Goal: Information Seeking & Learning: Learn about a topic

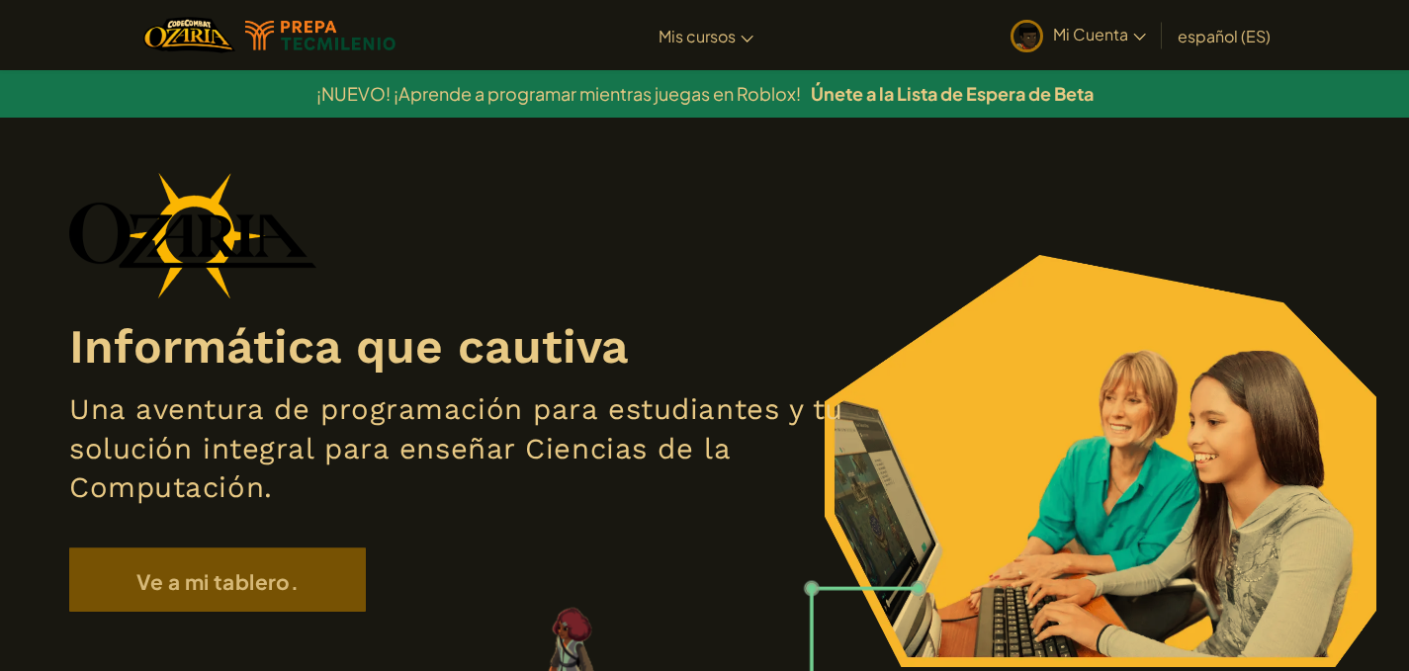
click at [290, 547] on div "Informática que cautiva Una aventura de programación para estudiantes y tu solu…" at bounding box center [704, 402] width 1271 height 460
click at [1120, 33] on font "Mi Cuenta" at bounding box center [1090, 34] width 75 height 21
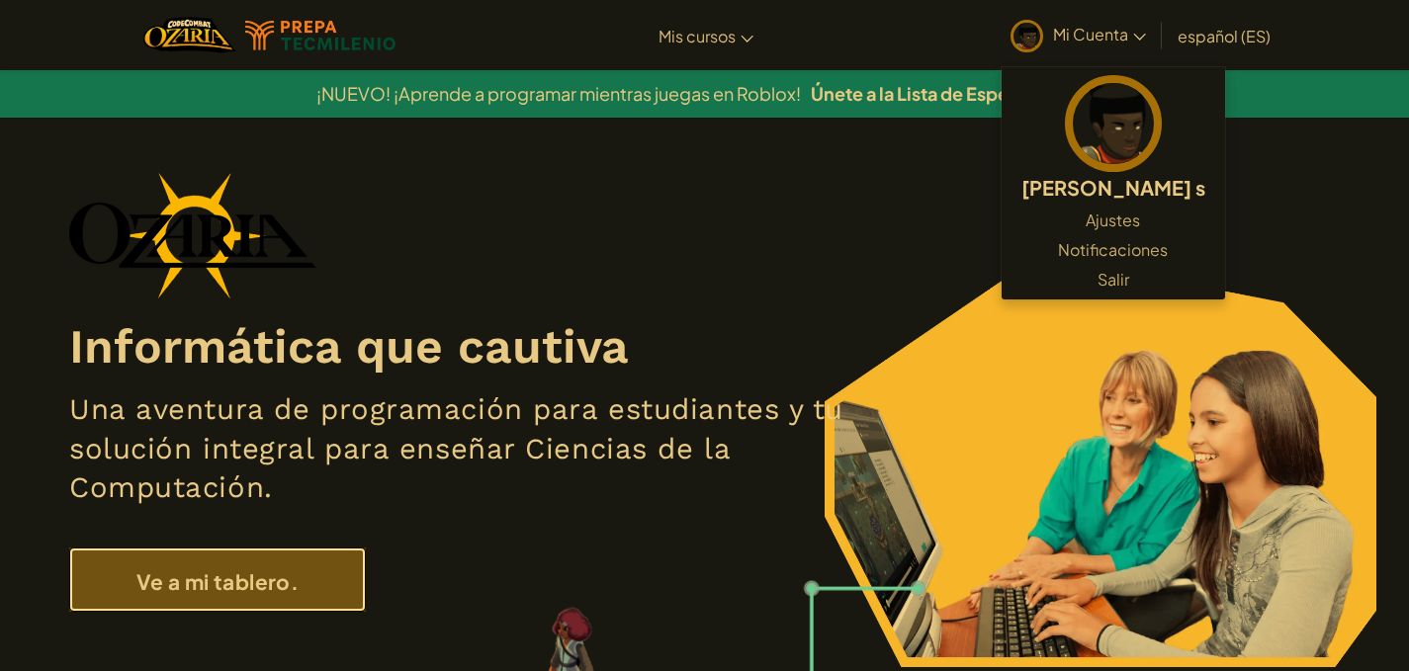
click at [258, 590] on font "Ve a mi tablero." at bounding box center [217, 582] width 162 height 27
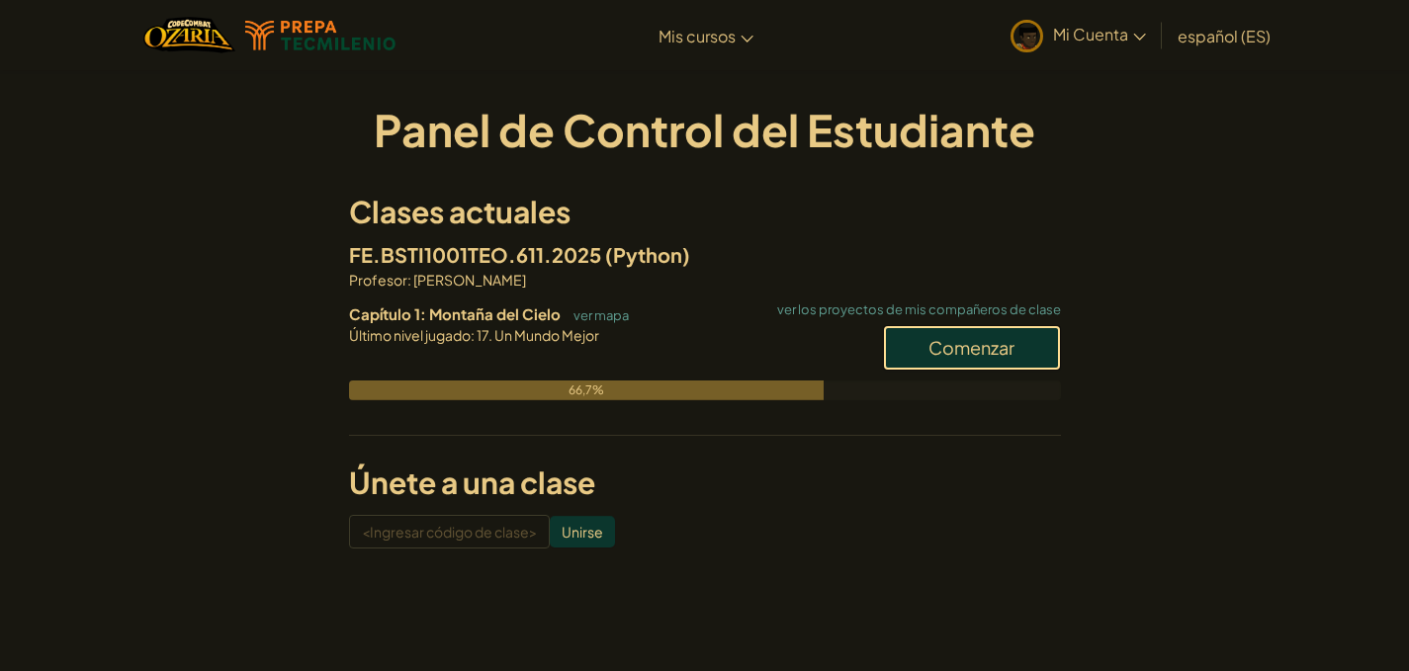
click at [982, 343] on font "Comenzar" at bounding box center [972, 347] width 86 height 23
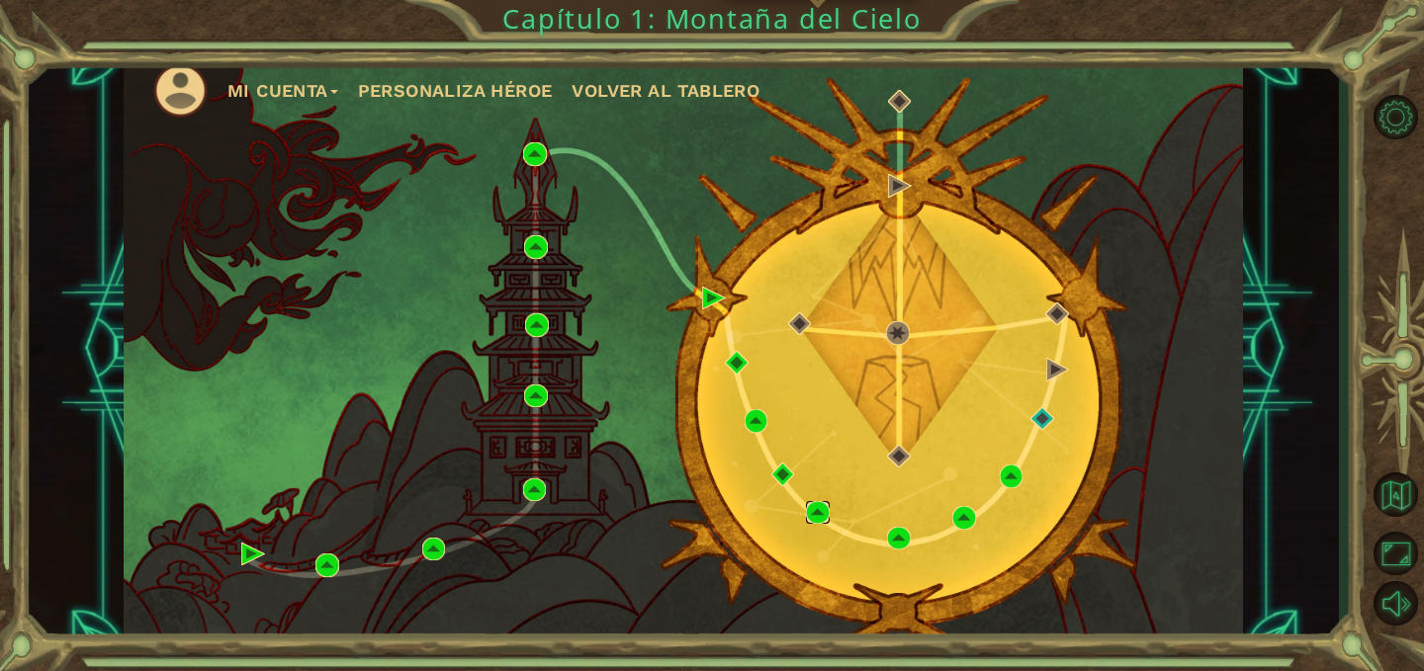
click at [809, 513] on img at bounding box center [818, 513] width 24 height 24
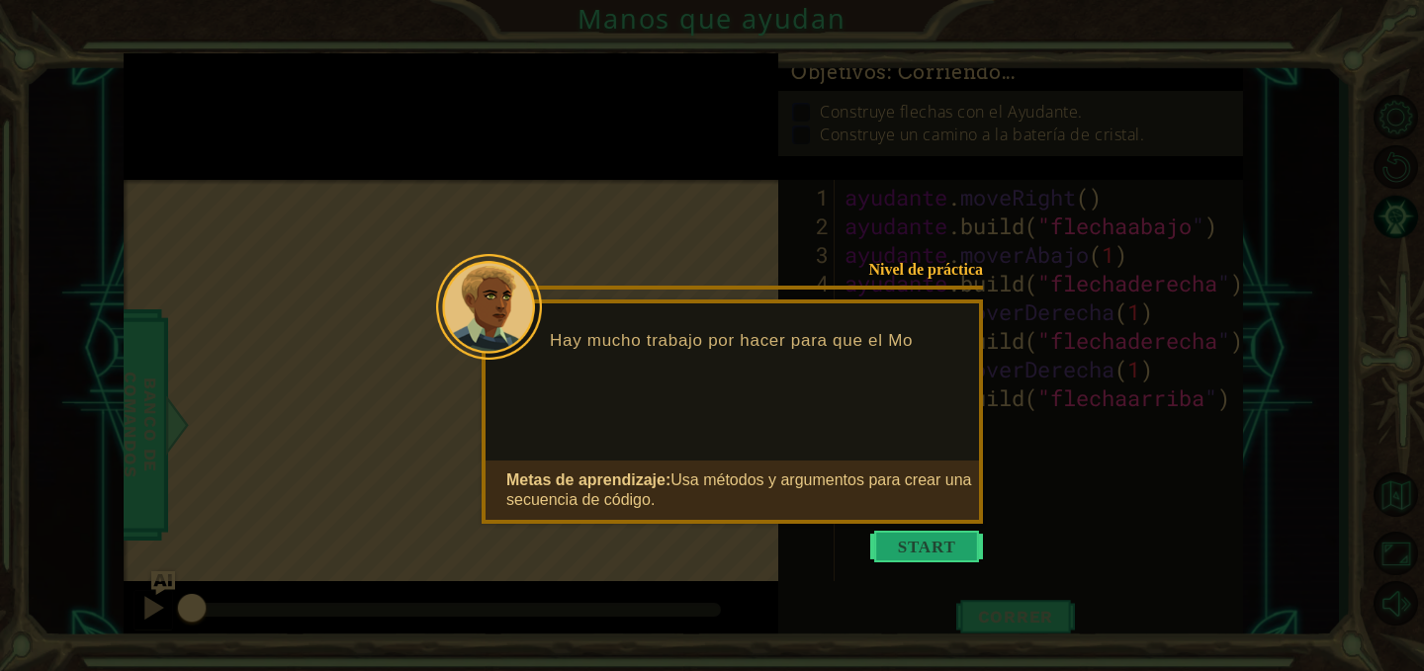
click at [902, 554] on button "Comenzar" at bounding box center [926, 547] width 113 height 32
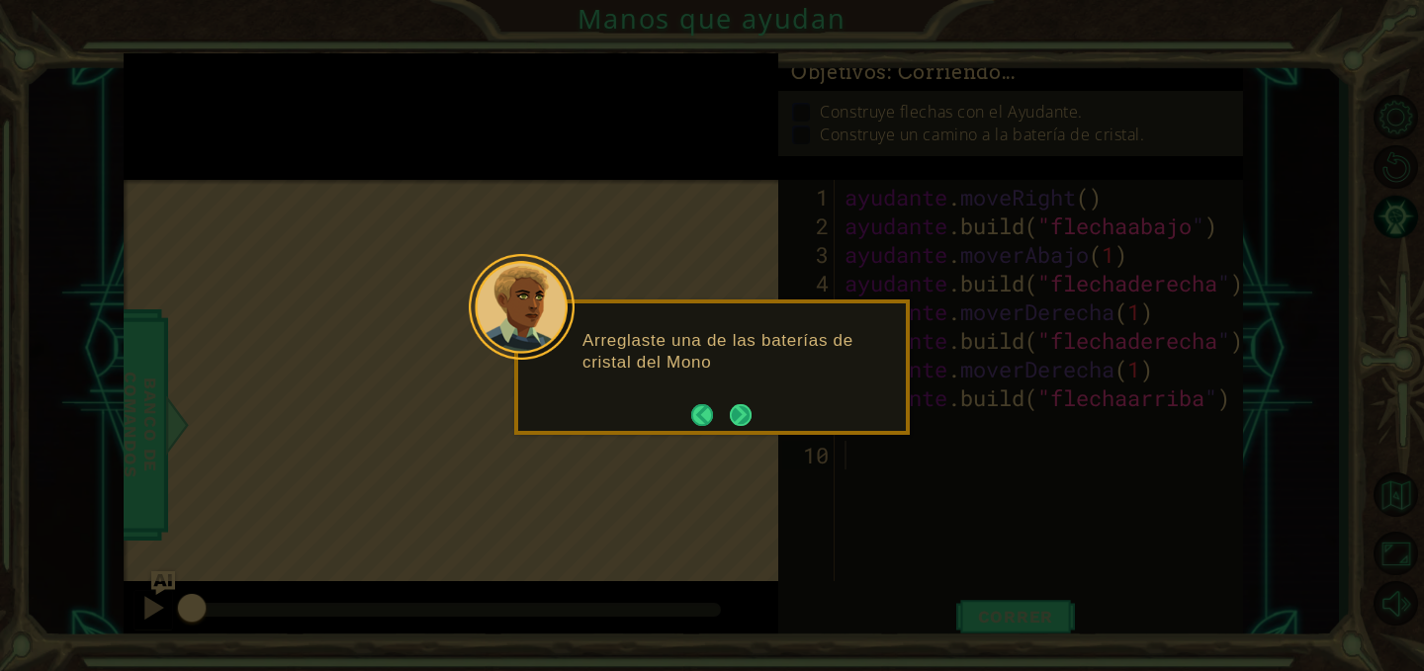
click at [738, 400] on footer at bounding box center [721, 415] width 60 height 30
click at [738, 407] on button "Próximo" at bounding box center [741, 415] width 22 height 22
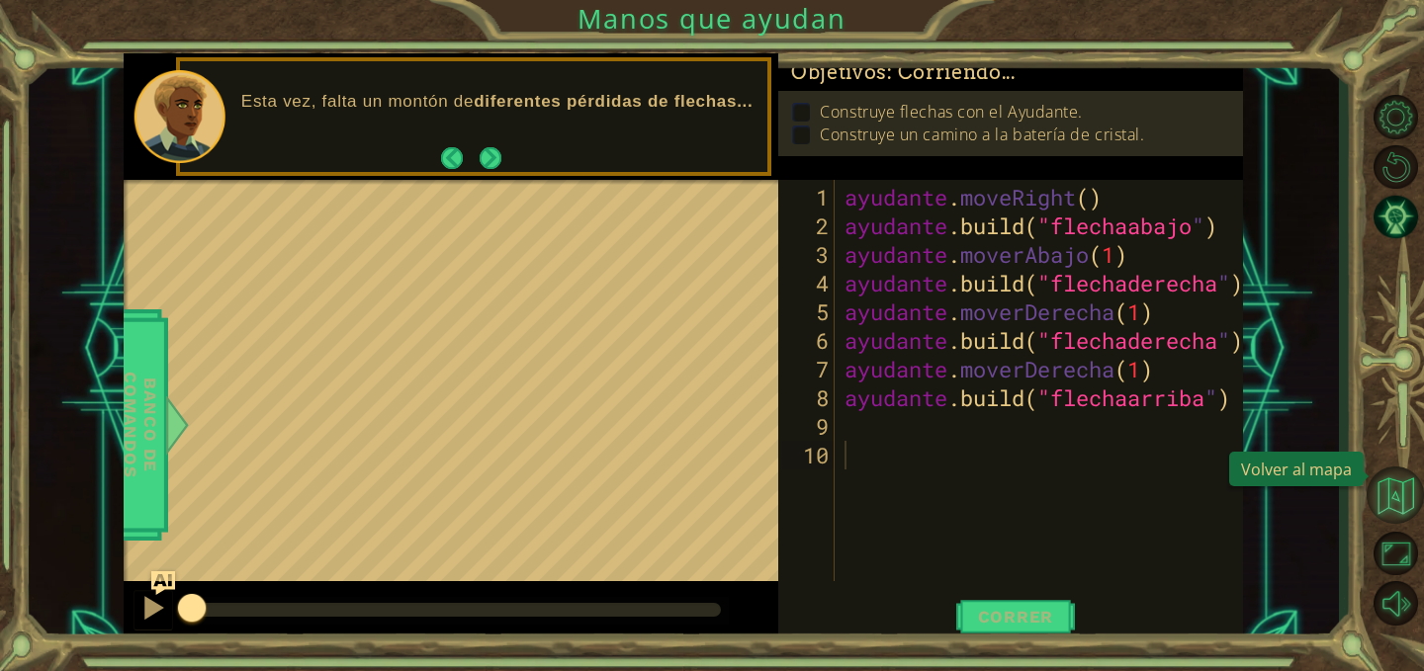
click at [1398, 481] on button "Volver al mapa" at bounding box center [1395, 495] width 57 height 57
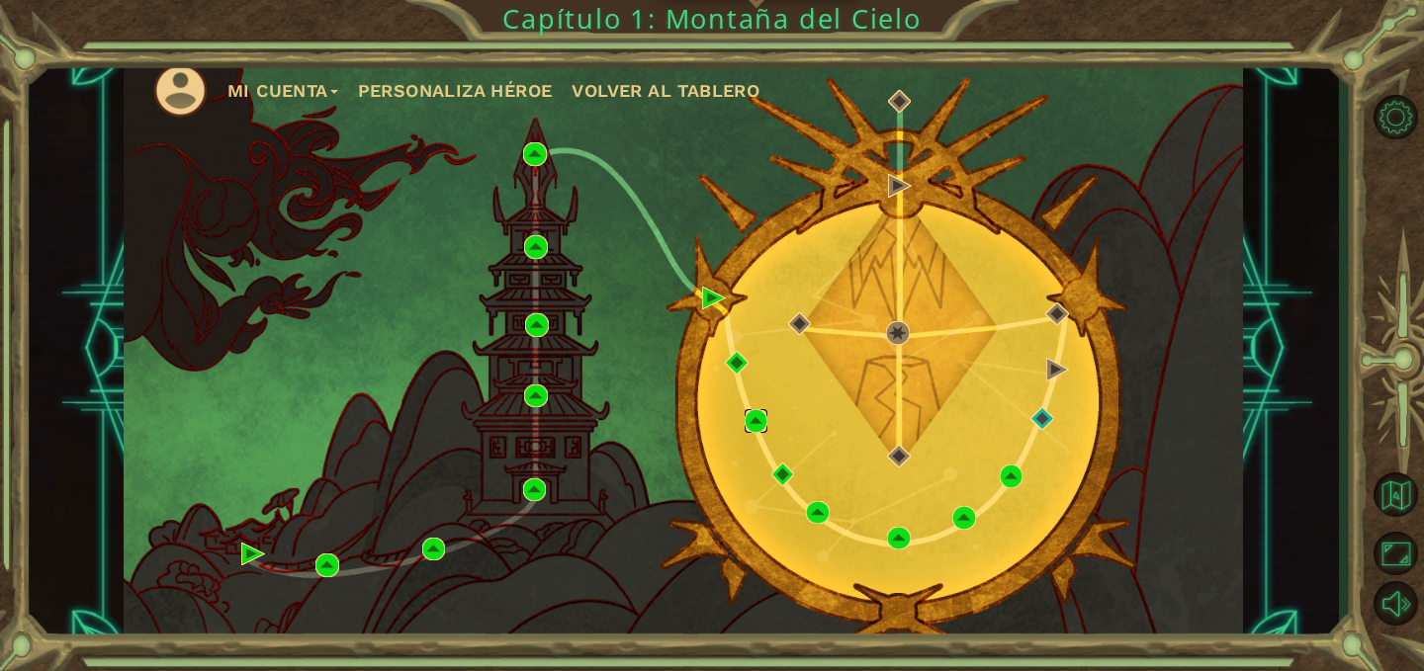
click at [747, 414] on img at bounding box center [757, 421] width 24 height 24
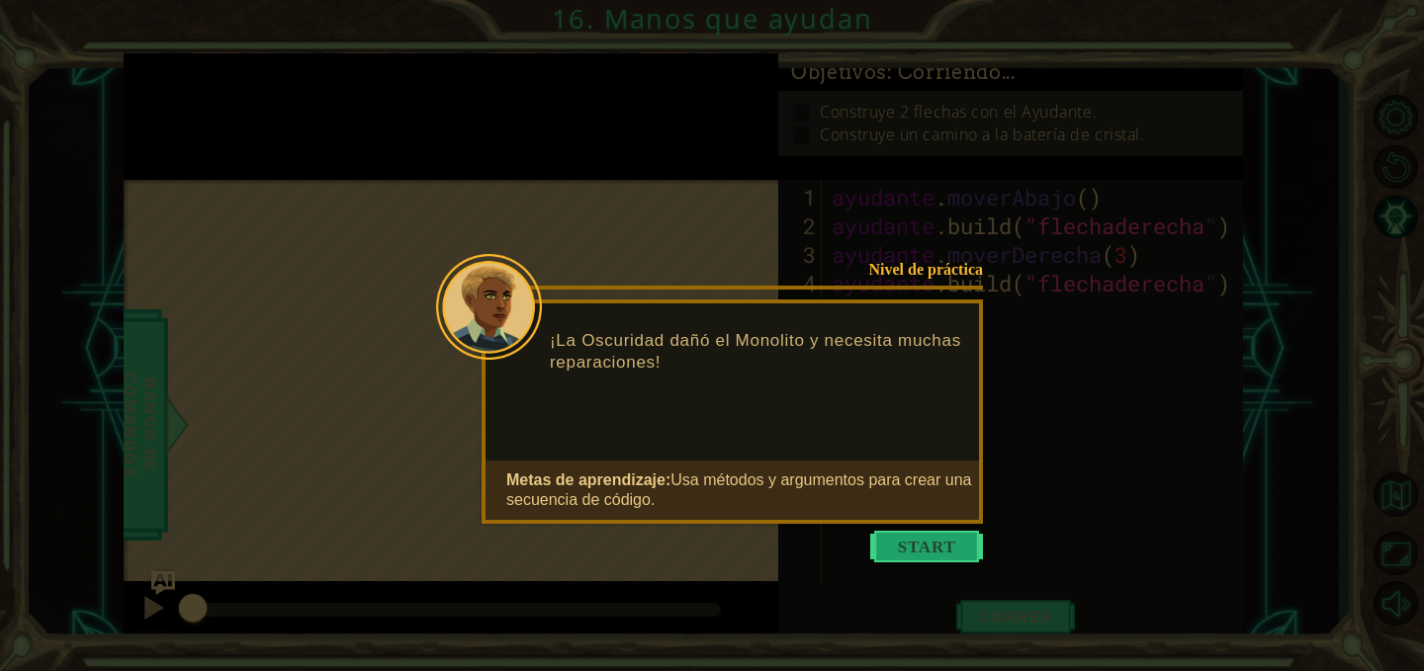
click at [960, 551] on button "Comenzar" at bounding box center [926, 547] width 113 height 32
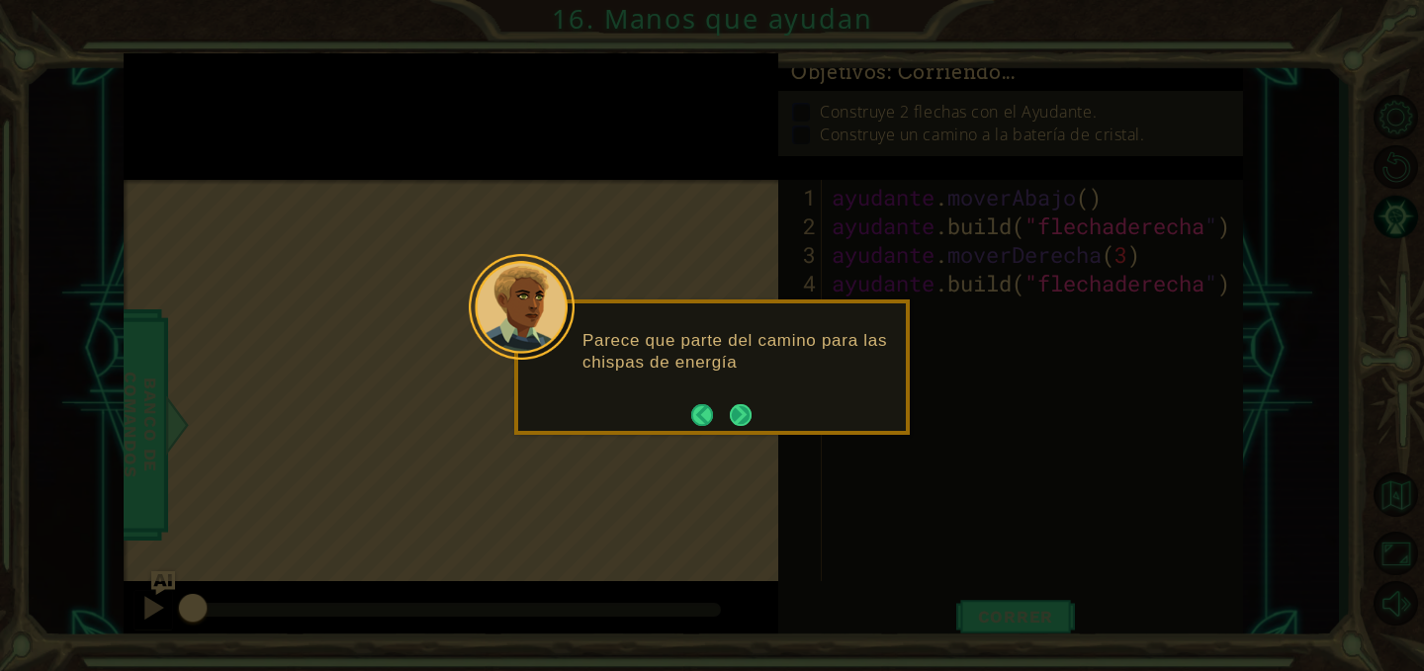
click at [742, 420] on button "Próximo" at bounding box center [741, 415] width 24 height 24
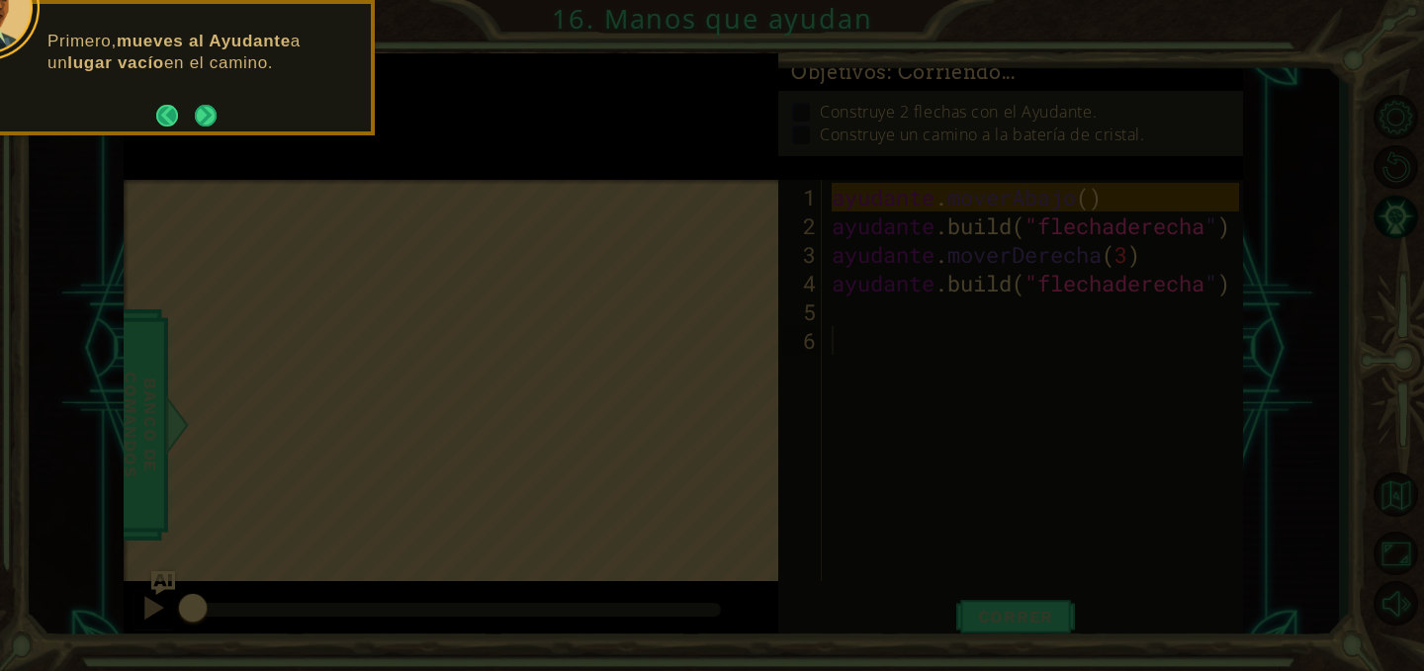
click at [187, 121] on button "Atrás" at bounding box center [175, 116] width 39 height 22
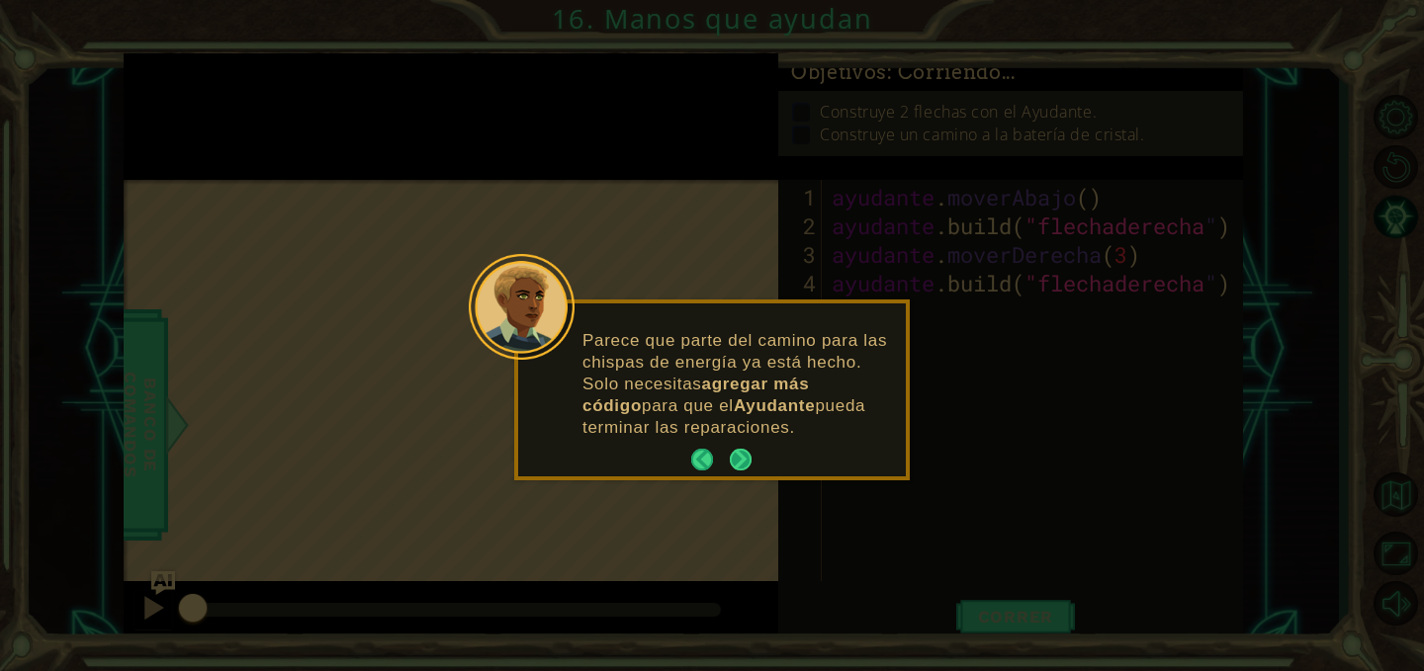
click at [730, 460] on button "Próximo" at bounding box center [741, 460] width 22 height 22
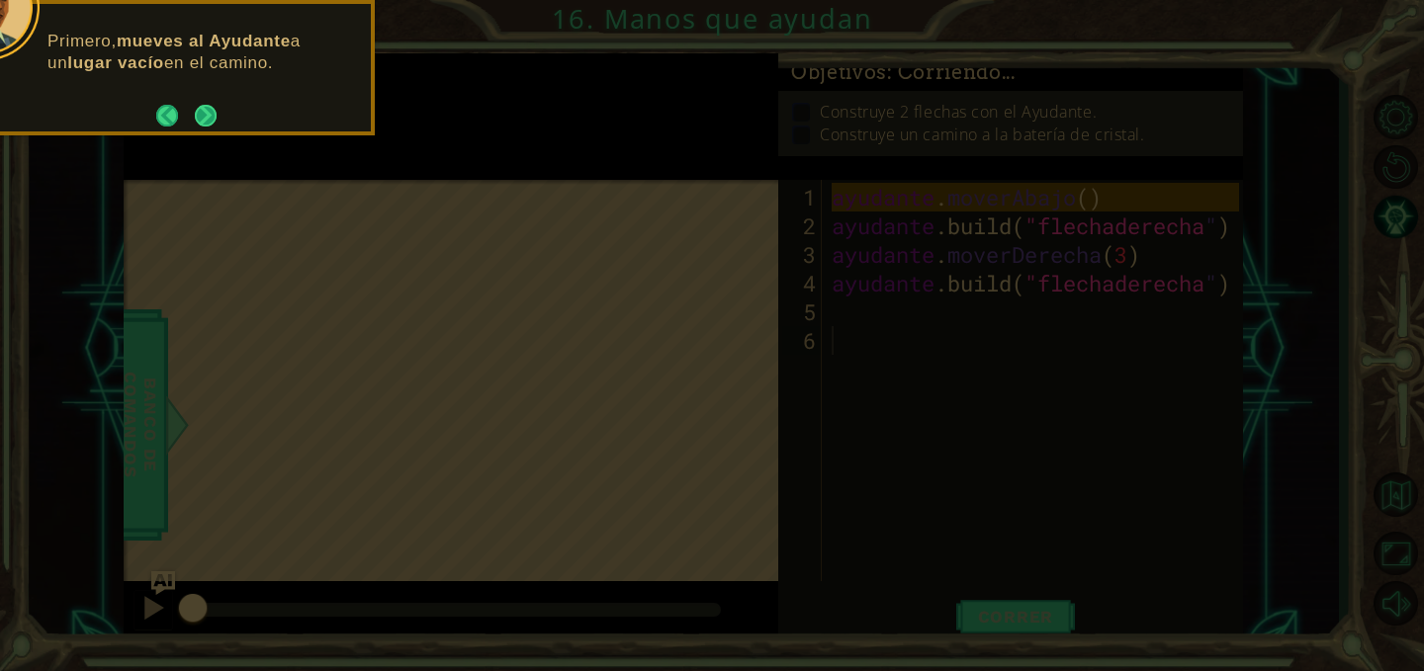
click at [202, 113] on button "Próximo" at bounding box center [206, 116] width 30 height 30
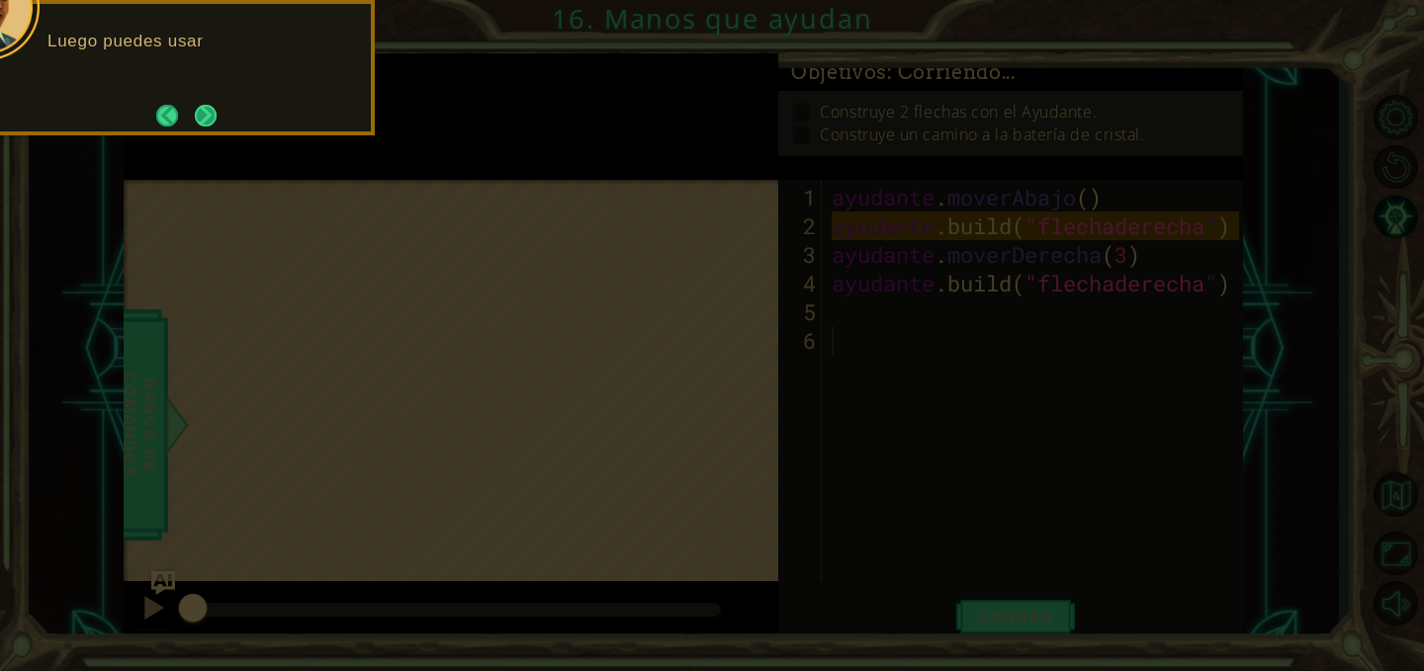
click at [217, 124] on button "Próximo" at bounding box center [206, 115] width 23 height 23
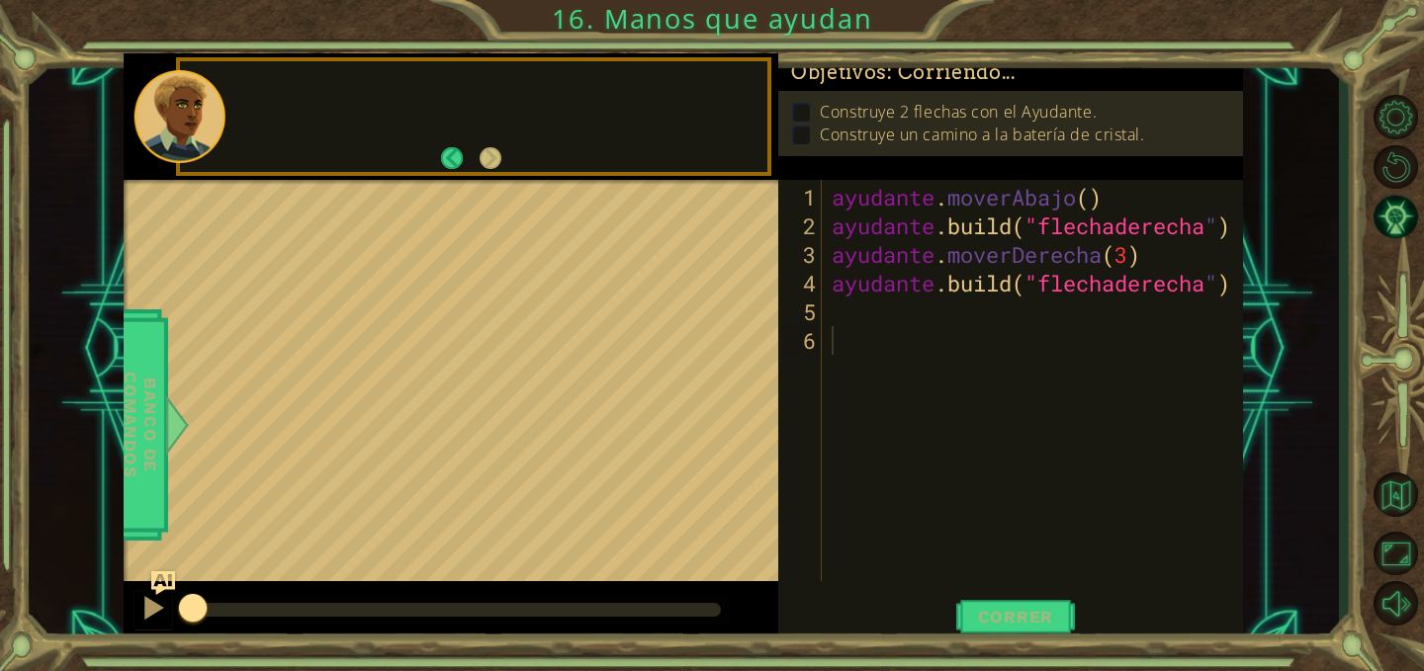
click at [217, 124] on div at bounding box center [179, 116] width 91 height 93
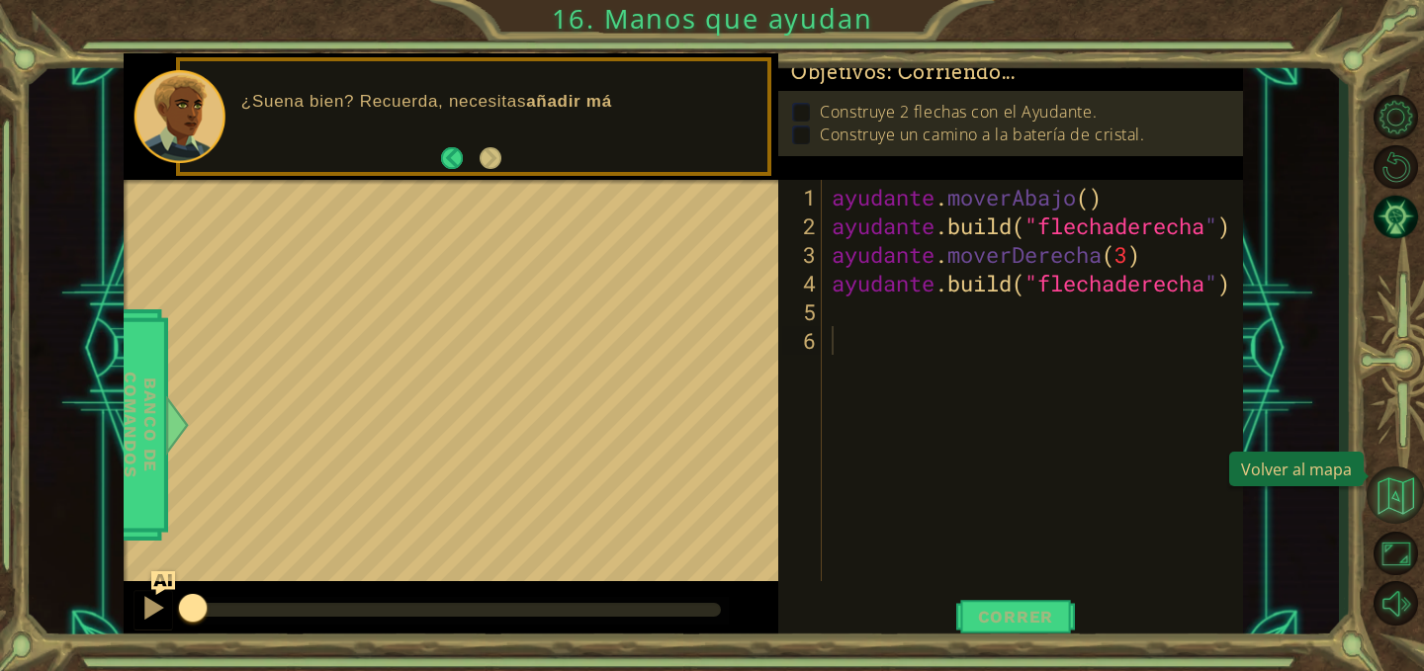
click at [1382, 497] on button "Volver al mapa" at bounding box center [1395, 495] width 57 height 57
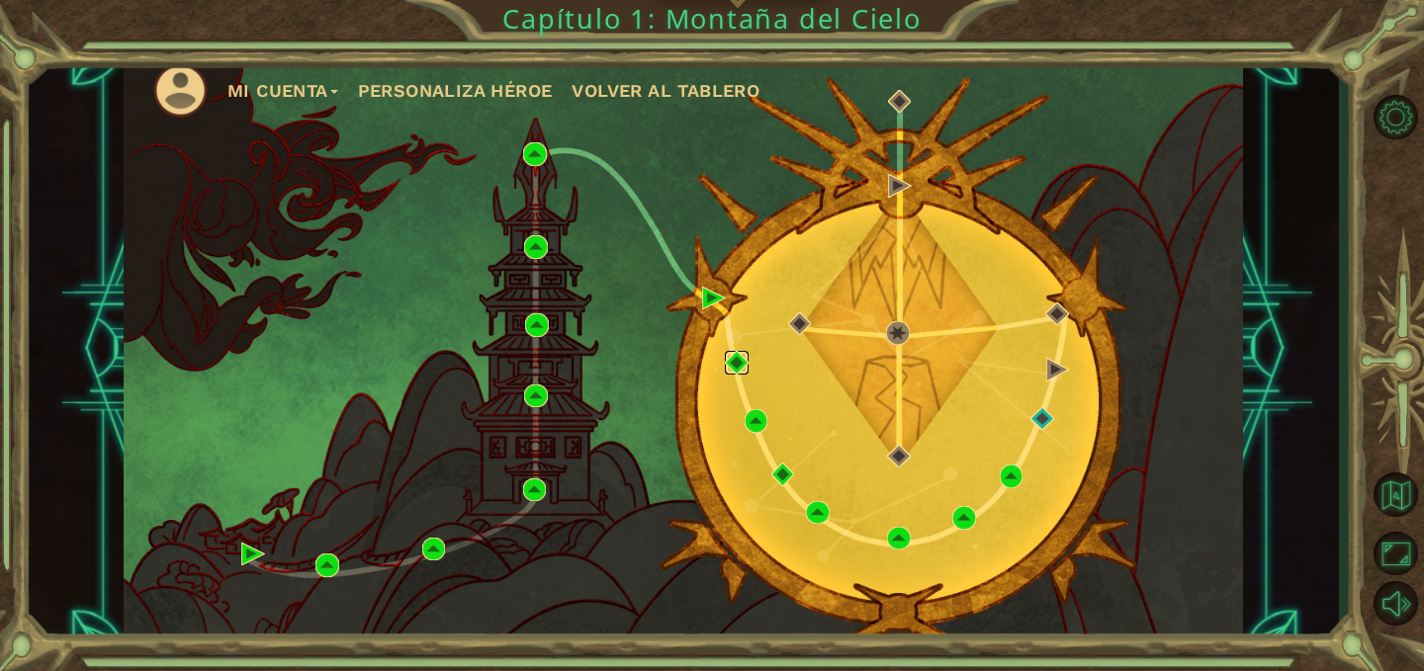
click at [735, 370] on img at bounding box center [737, 363] width 24 height 24
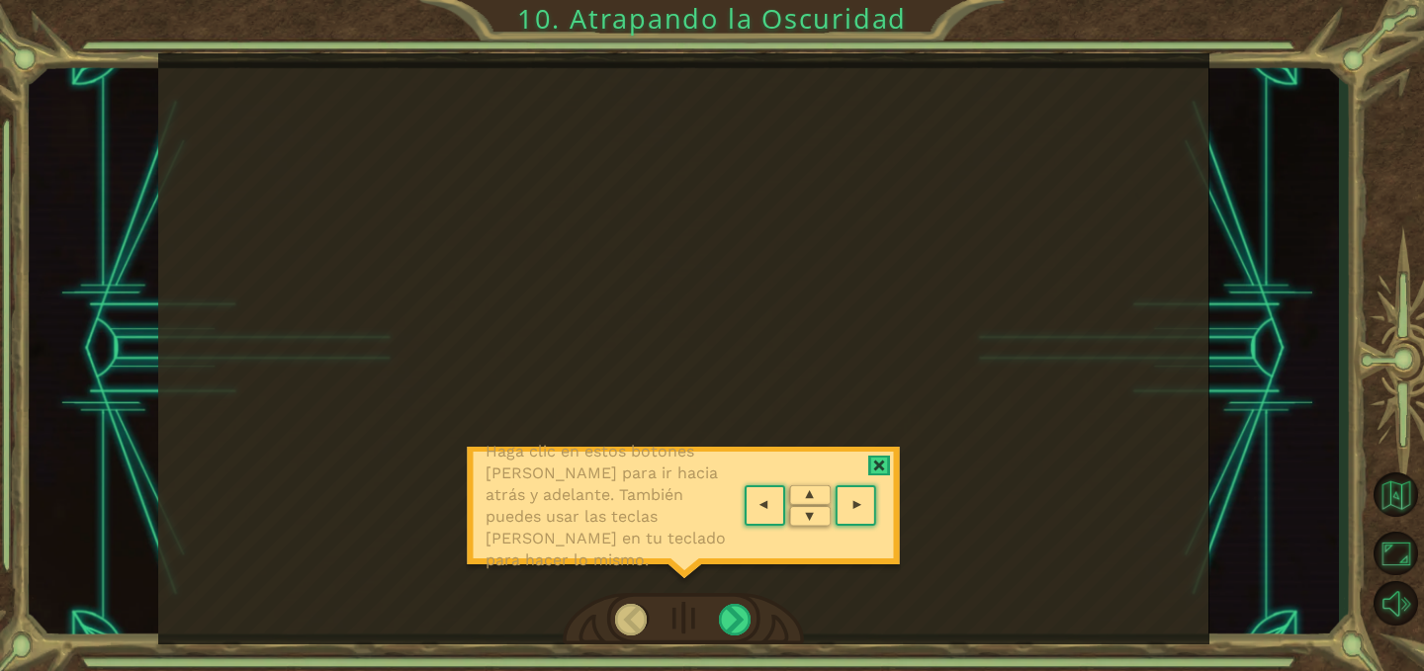
click at [883, 465] on div at bounding box center [879, 466] width 23 height 21
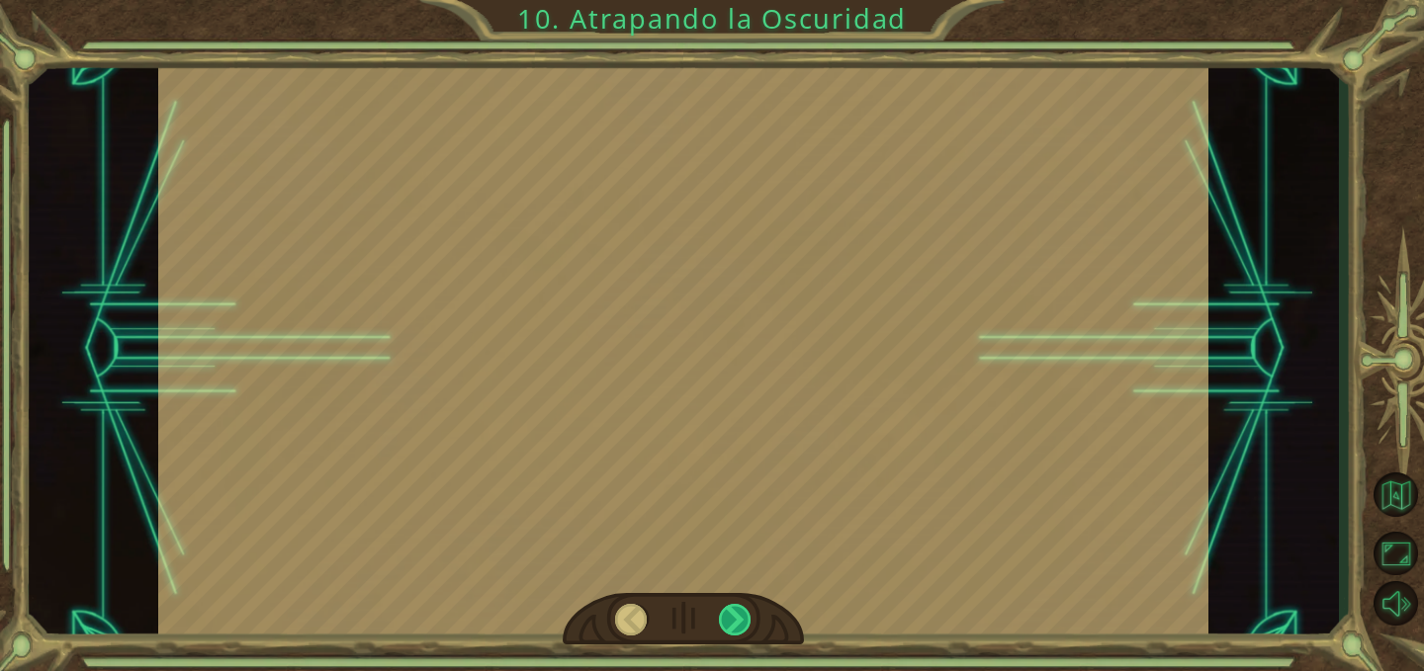
click at [733, 608] on div at bounding box center [735, 620] width 33 height 32
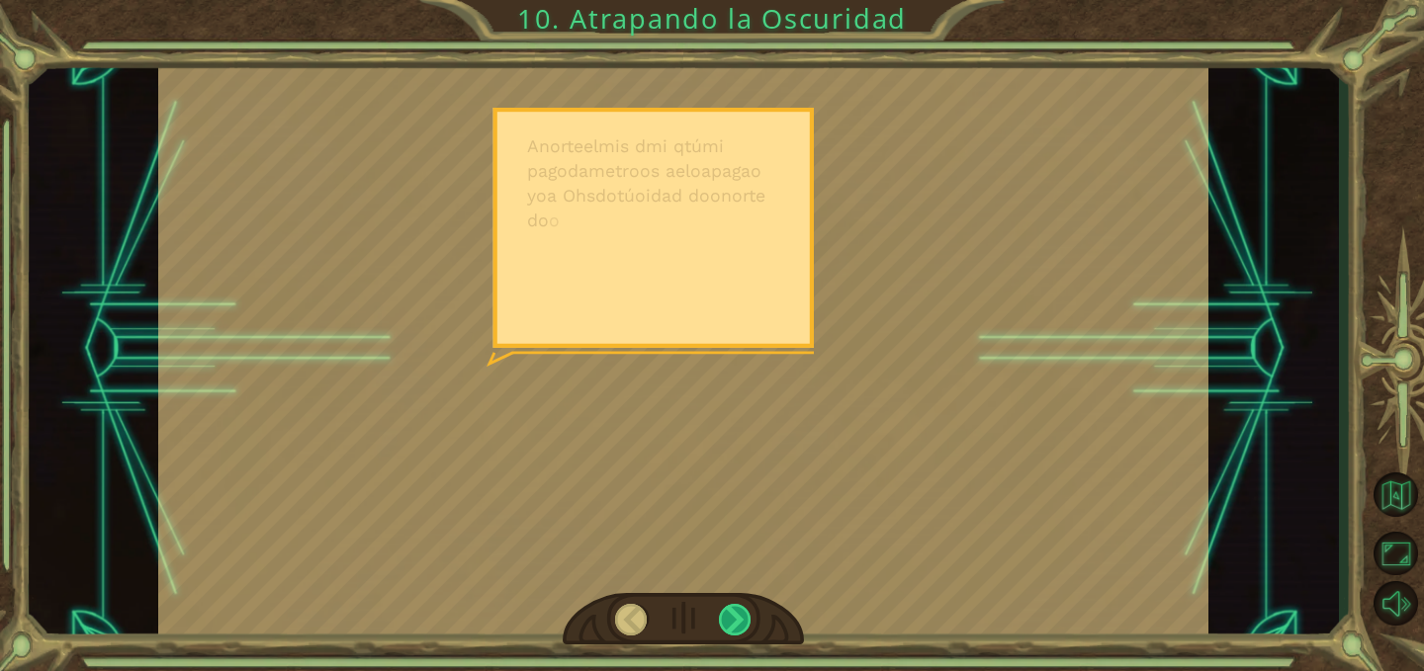
click at [734, 610] on div at bounding box center [735, 620] width 33 height 32
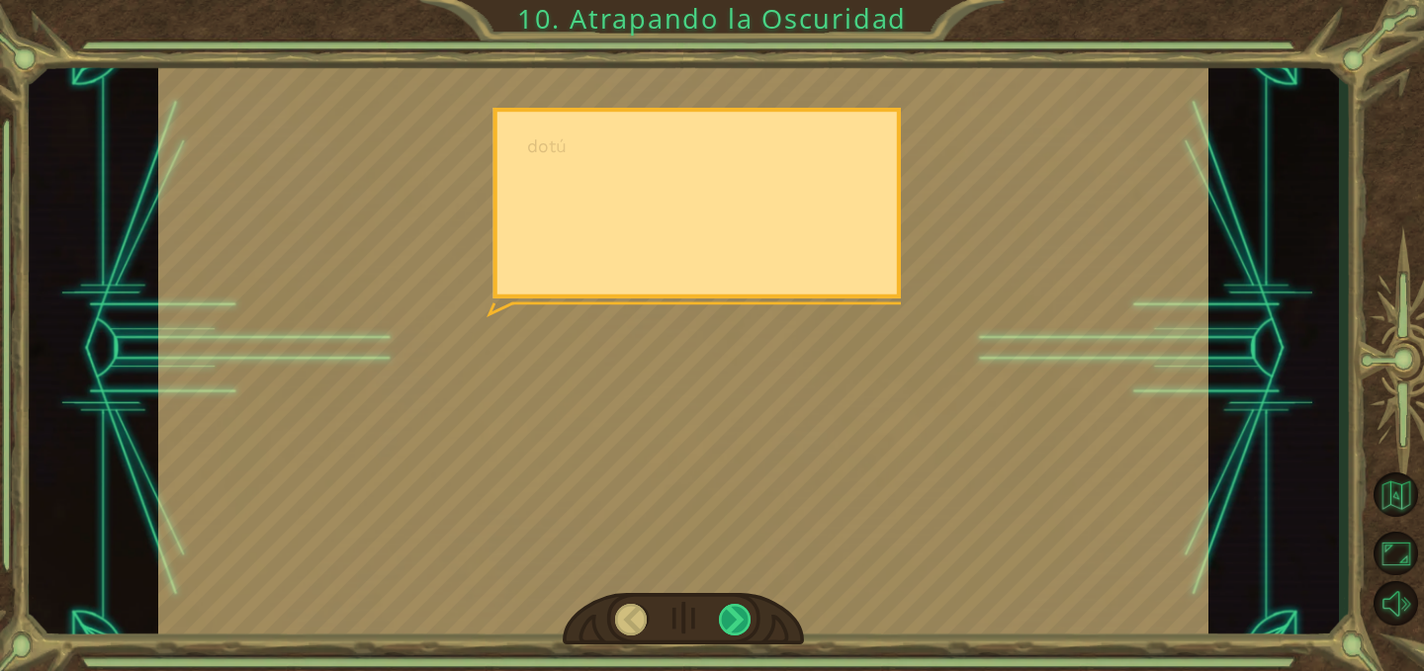
click at [734, 611] on div at bounding box center [735, 620] width 33 height 32
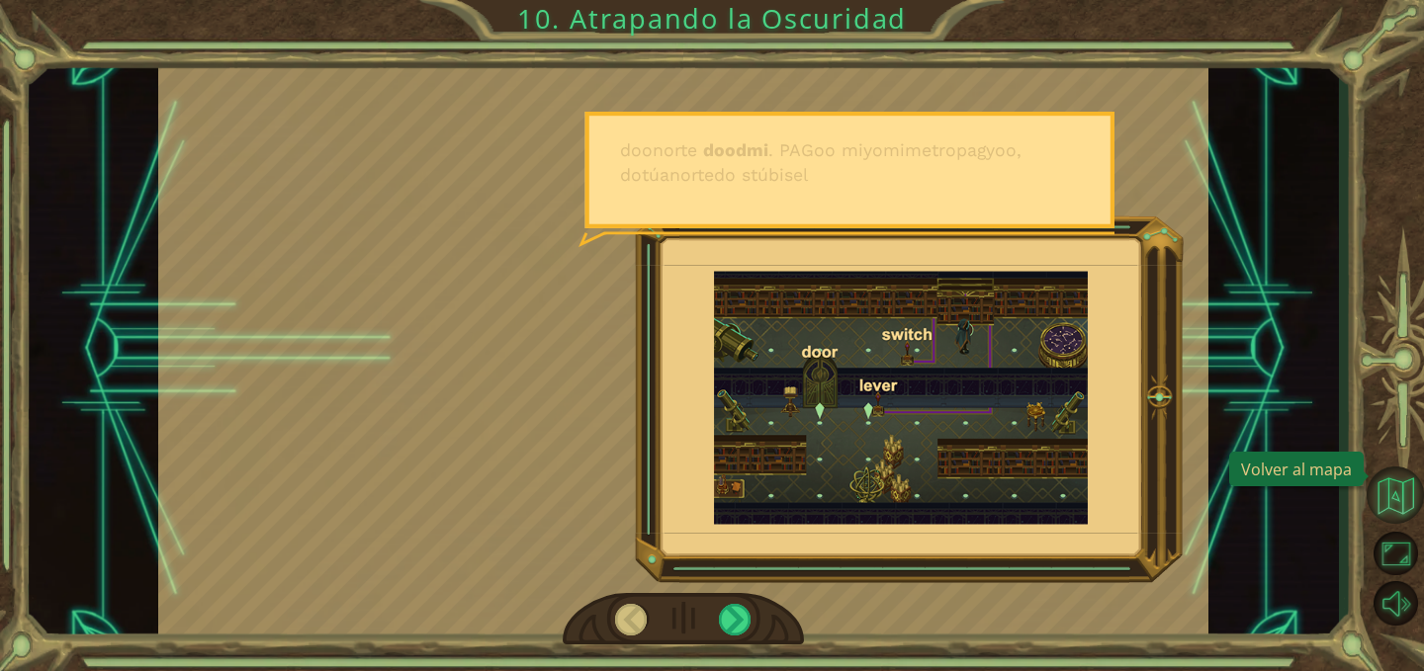
click at [1402, 512] on button "Volver al mapa" at bounding box center [1395, 495] width 57 height 57
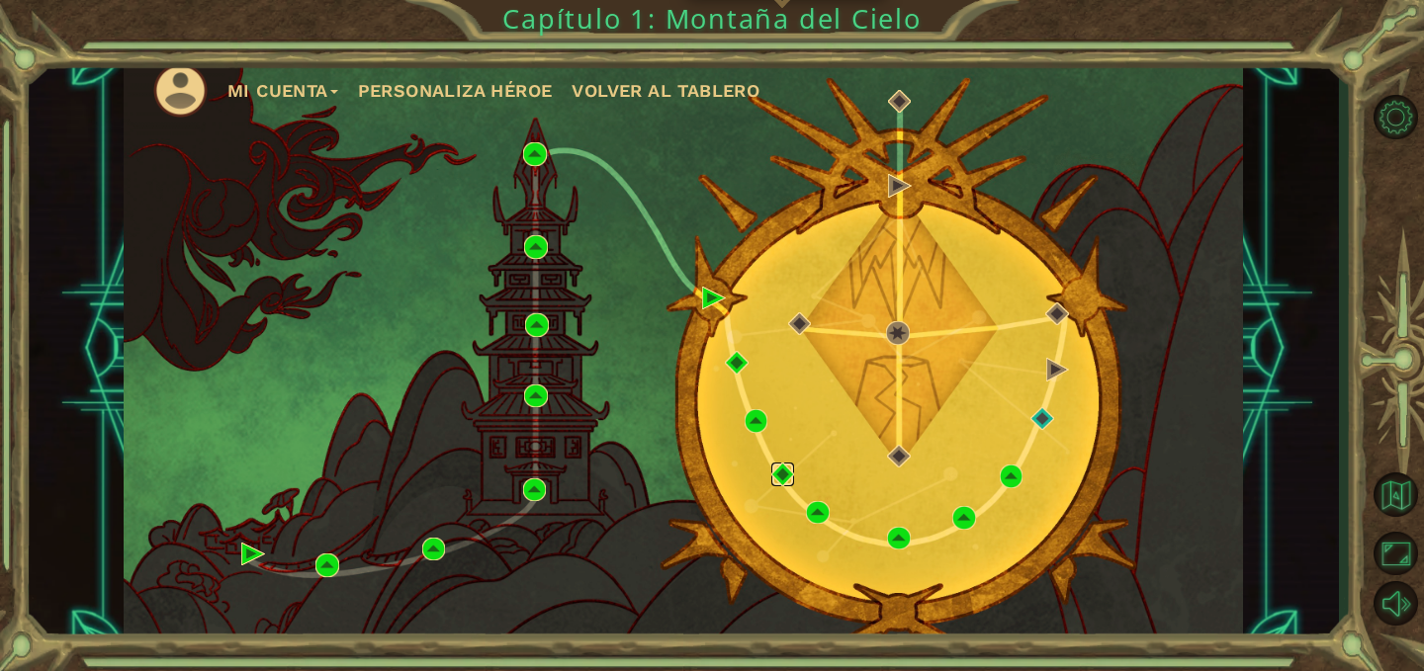
click at [780, 479] on img at bounding box center [783, 475] width 24 height 24
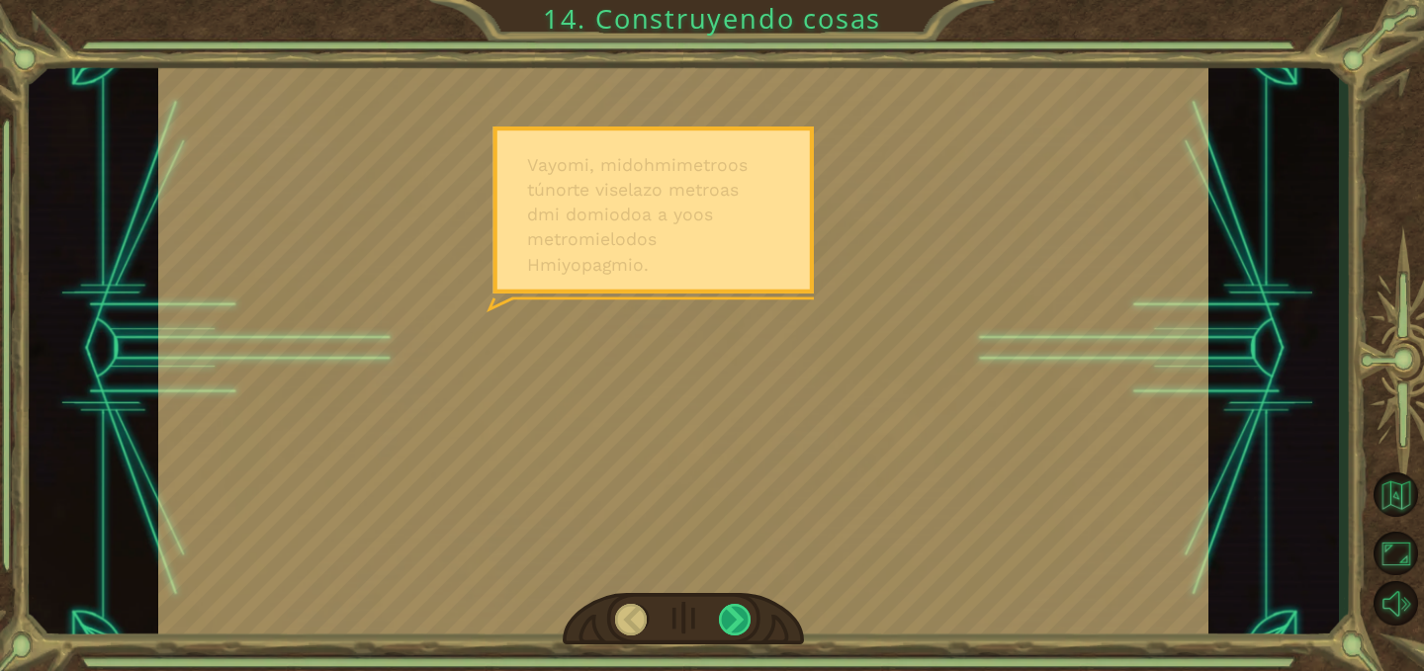
click at [739, 616] on div at bounding box center [735, 620] width 33 height 32
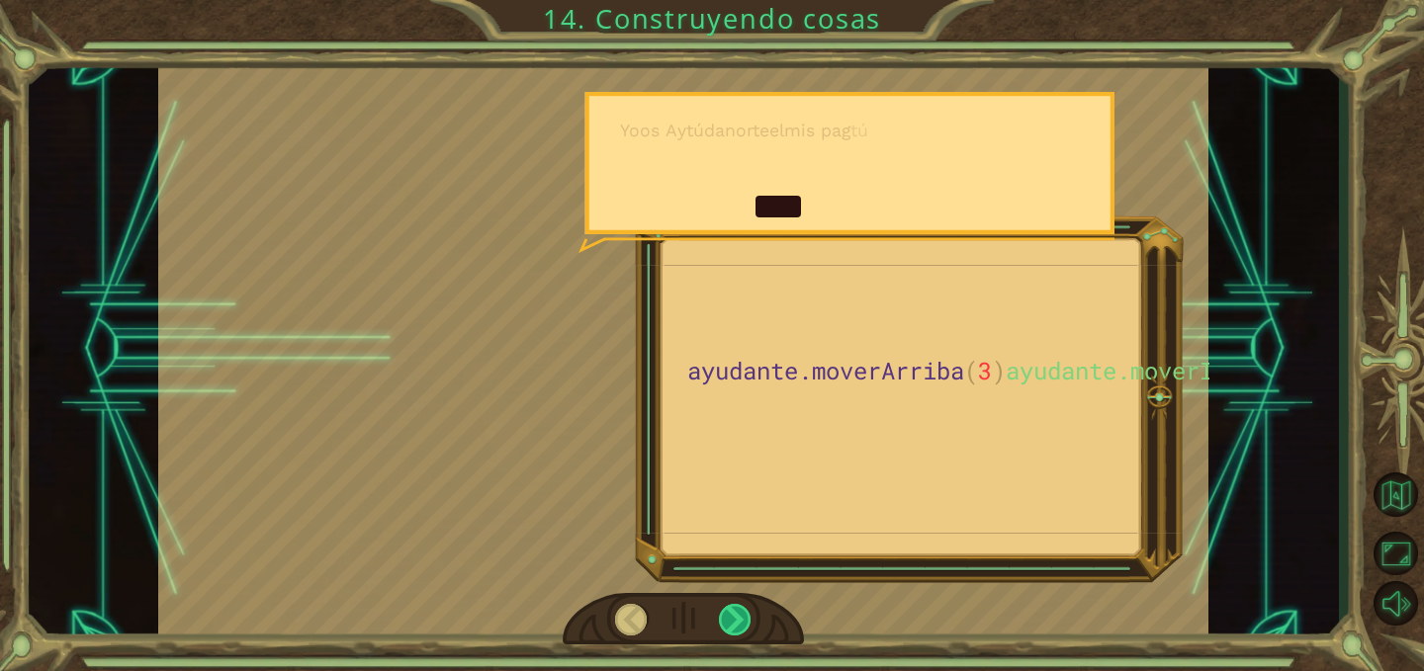
click at [739, 616] on div at bounding box center [735, 620] width 33 height 32
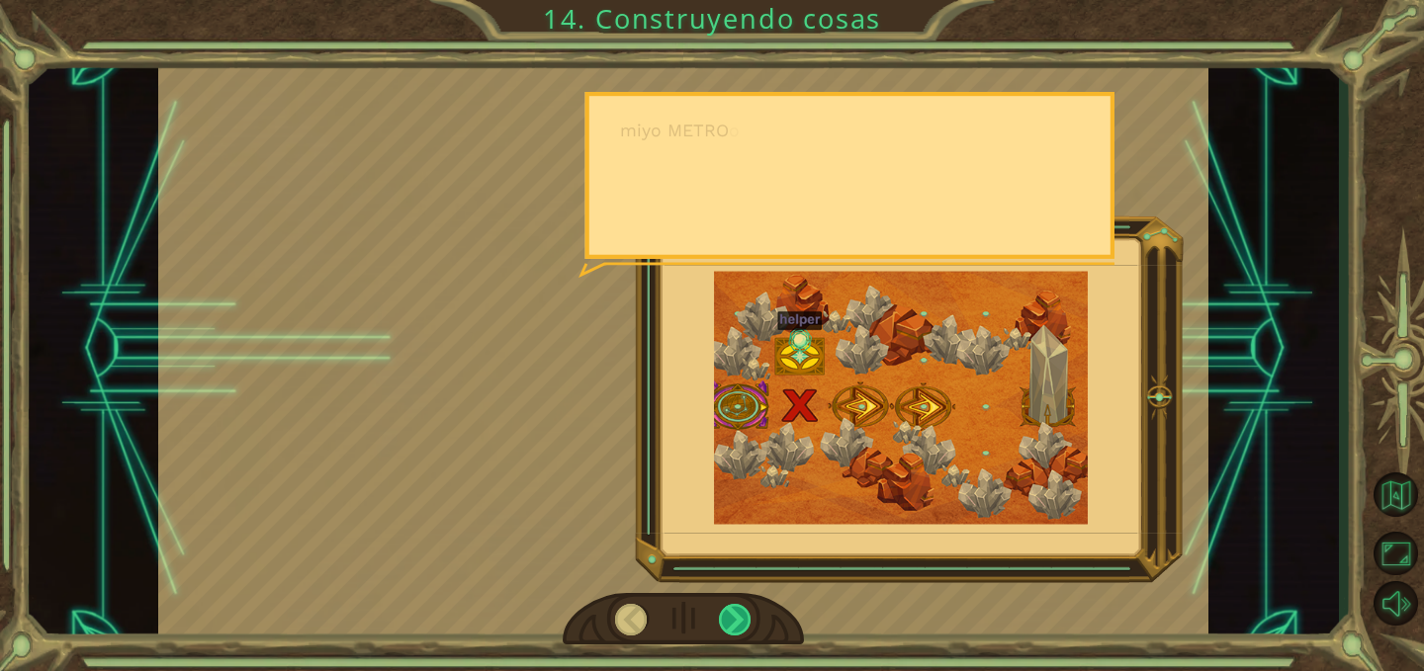
click at [739, 616] on div at bounding box center [735, 620] width 33 height 32
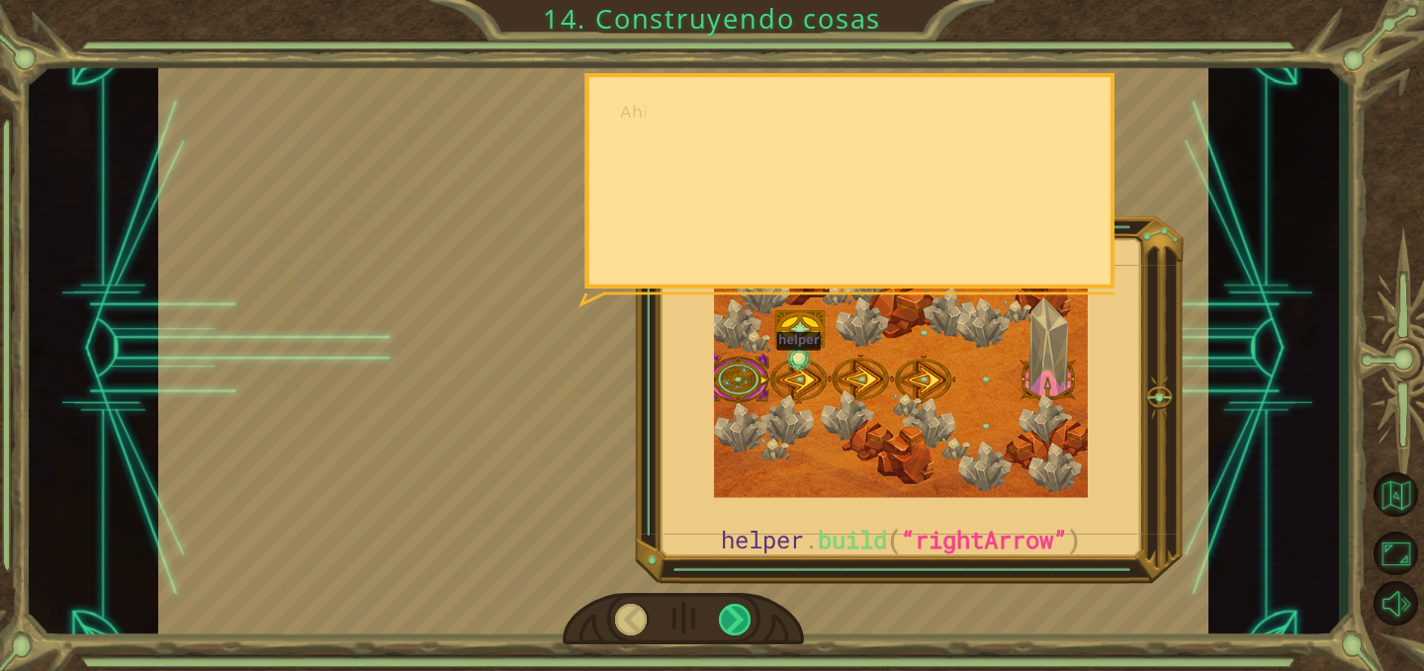
click at [739, 616] on div at bounding box center [735, 620] width 33 height 32
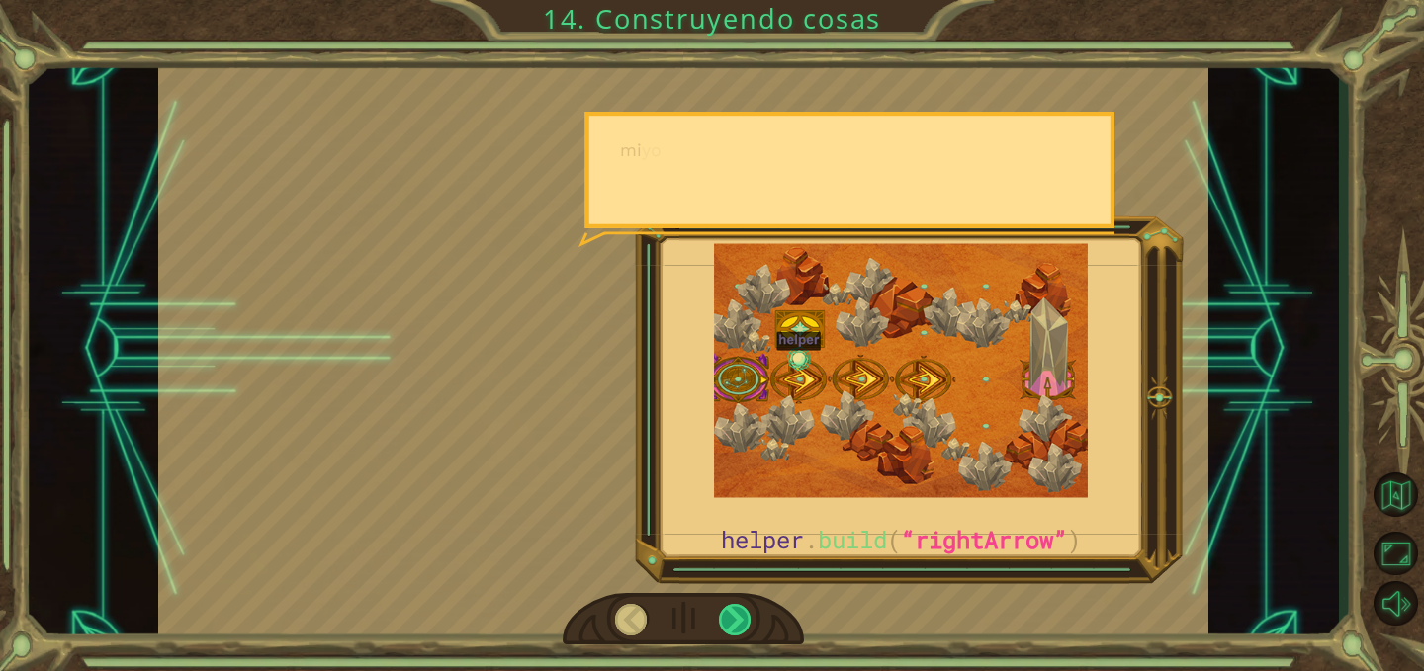
click at [739, 616] on div at bounding box center [735, 620] width 33 height 32
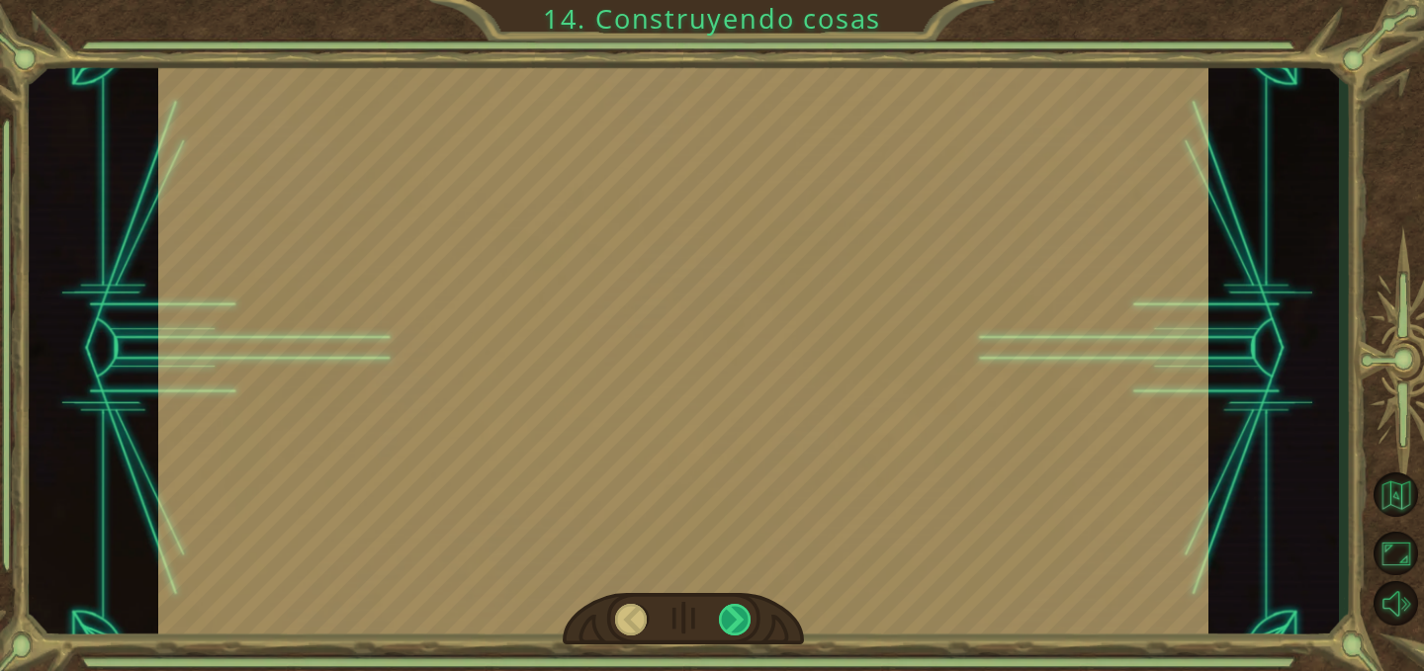
click at [739, 616] on div at bounding box center [735, 620] width 33 height 32
click at [739, 0] on div "ayudante .build ( “flechaderecha ” ) V a yo mi , mi do h mi metro o s tú norte …" at bounding box center [712, 0] width 1424 height 0
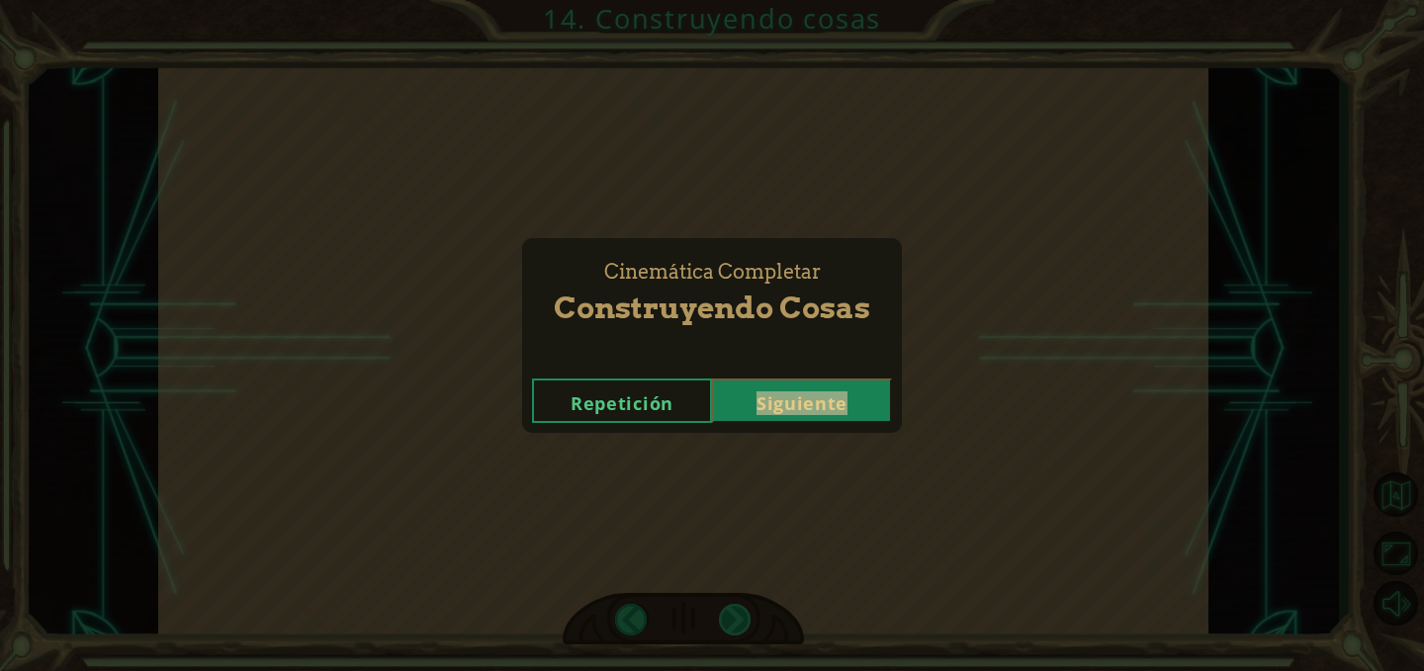
click at [739, 616] on div "Cinemática Completar Construyendo Cosas Repetición [GEOGRAPHIC_DATA]" at bounding box center [712, 335] width 1424 height 671
click at [807, 410] on font "Siguiente" at bounding box center [801, 404] width 91 height 24
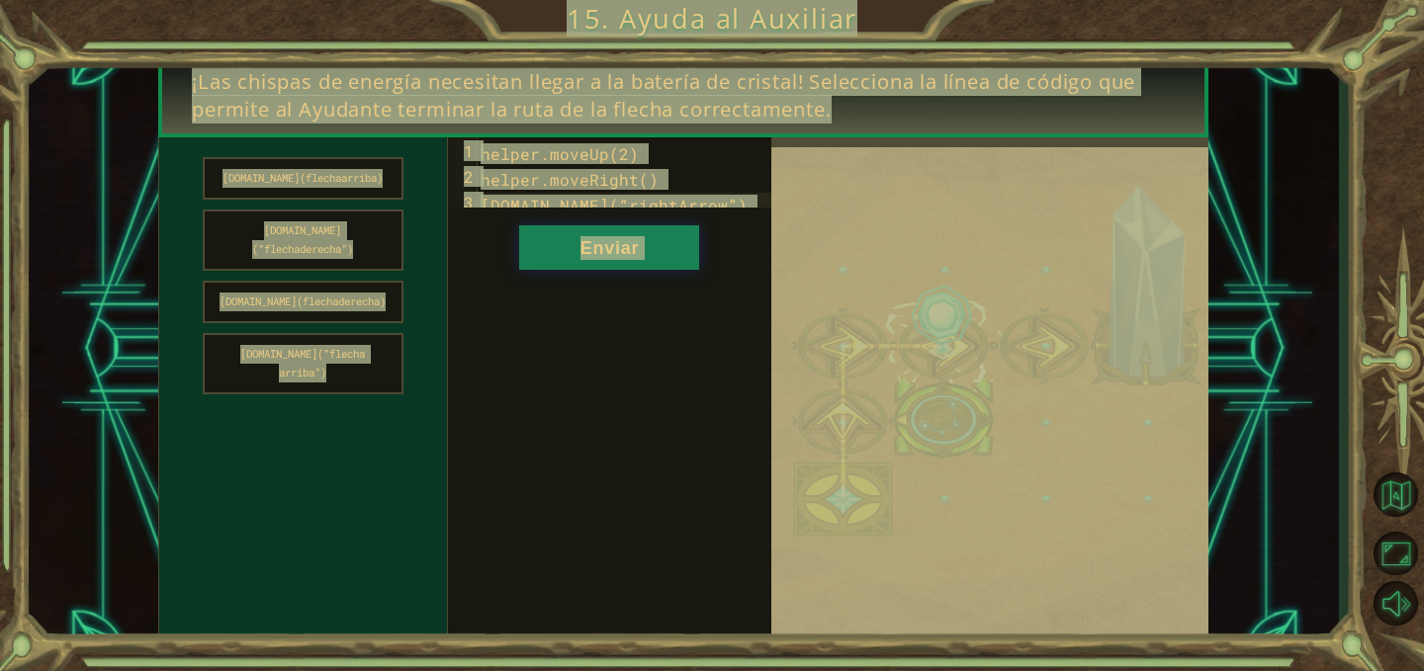
click at [634, 258] on font "Enviar" at bounding box center [609, 248] width 58 height 20
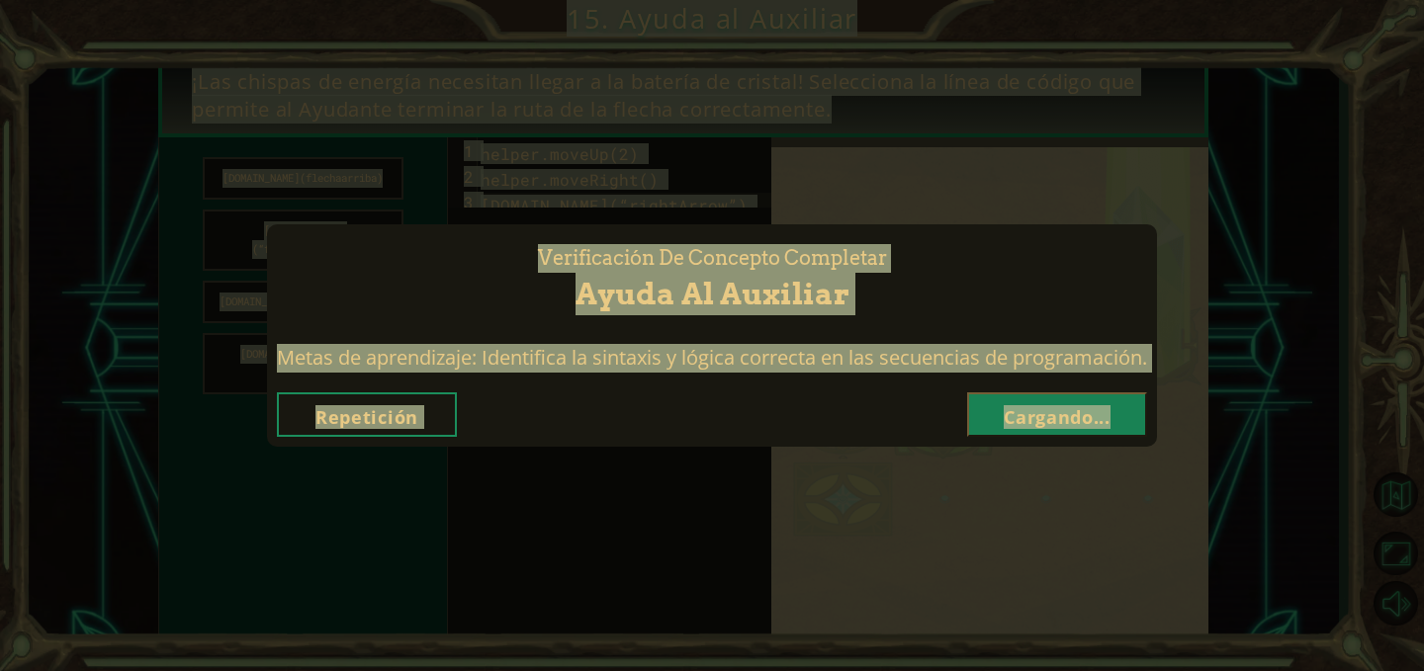
click at [1049, 424] on font "Cargando..." at bounding box center [1057, 417] width 107 height 24
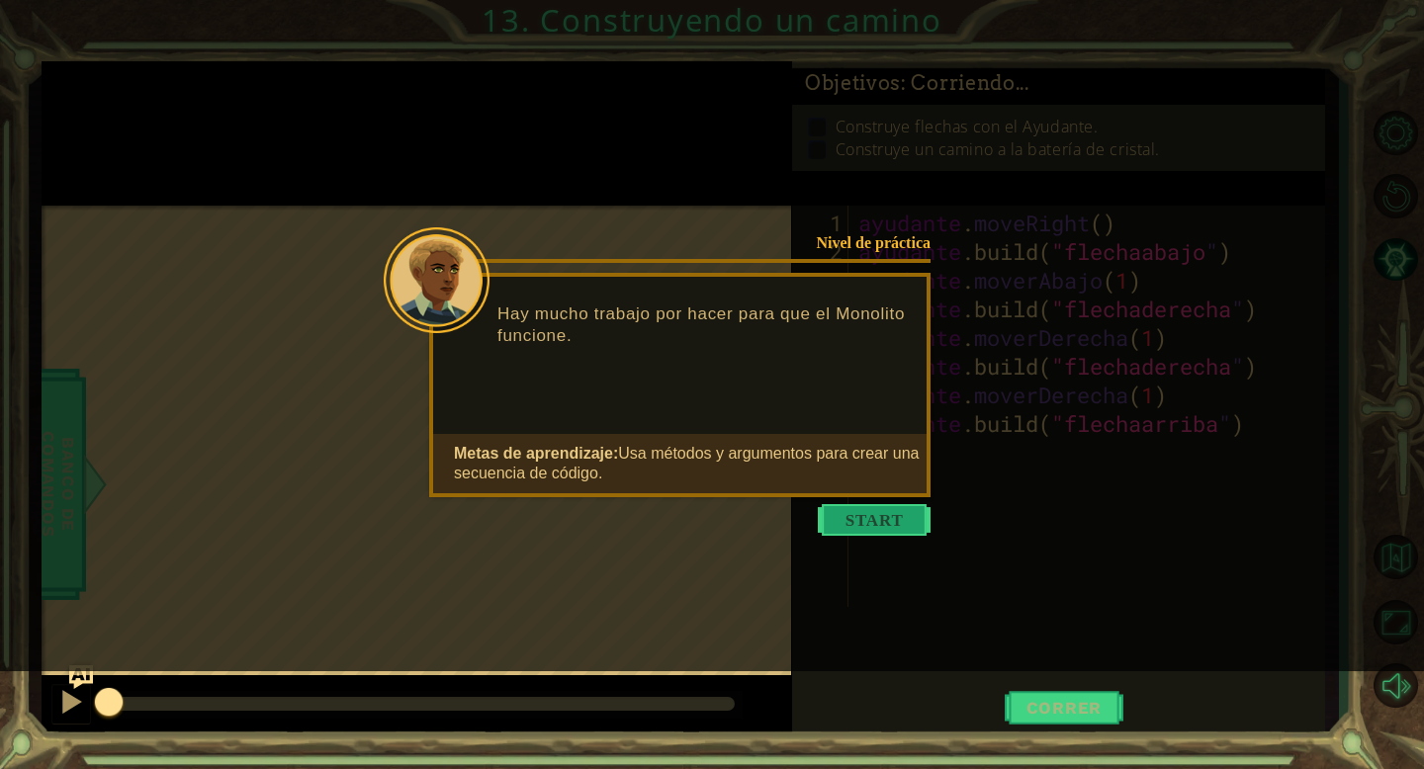
click at [895, 512] on button "Comenzar" at bounding box center [874, 520] width 113 height 32
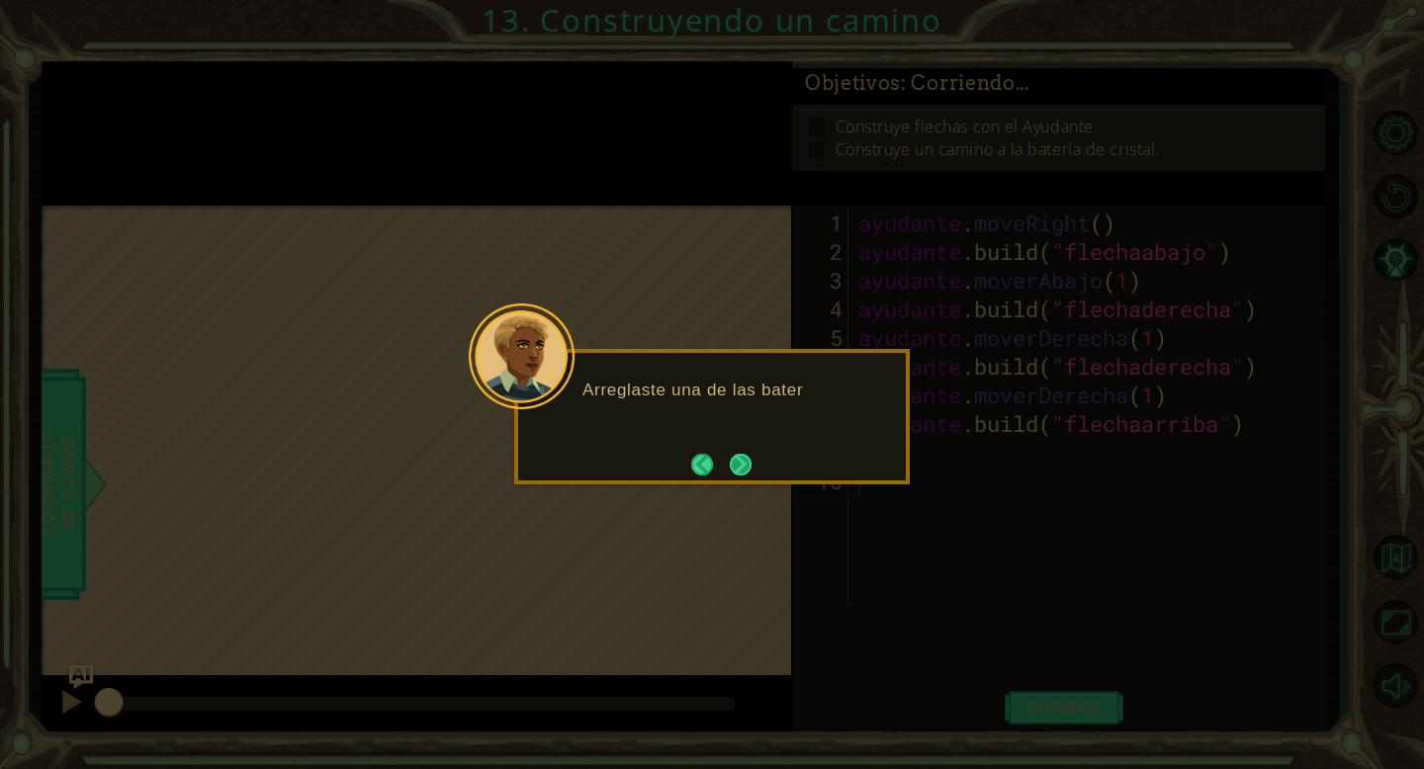
click at [750, 467] on button "Próximo" at bounding box center [741, 464] width 23 height 23
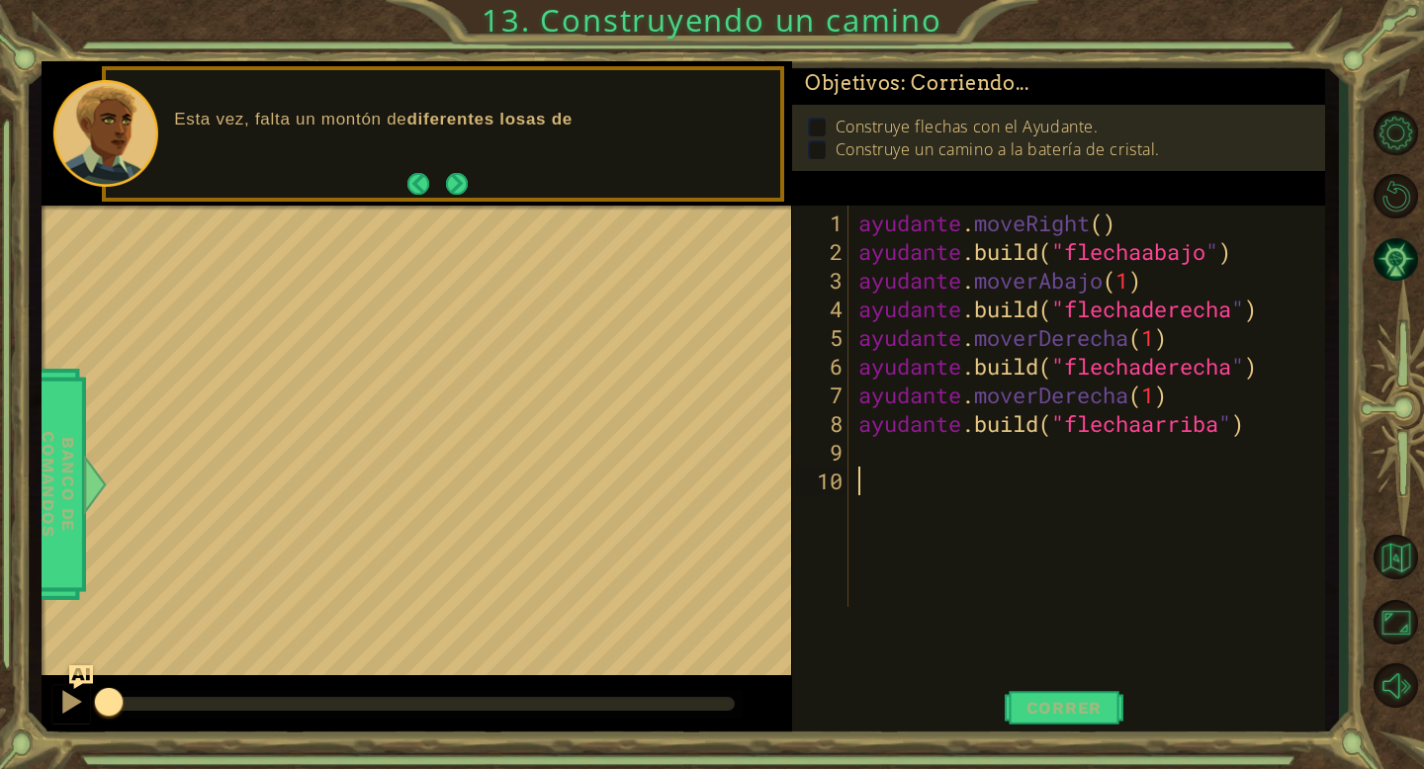
click at [1319, 435] on div "1 2 3 4 5 6 7 8 9 10 ayudante . moveRight ( ) ayudante .build ( "flechaabajo " …" at bounding box center [1058, 472] width 533 height 533
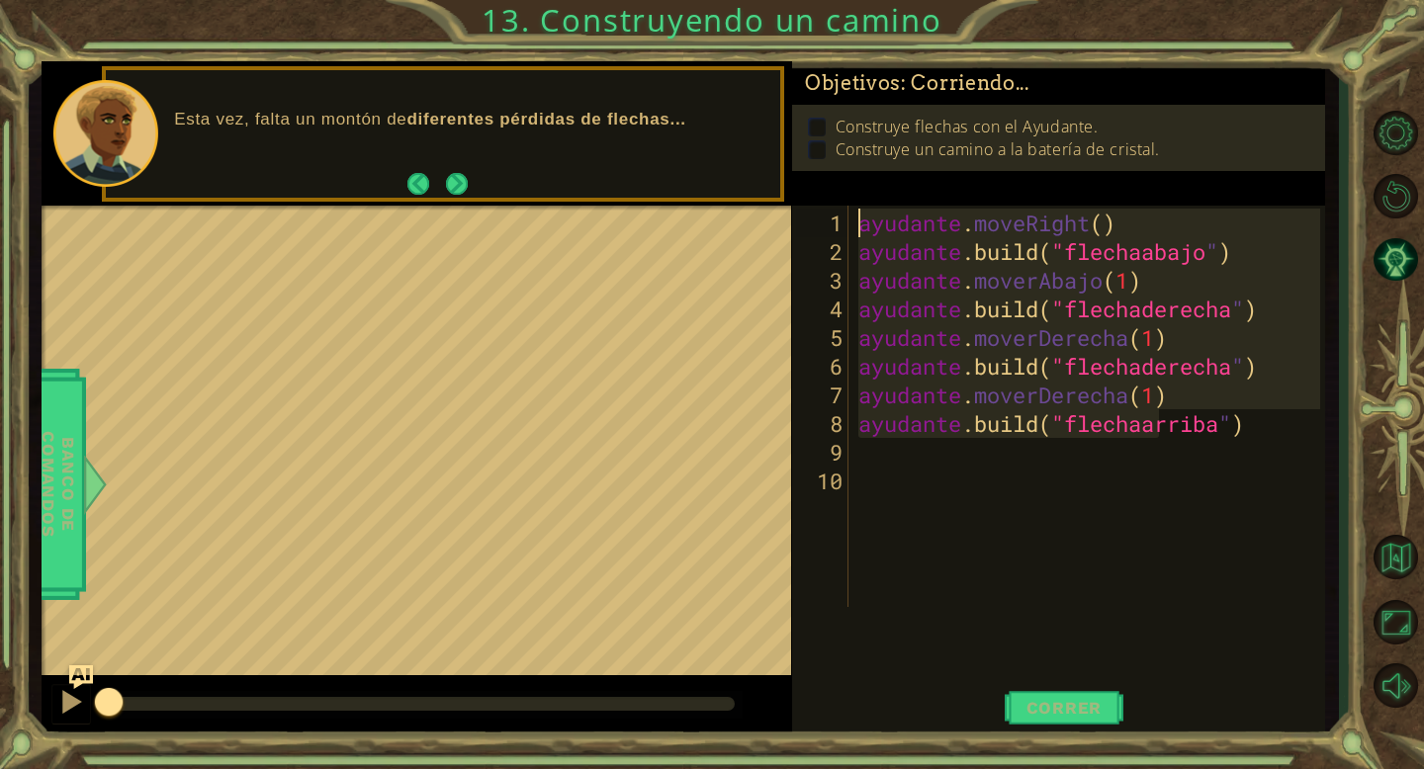
drag, startPoint x: 1315, startPoint y: 429, endPoint x: 853, endPoint y: 216, distance: 508.8
click at [854, 216] on div "ayudante . moveRight ( ) ayudante .build ( "flechaabajo " ) ayudante . moverAba…" at bounding box center [1092, 438] width 476 height 459
type textarea "[DOMAIN_NAME]("rightArrow")"
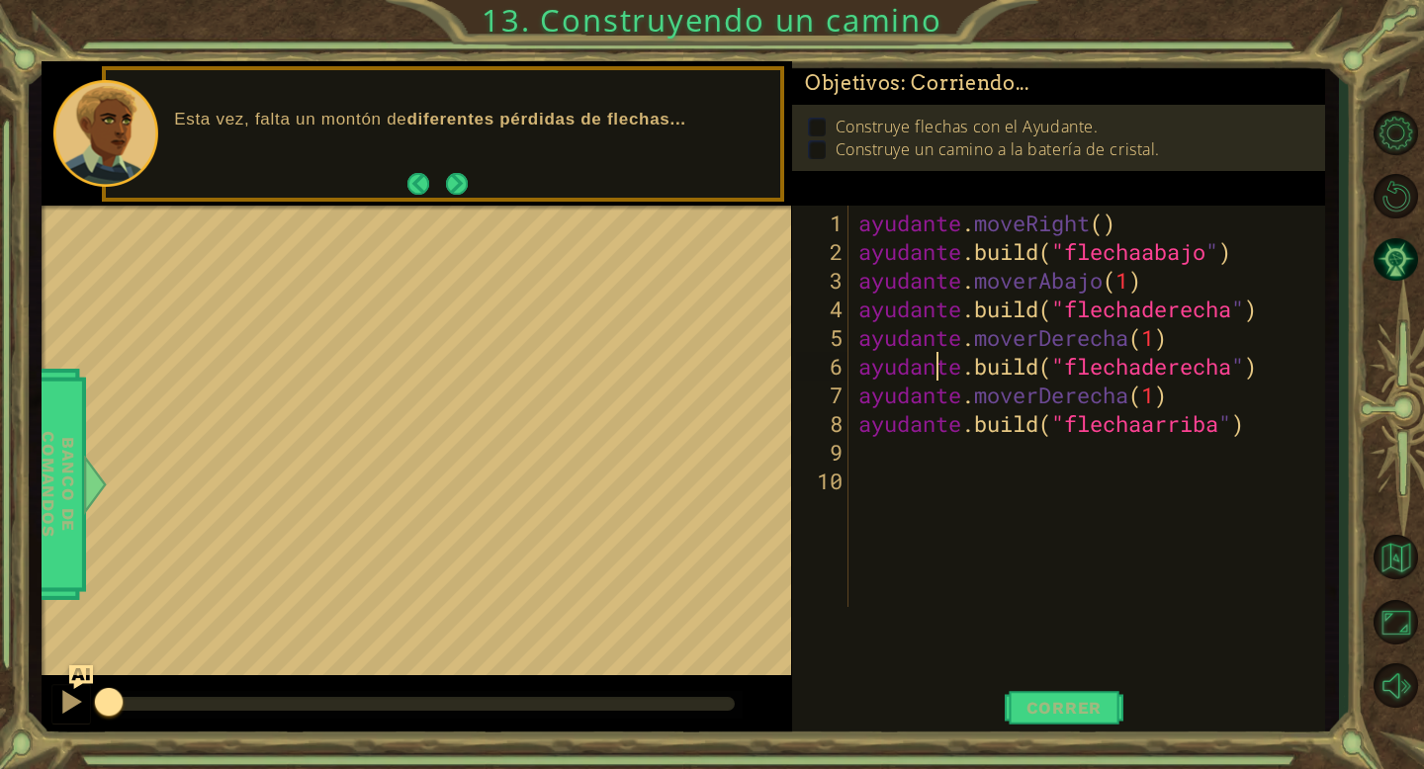
click at [972, 518] on div "ayudante . moveRight ( ) ayudante .build ( "flechaabajo " ) ayudante . moverAba…" at bounding box center [1092, 438] width 476 height 459
click at [1082, 670] on font "Correr" at bounding box center [1064, 708] width 76 height 20
click at [455, 197] on button "Próximo" at bounding box center [457, 184] width 26 height 26
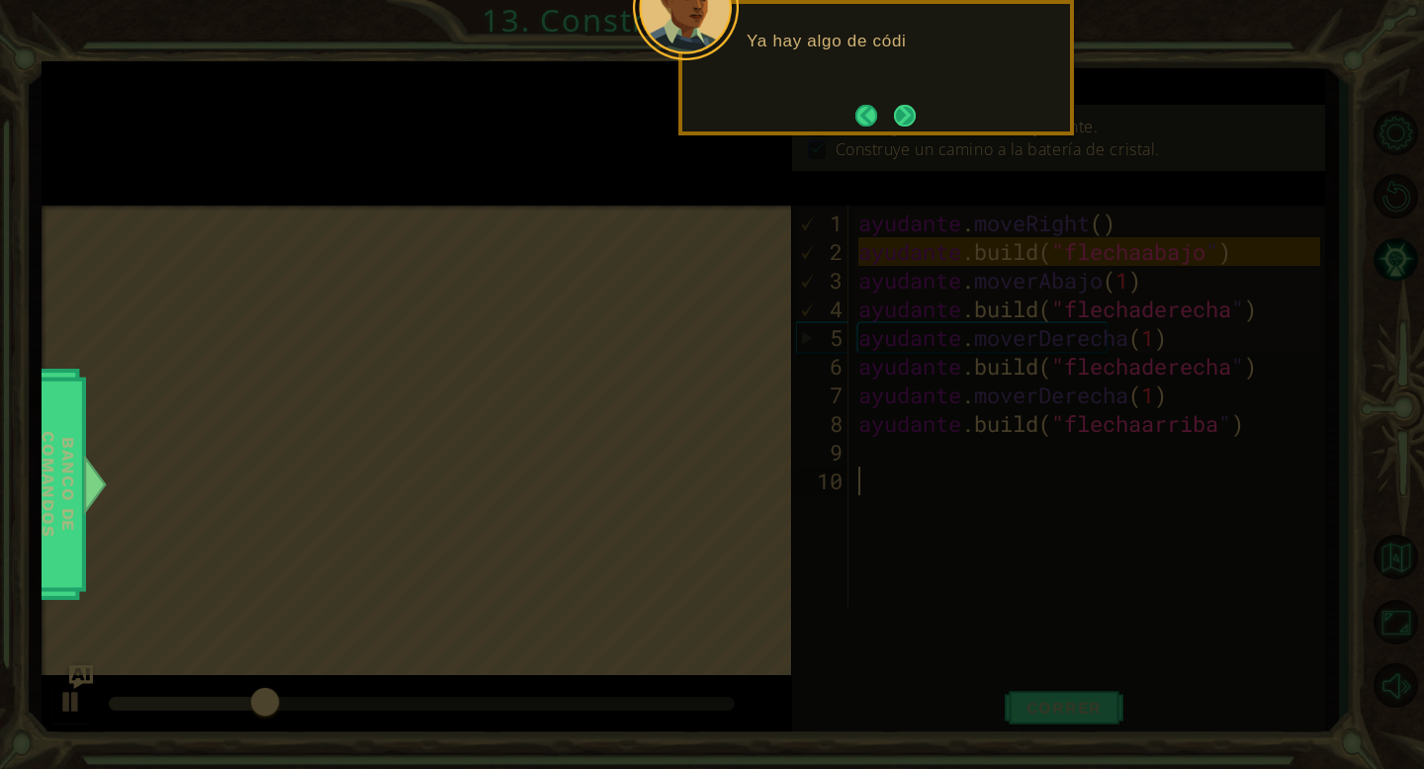
click at [902, 110] on button "Próximo" at bounding box center [905, 116] width 22 height 22
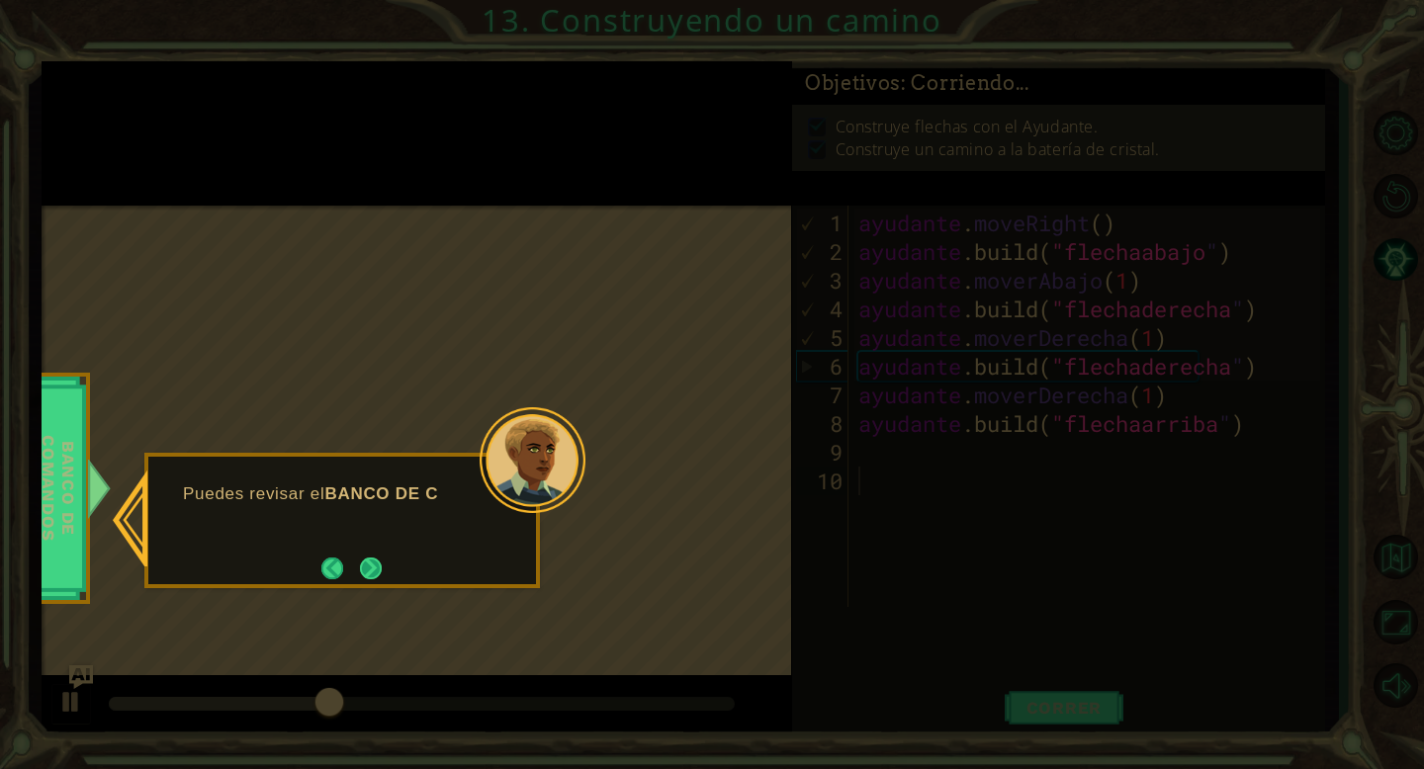
click at [379, 566] on button "Próximo" at bounding box center [370, 568] width 25 height 25
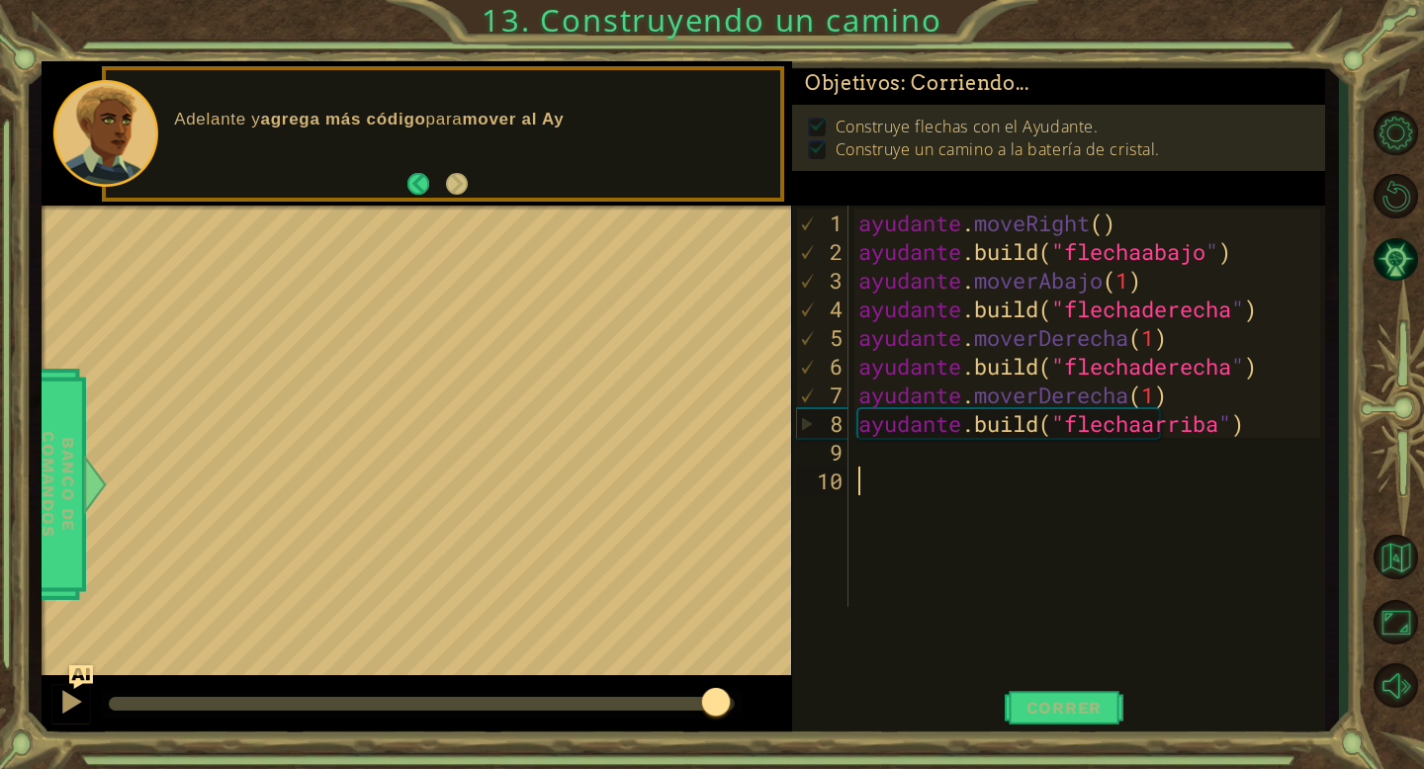
drag, startPoint x: 379, startPoint y: 696, endPoint x: 717, endPoint y: 694, distance: 338.2
click at [717, 670] on div at bounding box center [716, 704] width 36 height 36
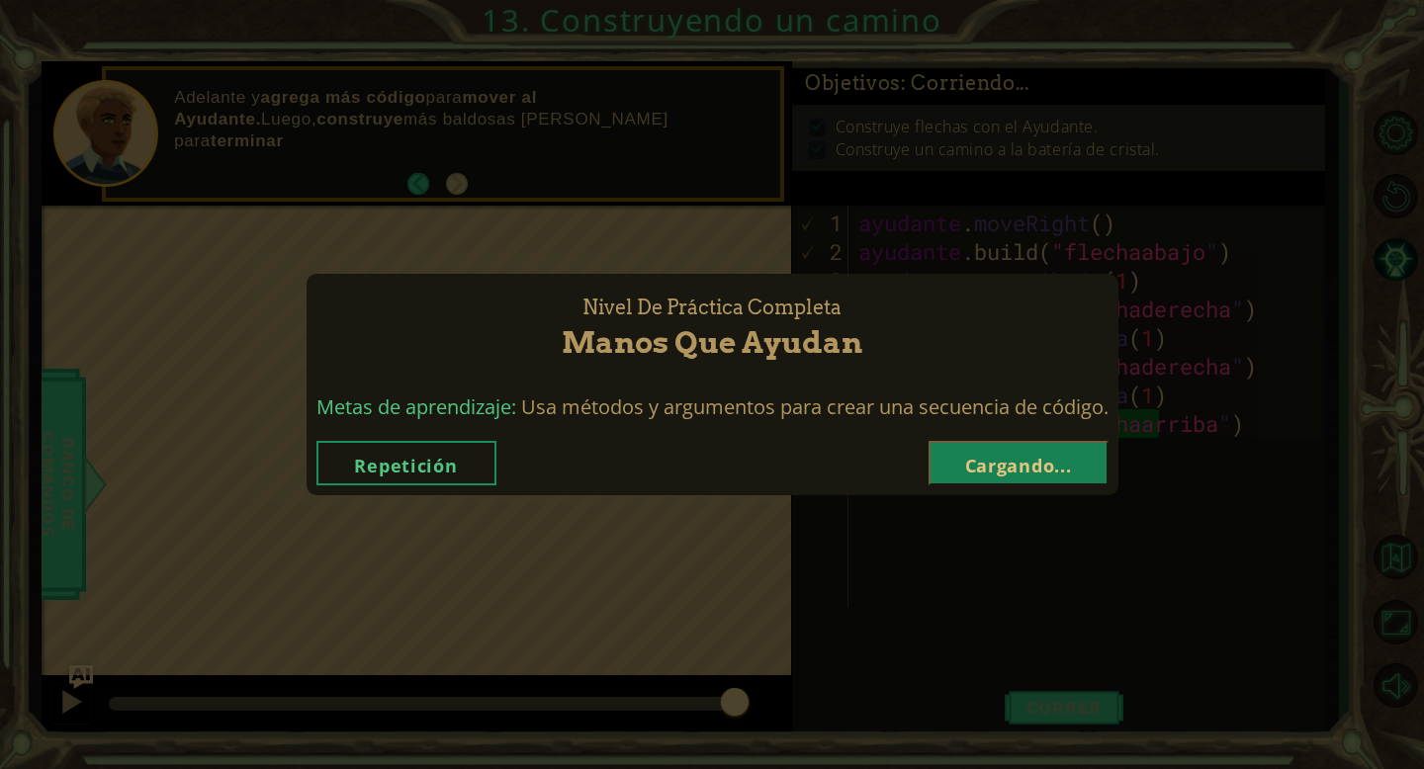
click at [973, 475] on font "Cargando..." at bounding box center [1018, 466] width 107 height 24
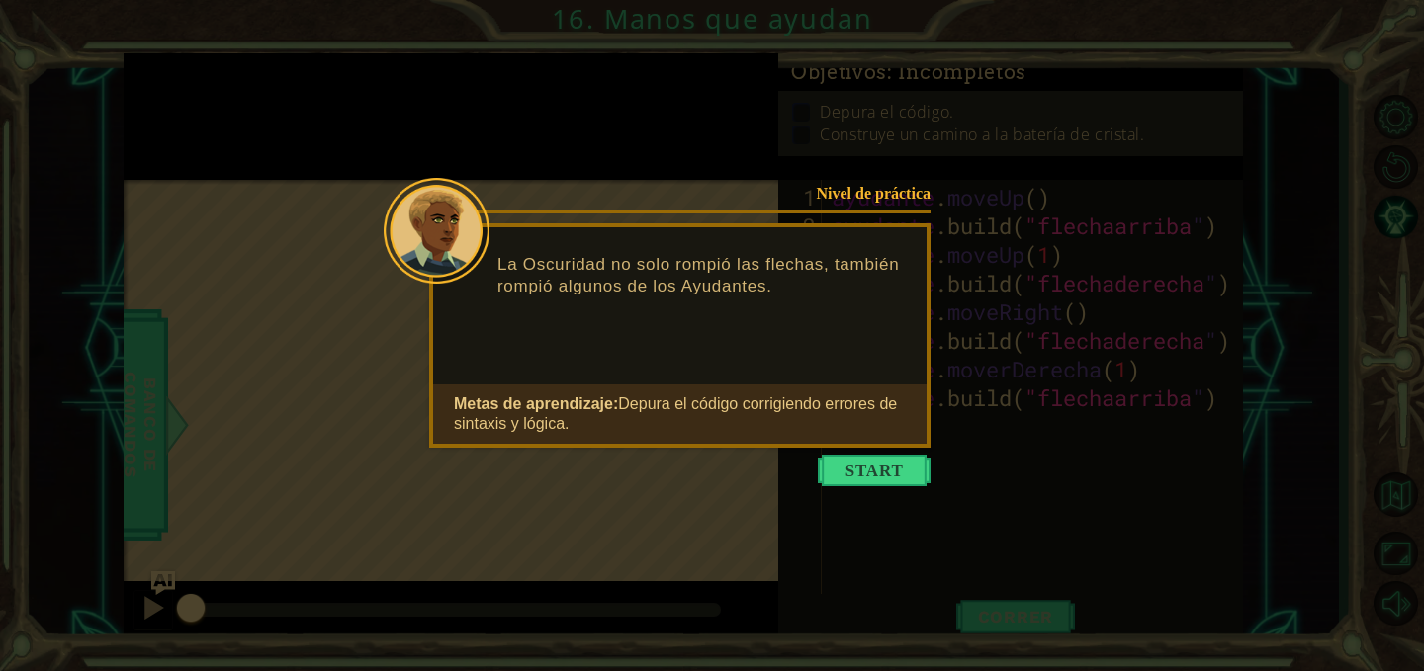
click at [897, 471] on button "Comenzar" at bounding box center [874, 471] width 113 height 32
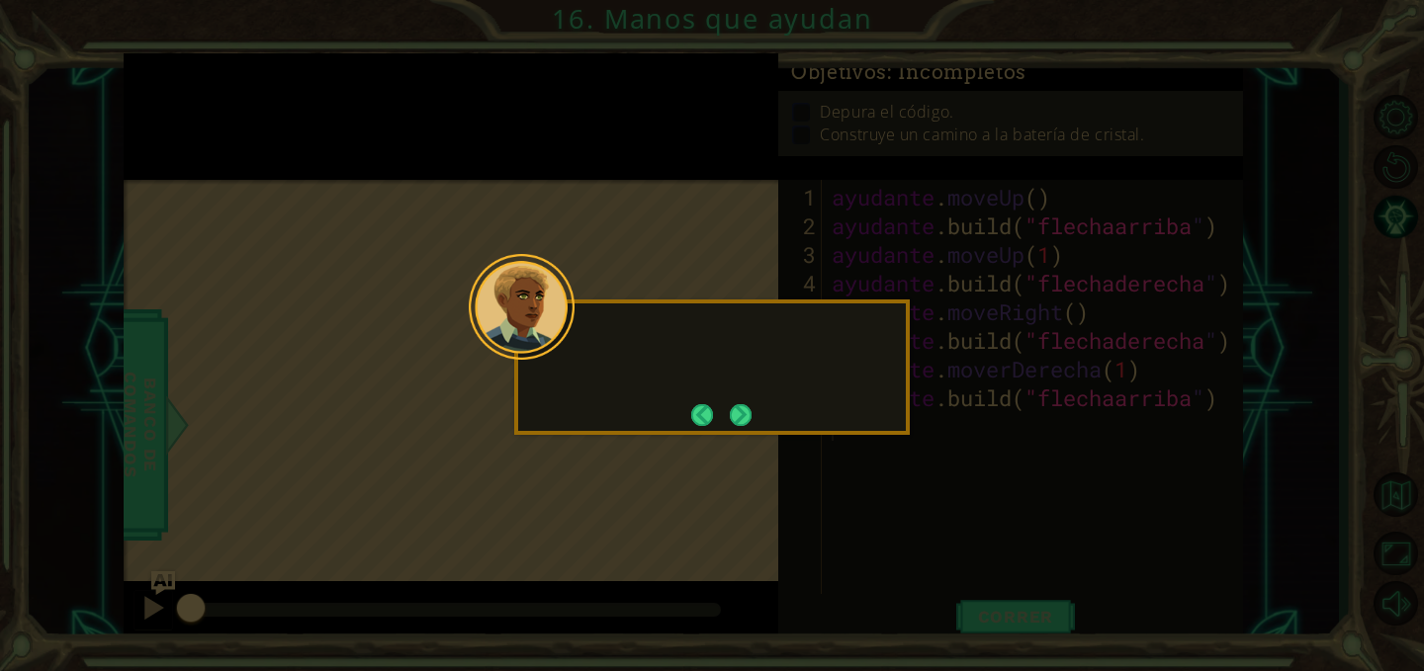
click at [897, 471] on icon at bounding box center [712, 335] width 1424 height 671
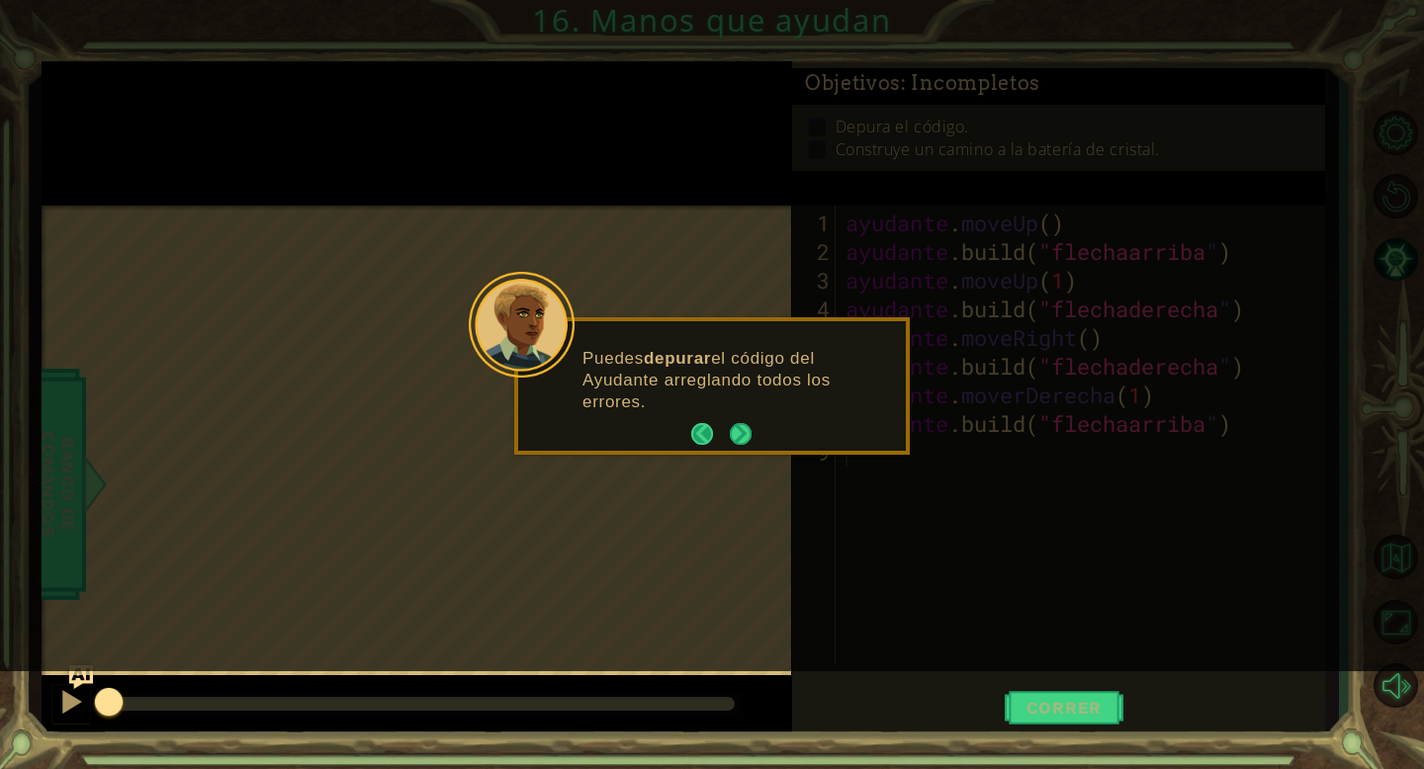
click at [718, 433] on button "Atrás" at bounding box center [710, 434] width 39 height 22
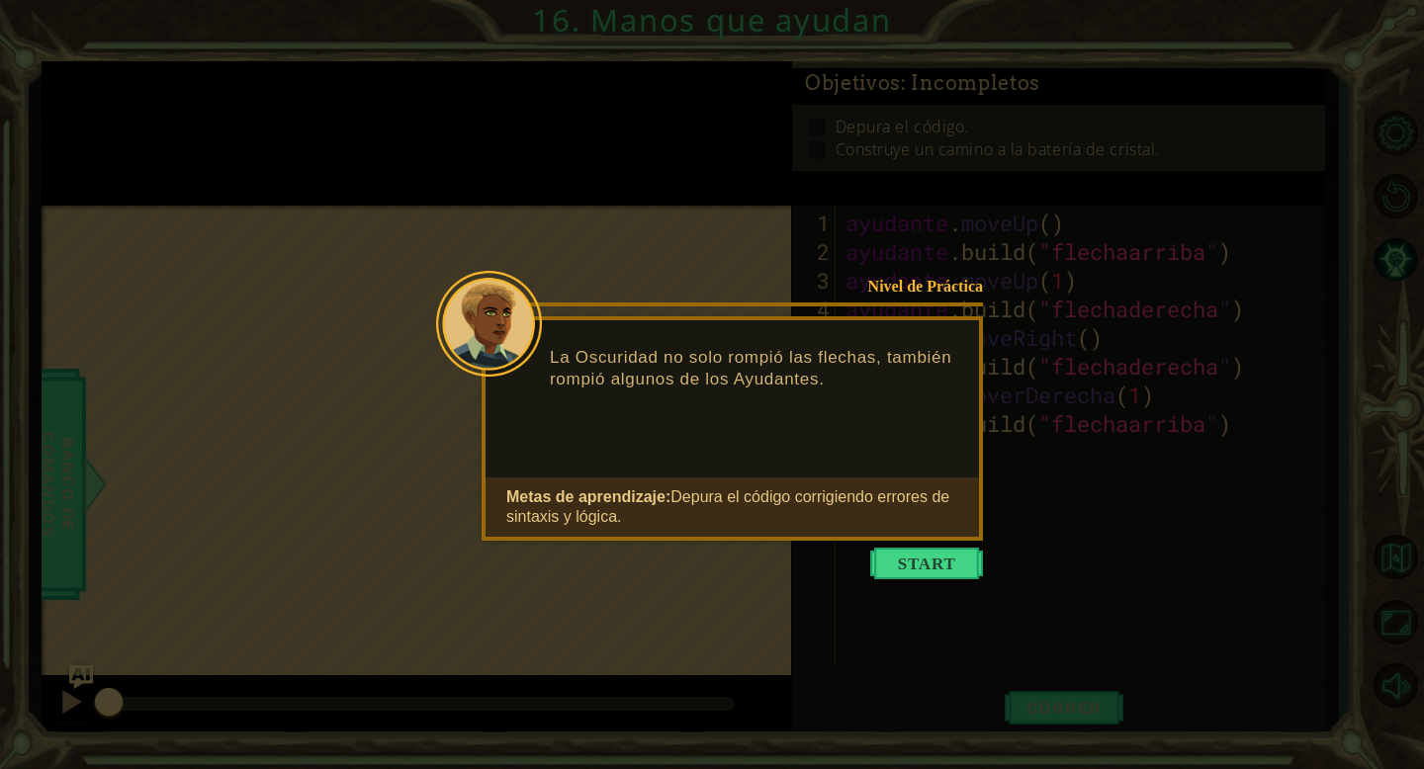
click at [751, 436] on div "Nivel de Práctica La Oscuridad no solo rompió las flechas, también rompió algun…" at bounding box center [732, 428] width 501 height 224
click at [940, 576] on button "Start" at bounding box center [926, 564] width 113 height 32
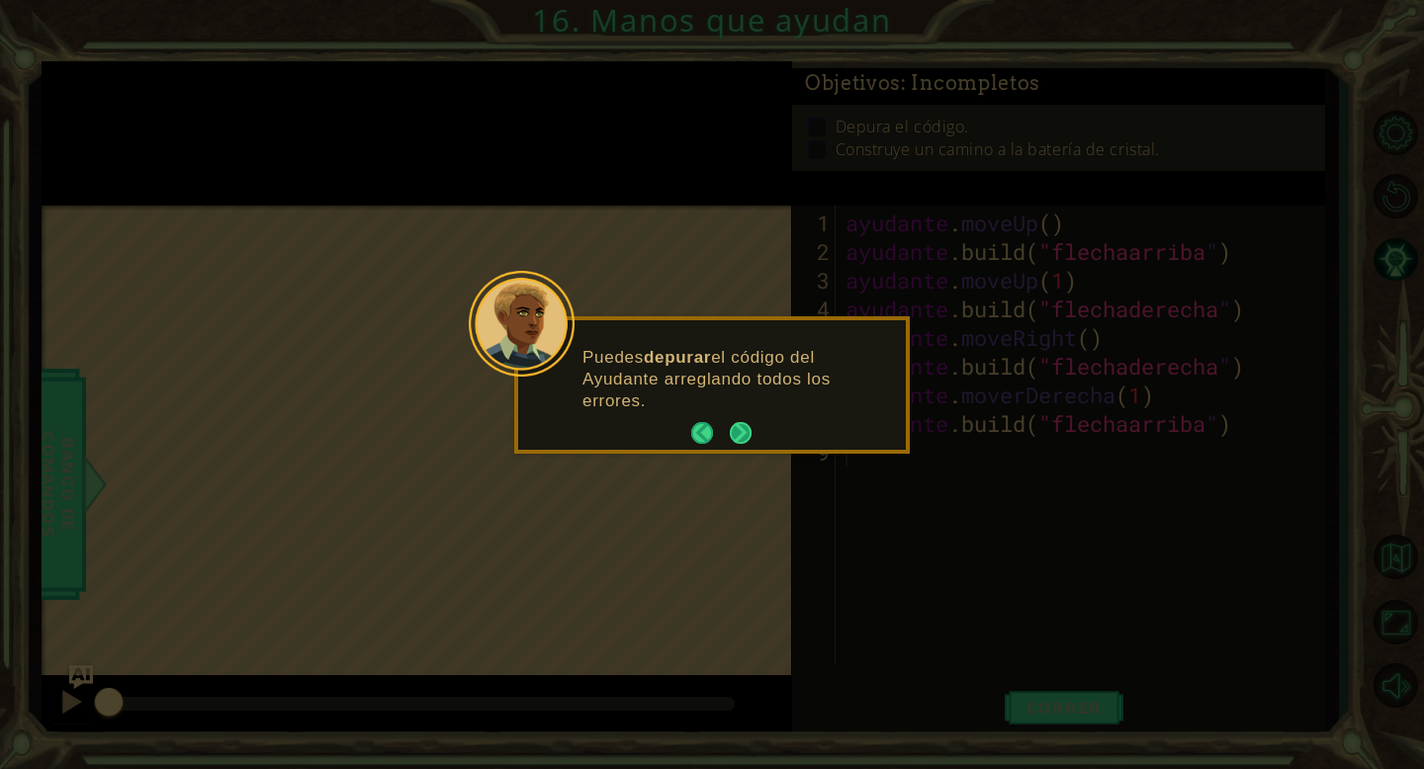
drag, startPoint x: 718, startPoint y: 433, endPoint x: 725, endPoint y: 414, distance: 20.0
click at [730, 422] on button "Próximo" at bounding box center [741, 433] width 22 height 22
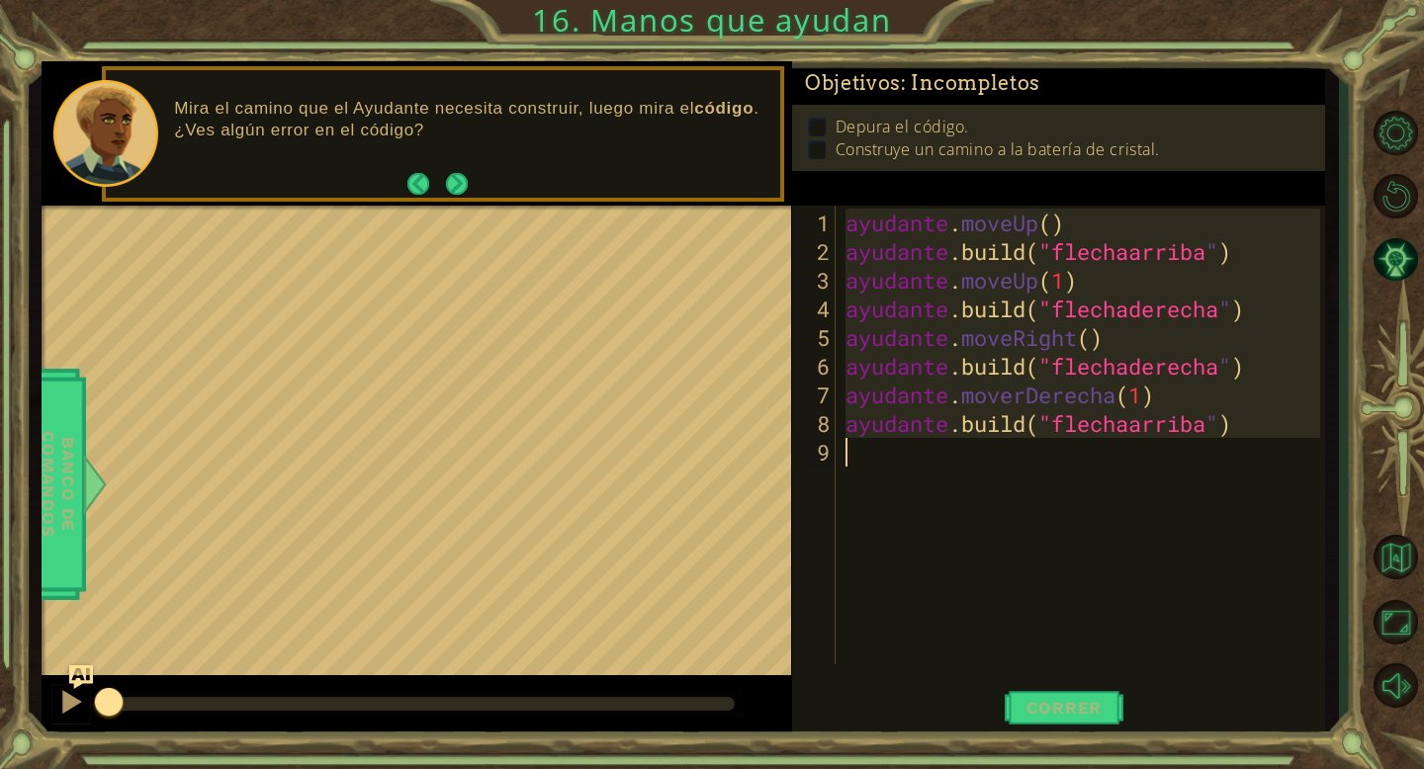
drag, startPoint x: 725, startPoint y: 414, endPoint x: 1315, endPoint y: 445, distance: 591.1
click at [1315, 445] on div "ayudante . moveUp ( ) ayudante .build ( "flechaarriba " ) ayudante . moveUp ( 1…" at bounding box center [1086, 467] width 488 height 516
type textarea "[DOMAIN_NAME]("upArrow")"
click at [1098, 670] on font "Correr" at bounding box center [1064, 708] width 76 height 20
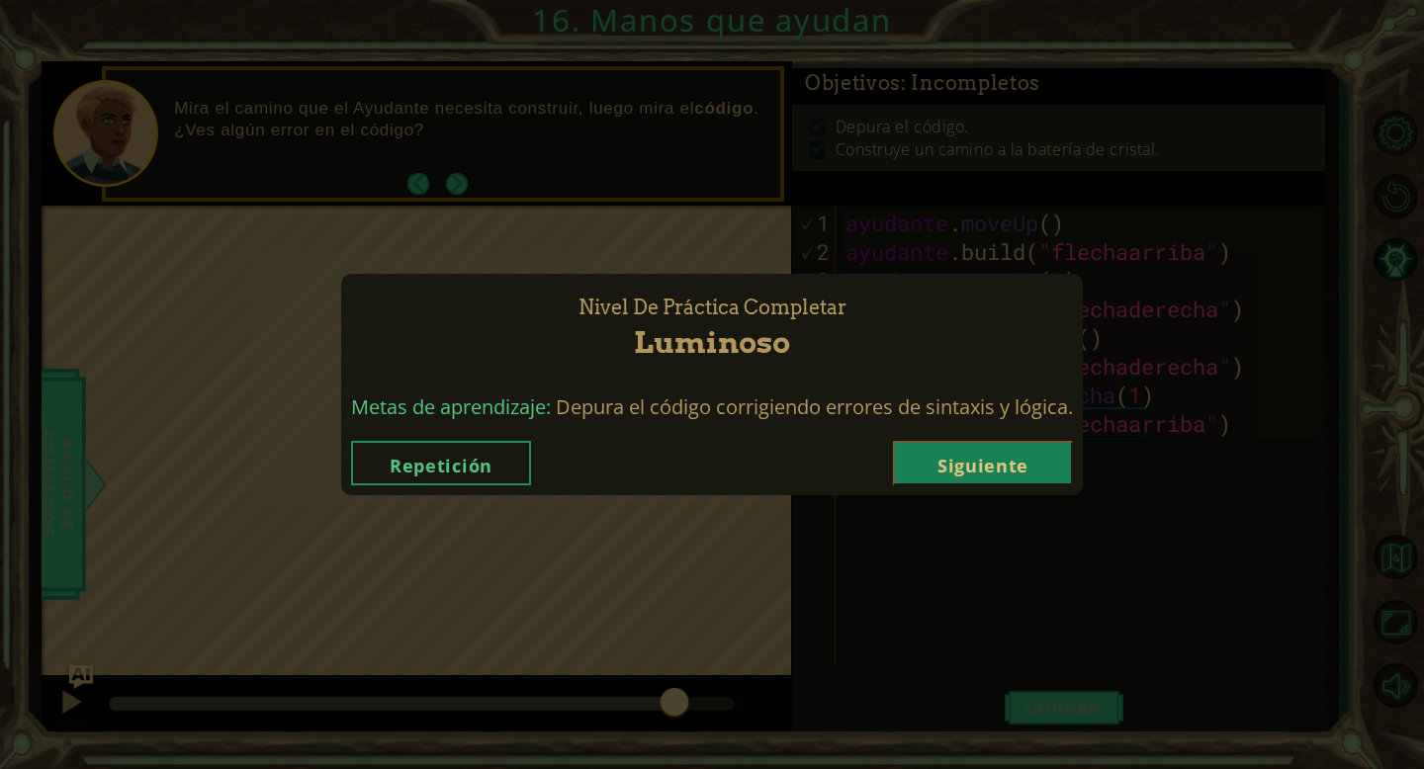
drag, startPoint x: 417, startPoint y: 754, endPoint x: 675, endPoint y: 715, distance: 261.0
click at [674, 670] on body "1 [DEMOGRAPHIC_DATA] XXXXXXXXXXXXXXXXXXXXXXXXXXXXXXXXXXXXXXXXXXXXXXXXXXXXXXXXXX…" at bounding box center [712, 384] width 1424 height 769
click at [1023, 453] on button "Cargando..." at bounding box center [983, 463] width 180 height 44
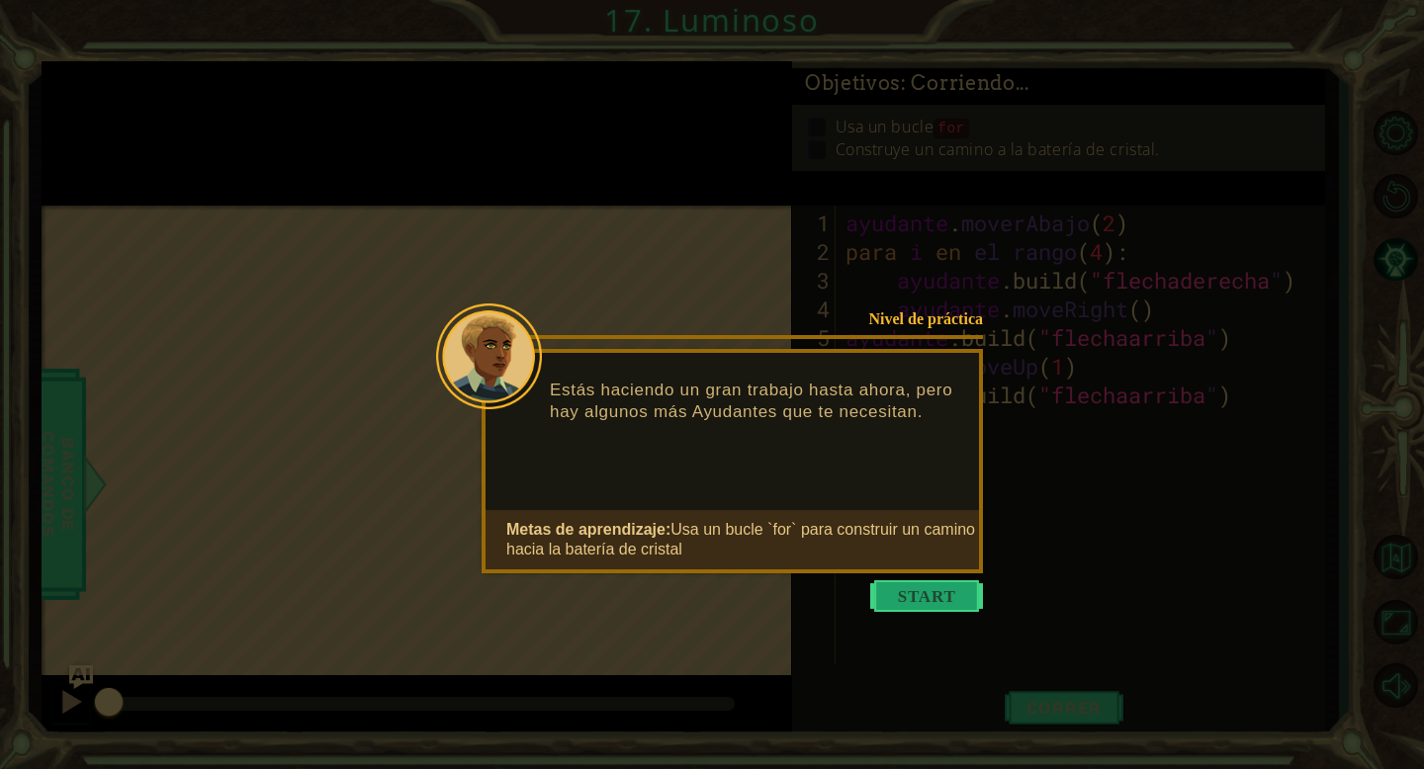
click at [923, 583] on button "Comenzar" at bounding box center [926, 596] width 113 height 32
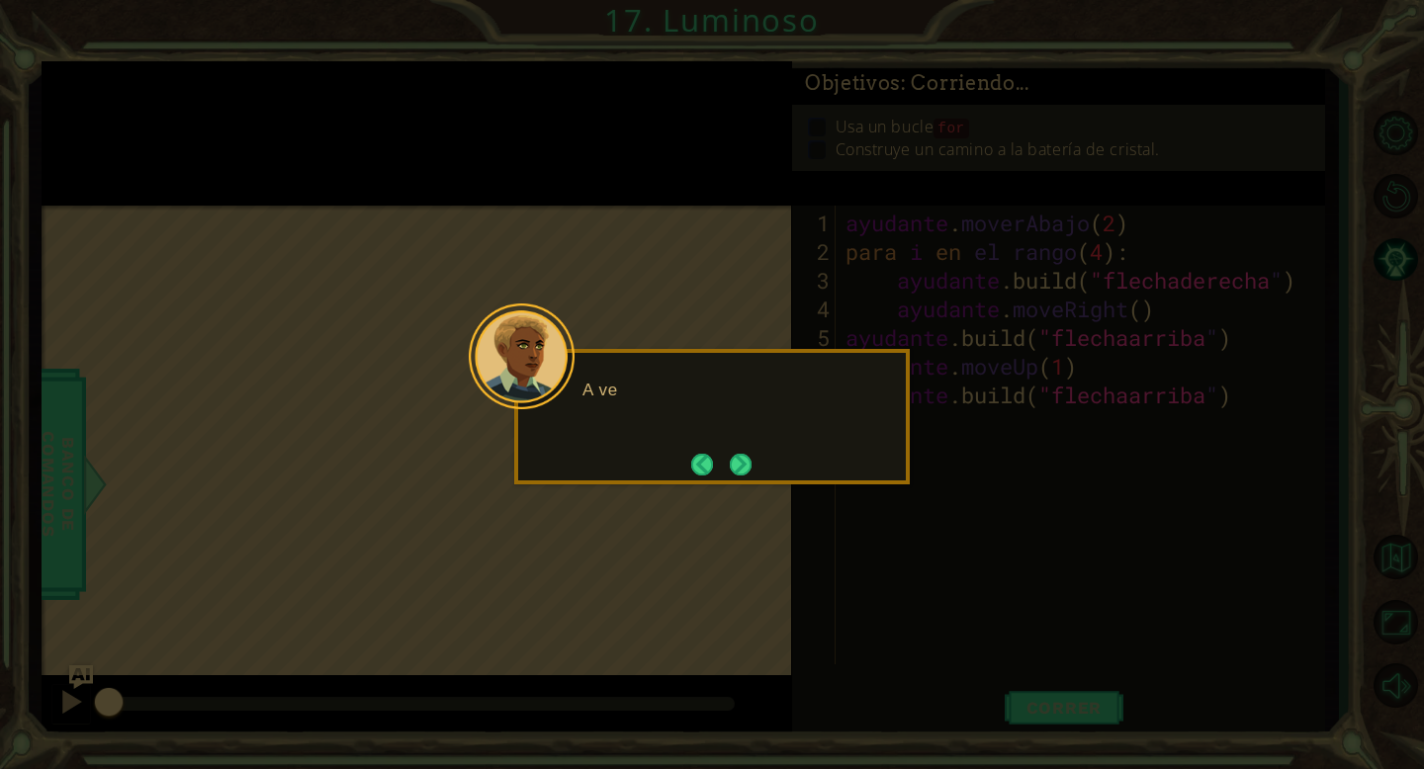
click at [923, 583] on icon at bounding box center [712, 384] width 1424 height 769
click at [730, 461] on button "Próximo" at bounding box center [741, 465] width 22 height 22
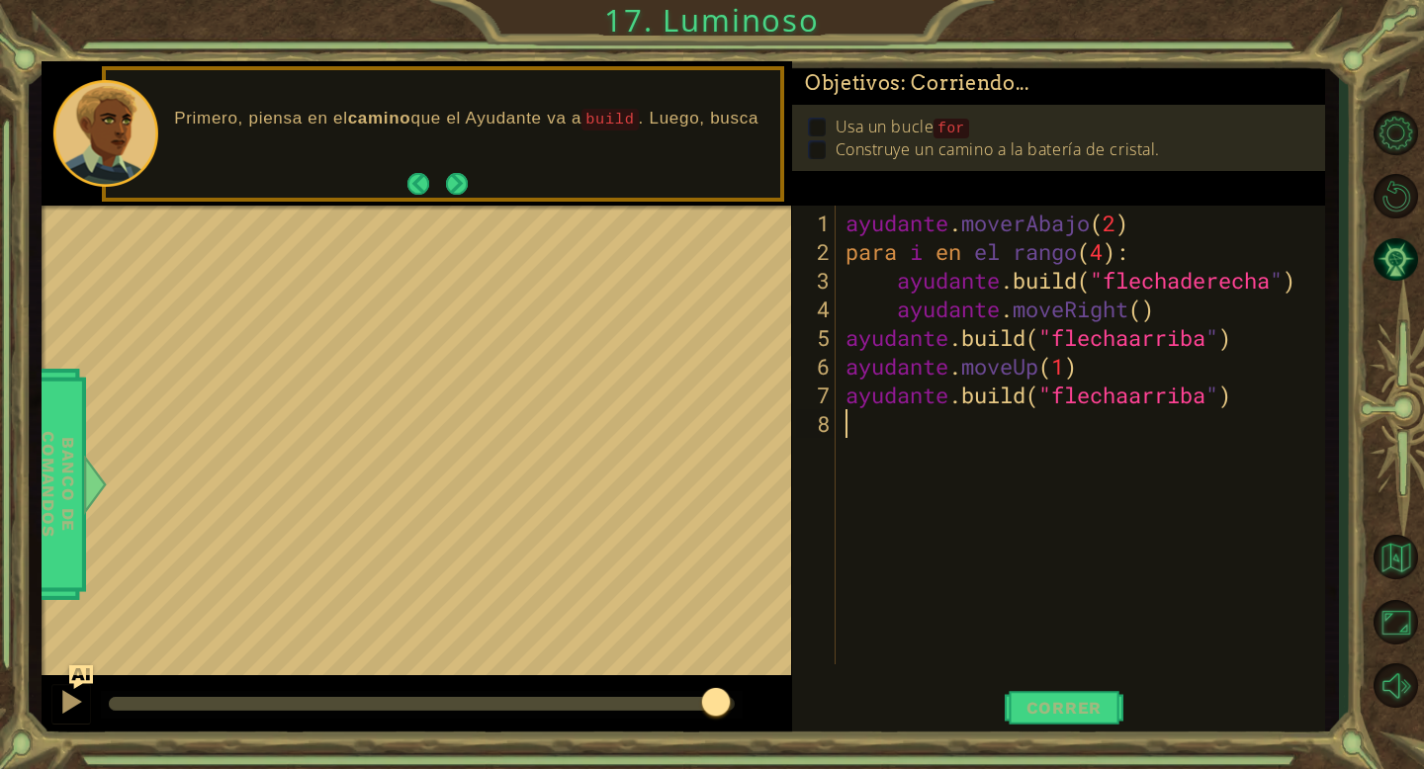
drag, startPoint x: 120, startPoint y: 705, endPoint x: 709, endPoint y: 722, distance: 589.6
click at [709, 670] on div at bounding box center [417, 706] width 750 height 63
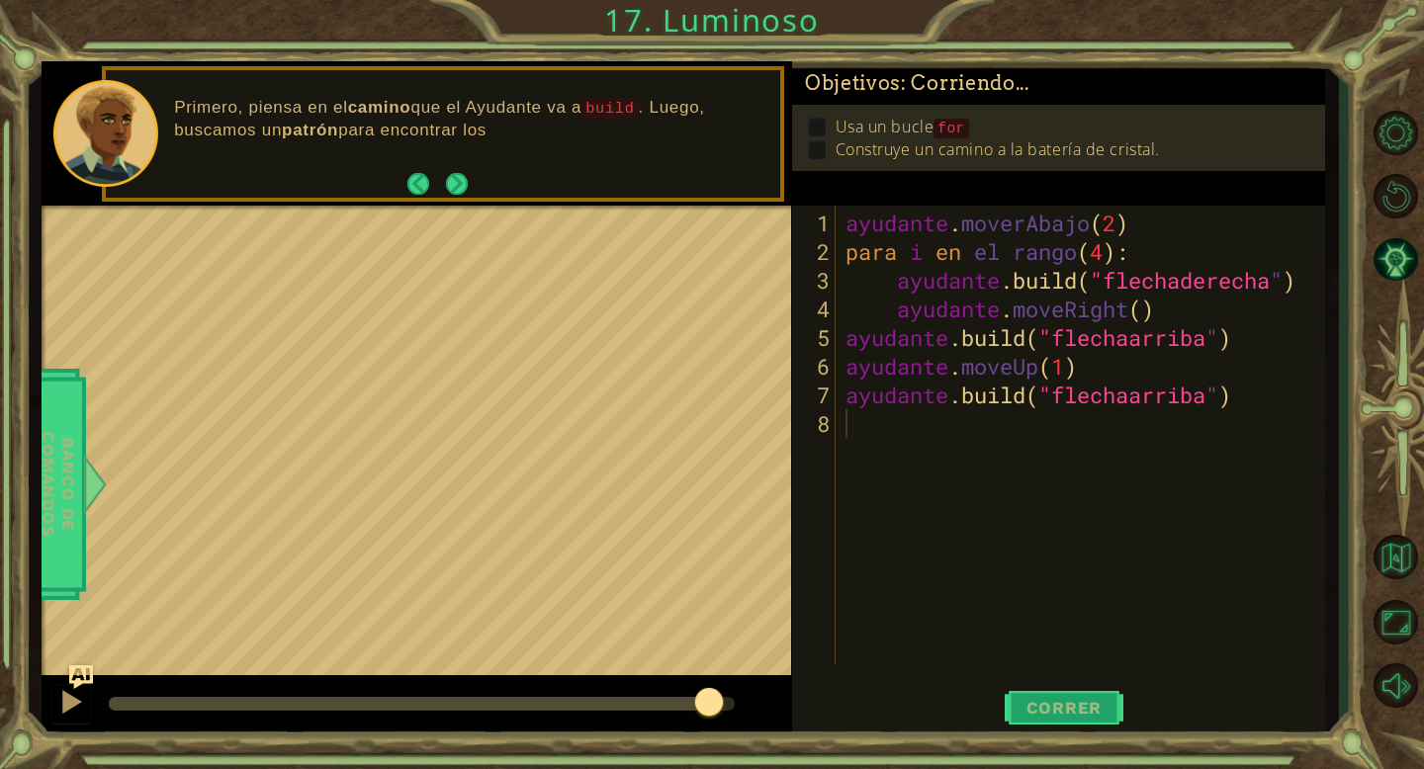
click at [1045, 670] on button "Correr" at bounding box center [1064, 707] width 119 height 53
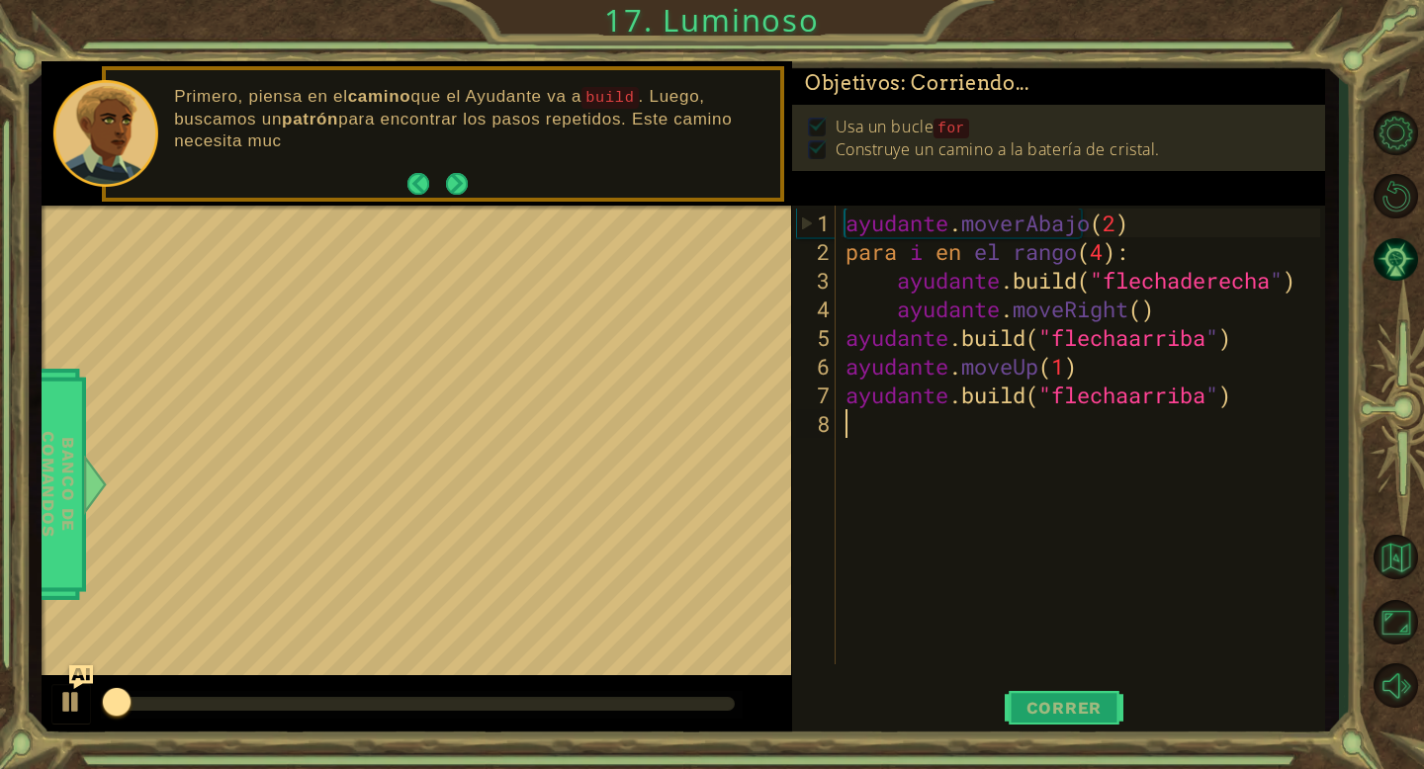
click at [1046, 670] on font "Correr" at bounding box center [1064, 708] width 76 height 20
click at [1044, 670] on font "Correr" at bounding box center [1064, 708] width 76 height 20
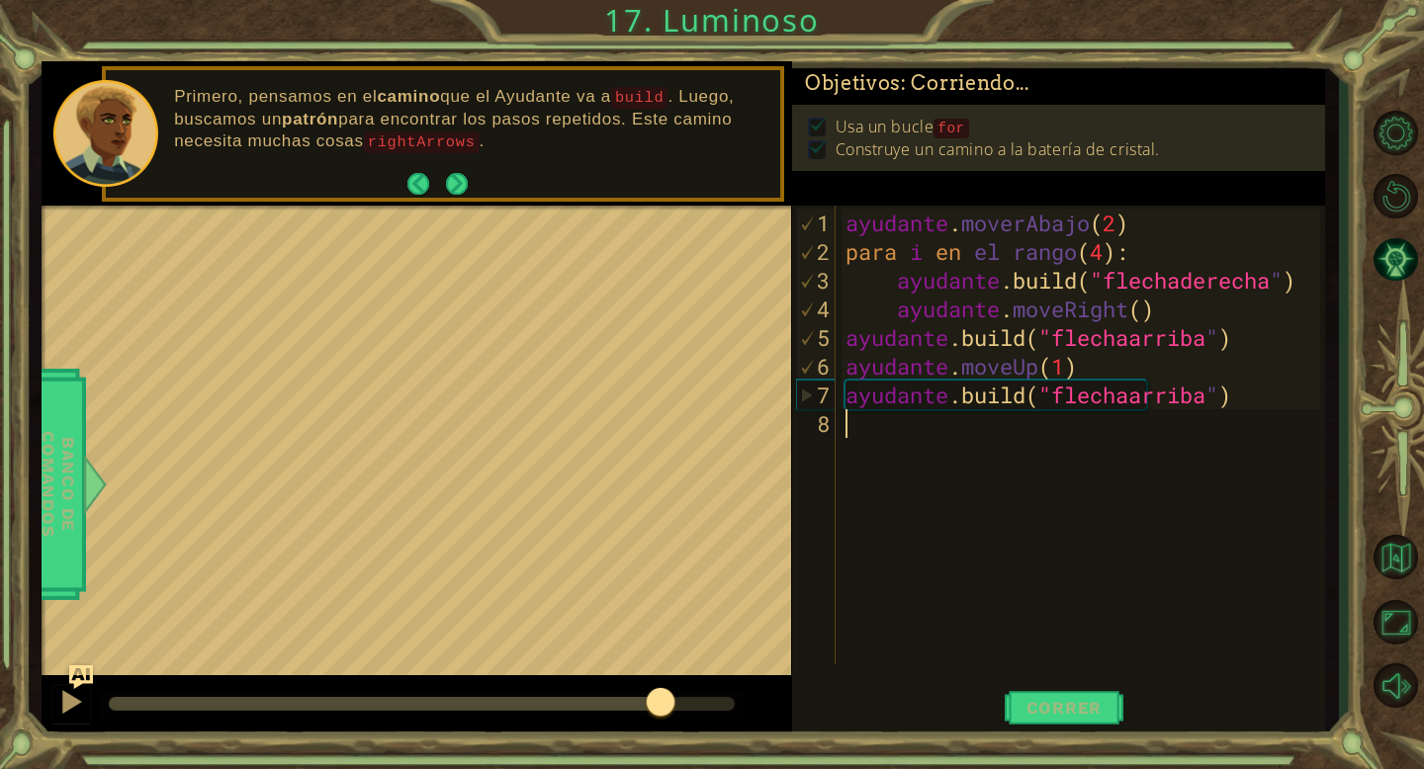
drag, startPoint x: 140, startPoint y: 700, endPoint x: 662, endPoint y: 710, distance: 521.2
click at [662, 670] on div at bounding box center [661, 704] width 36 height 36
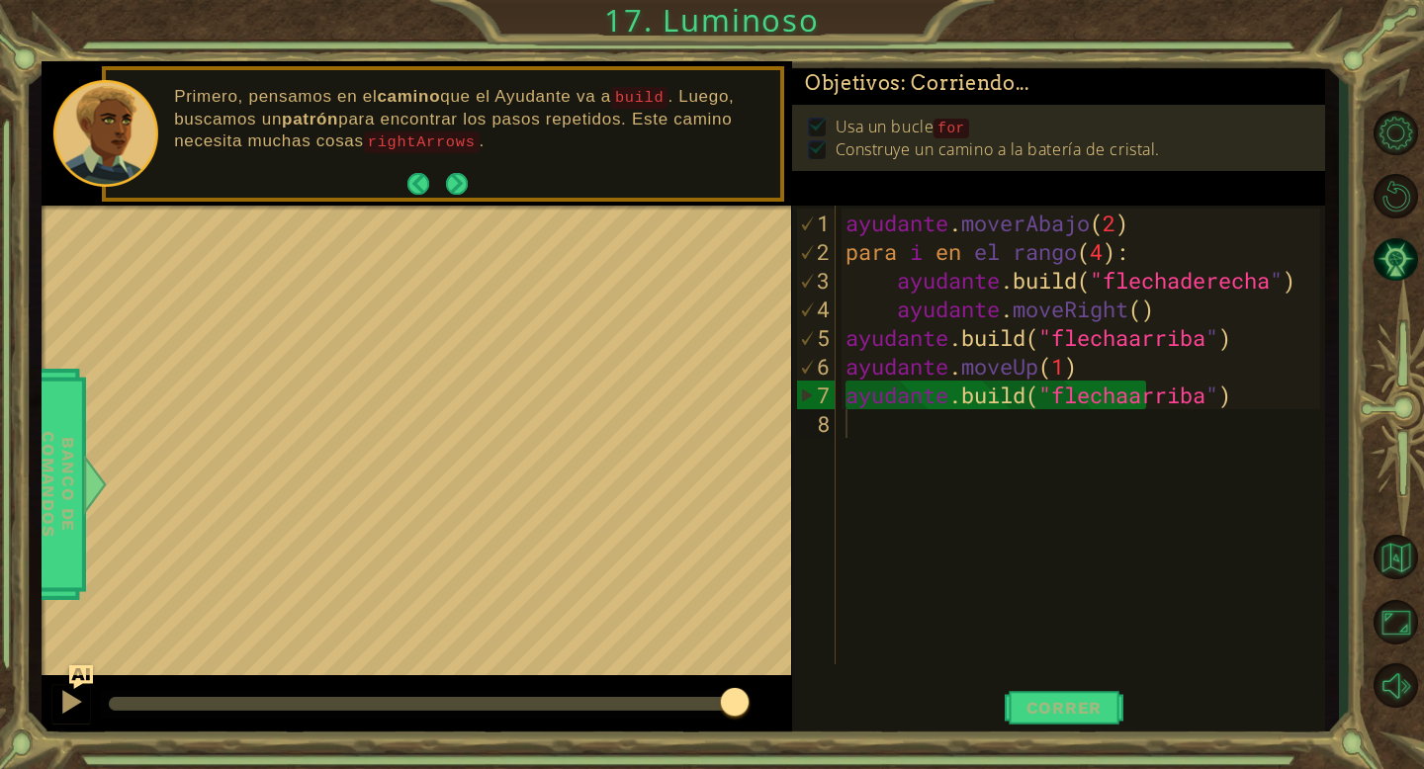
drag, startPoint x: 663, startPoint y: 709, endPoint x: 758, endPoint y: 706, distance: 96.0
click at [758, 670] on body "1 [DEMOGRAPHIC_DATA] XXXXXXXXXXXXXXXXXXXXXXXXXXXXXXXXXXXXXXXXXXXXXXXXXXXXXXXXXX…" at bounding box center [712, 384] width 1424 height 769
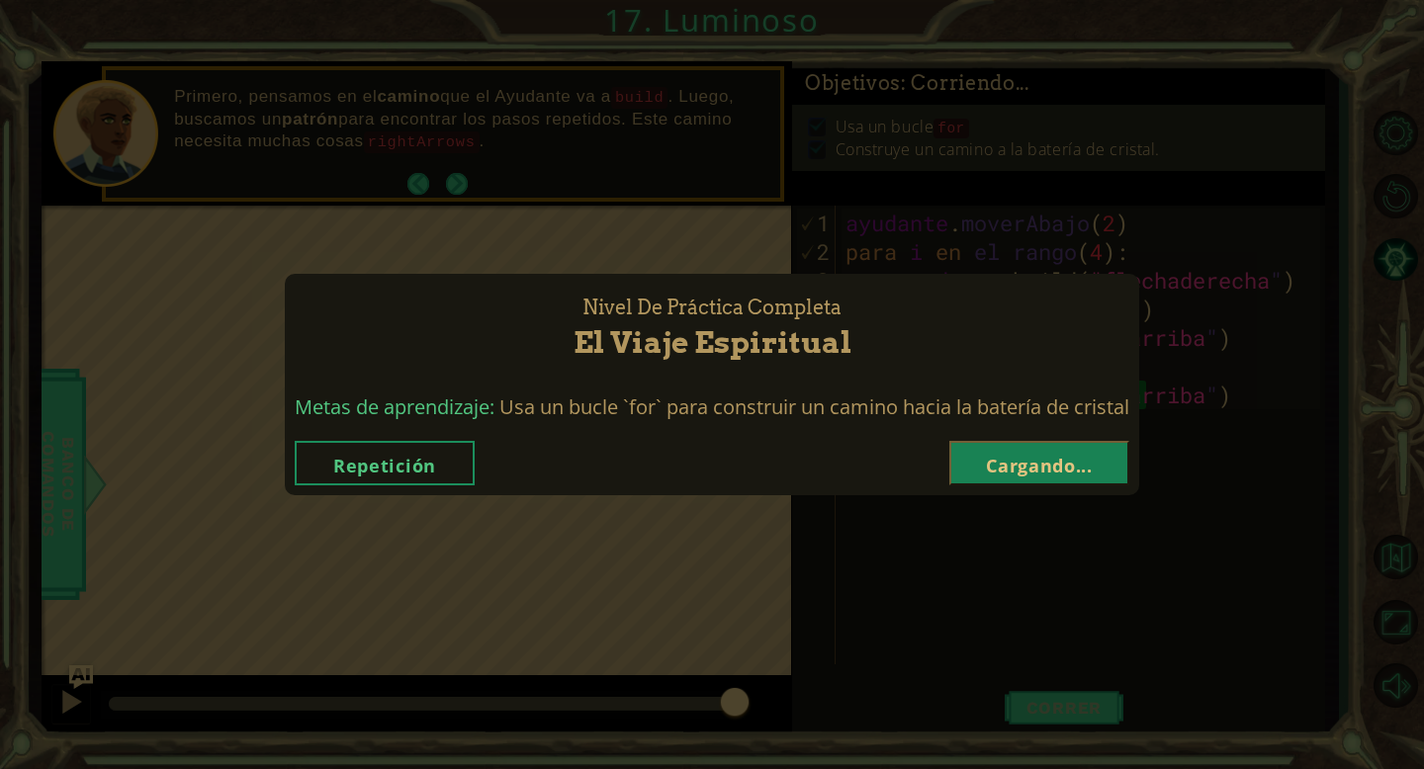
click at [1013, 457] on font "Cargando..." at bounding box center [1039, 466] width 107 height 24
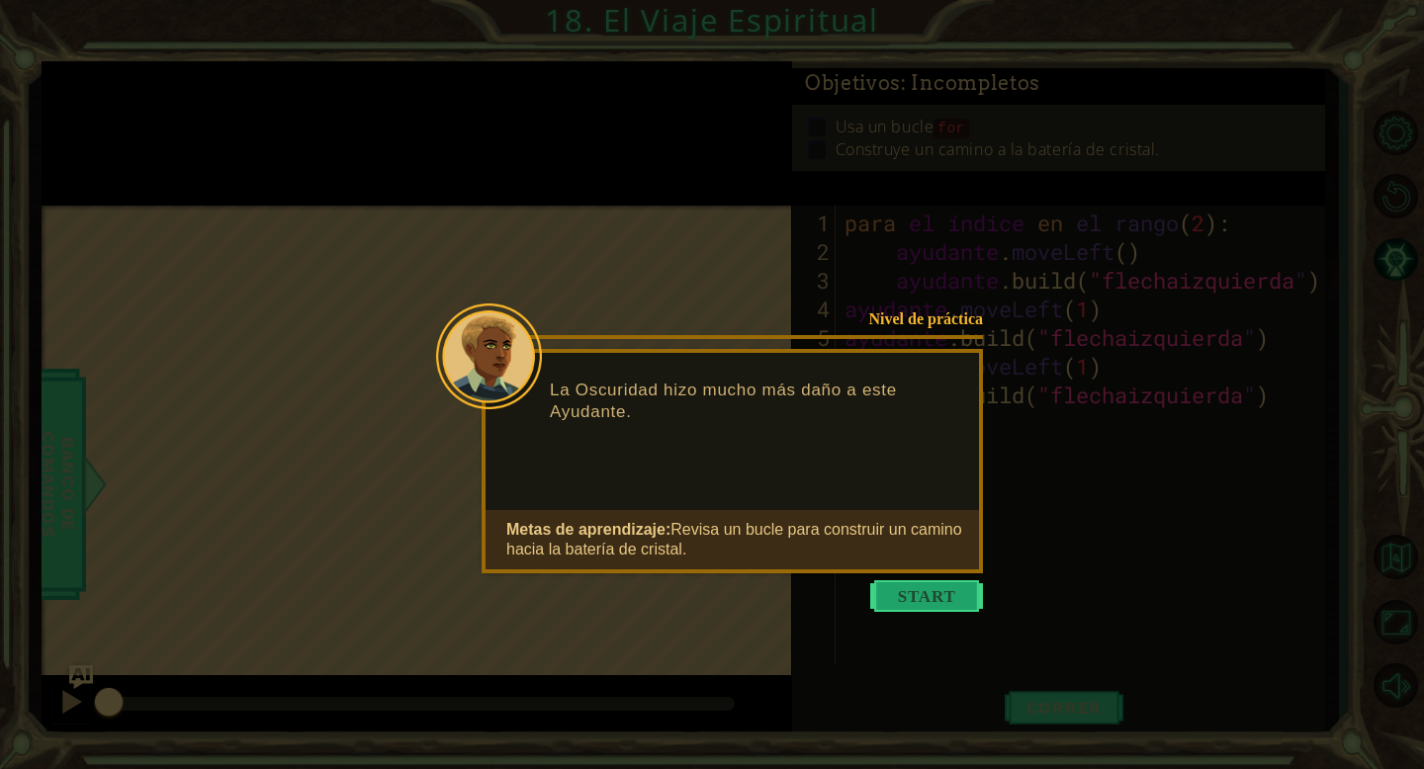
click at [916, 580] on button "Comenzar" at bounding box center [926, 596] width 113 height 32
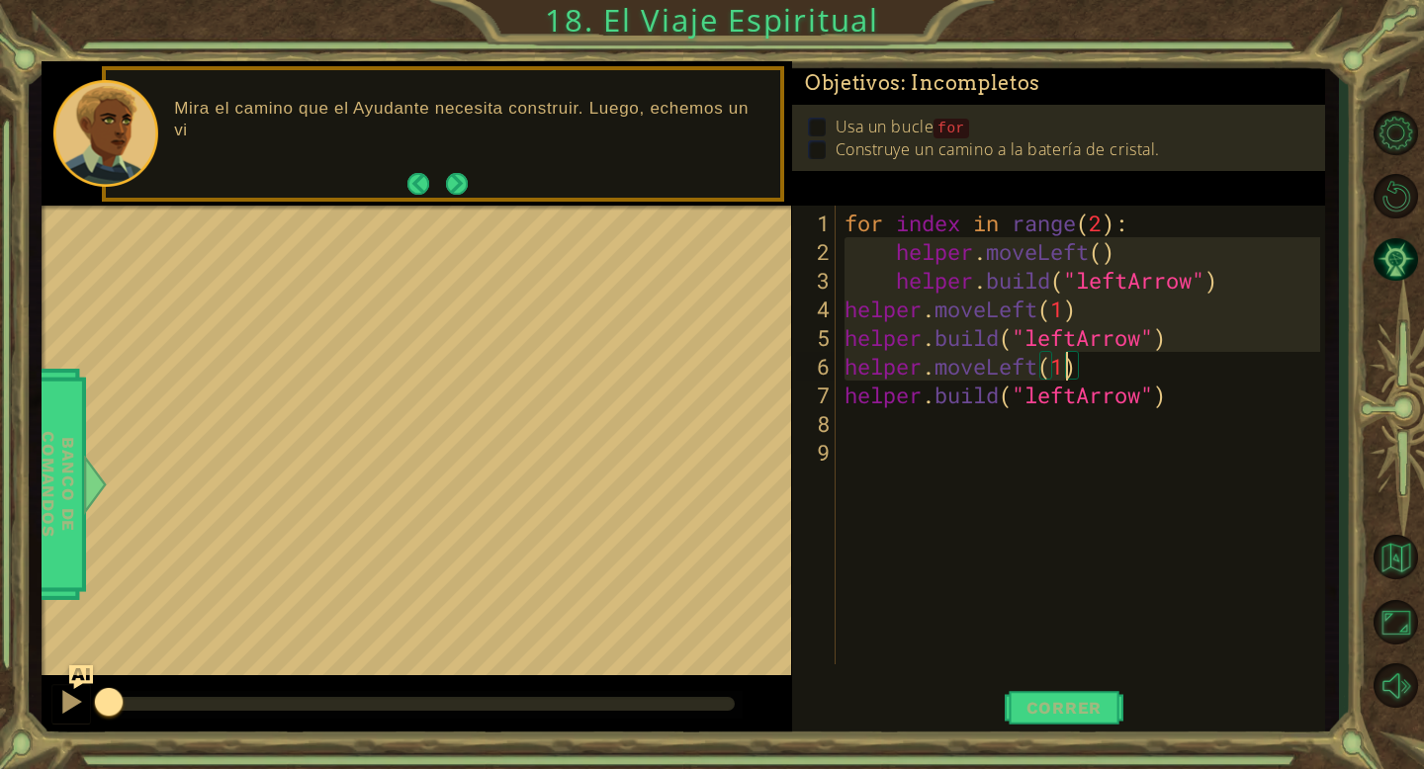
drag, startPoint x: 848, startPoint y: 238, endPoint x: 1062, endPoint y: 356, distance: 243.9
click at [1062, 356] on div "for index in range ( 2 ) : helper . moveLeft ( ) helper . build ( "leftArrow" )…" at bounding box center [1085, 467] width 489 height 516
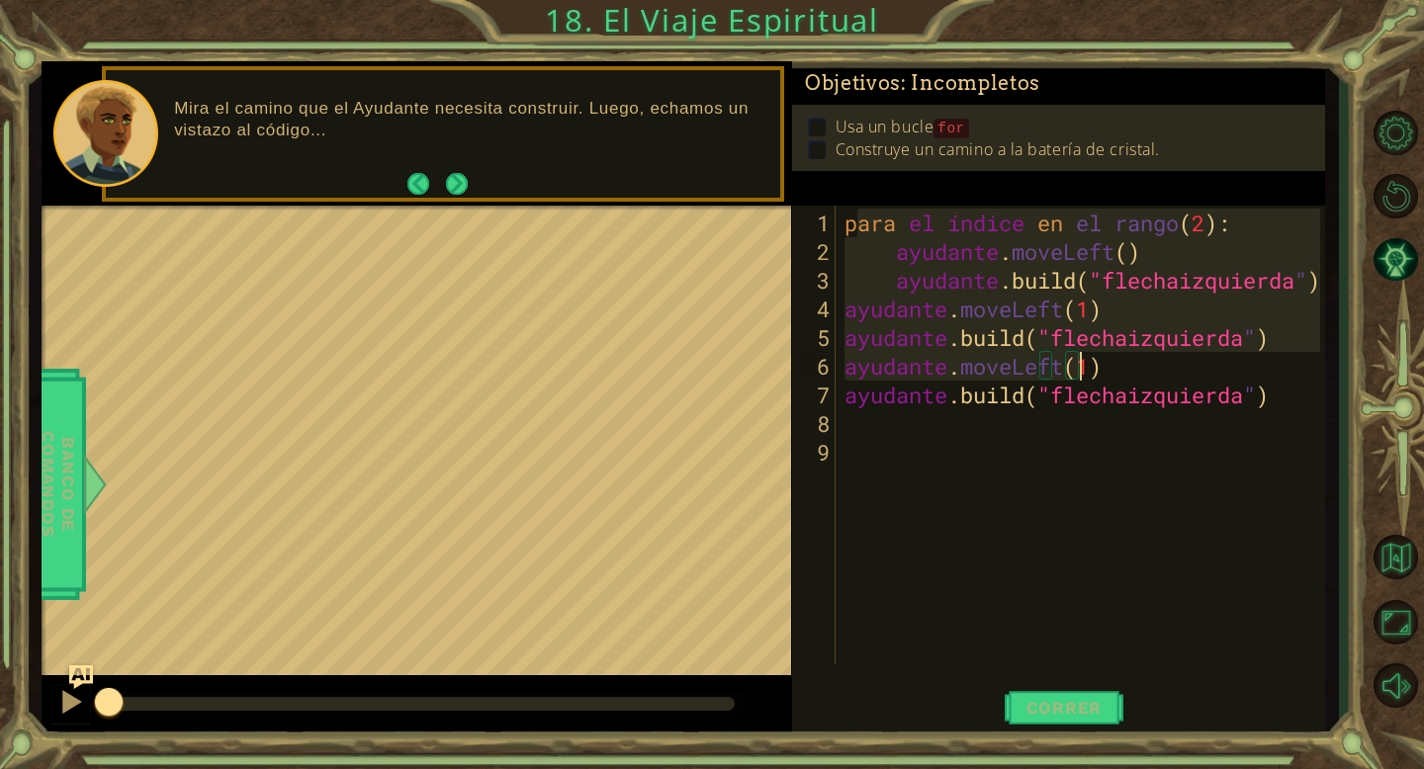
drag, startPoint x: 854, startPoint y: 218, endPoint x: 1229, endPoint y: 376, distance: 406.8
click at [1229, 376] on div "para el índice en el rango ( 2 ) : ayudante . moveLeft ( ) ayudante .build ( "f…" at bounding box center [1085, 467] width 489 height 516
click at [842, 223] on div "[DOMAIN_NAME]("leftArrow") helper.moveLeft(1) 1 2 3 4 5 6 7 8 9 para el índice …" at bounding box center [1056, 435] width 528 height 459
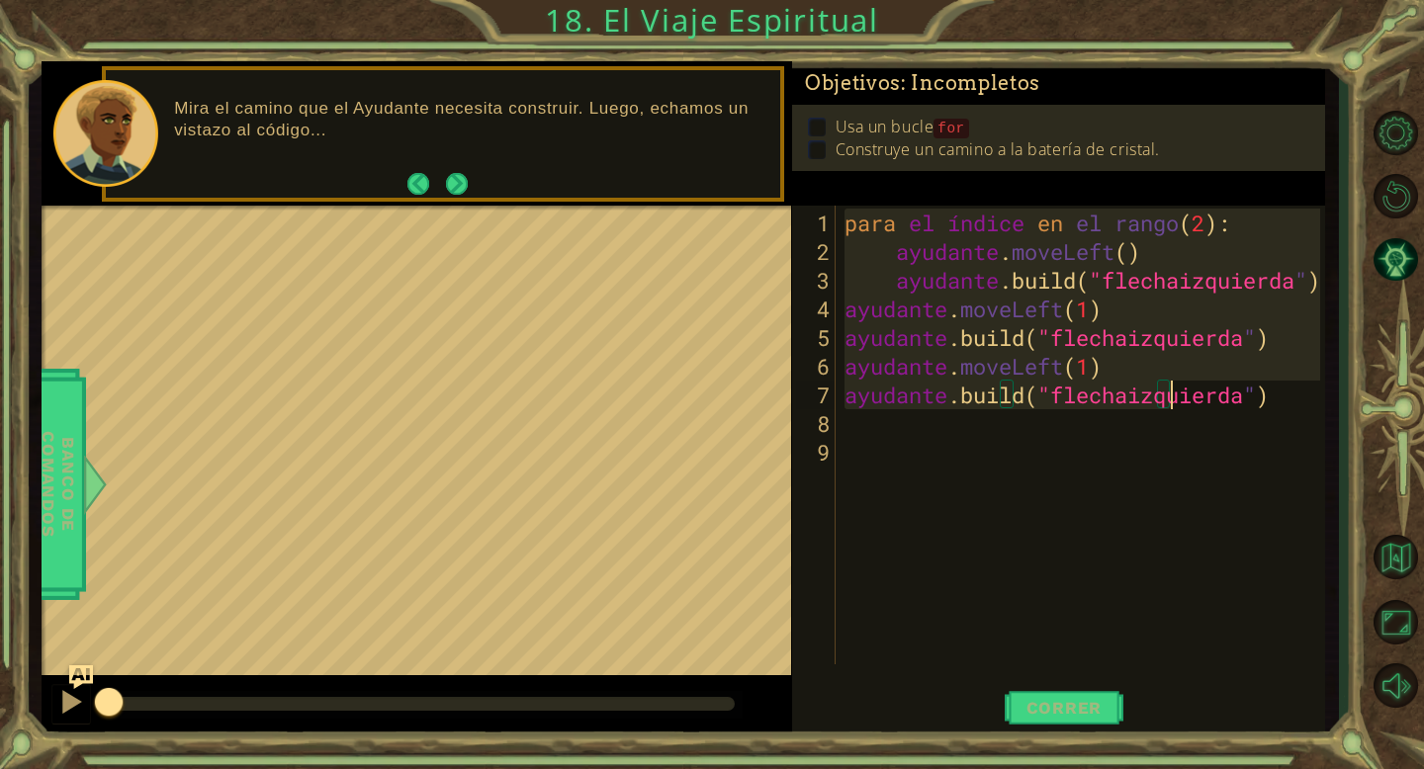
drag, startPoint x: 842, startPoint y: 223, endPoint x: 1297, endPoint y: 403, distance: 490.1
click at [1297, 403] on div "para el índice en el rango ( 2 ) : ayudante . moveLeft ( ) ayudante .build ( "f…" at bounding box center [1085, 467] width 489 height 516
drag, startPoint x: 1074, startPoint y: 718, endPoint x: 1069, endPoint y: 709, distance: 10.2
click at [1074, 670] on button "Correr" at bounding box center [1064, 707] width 119 height 53
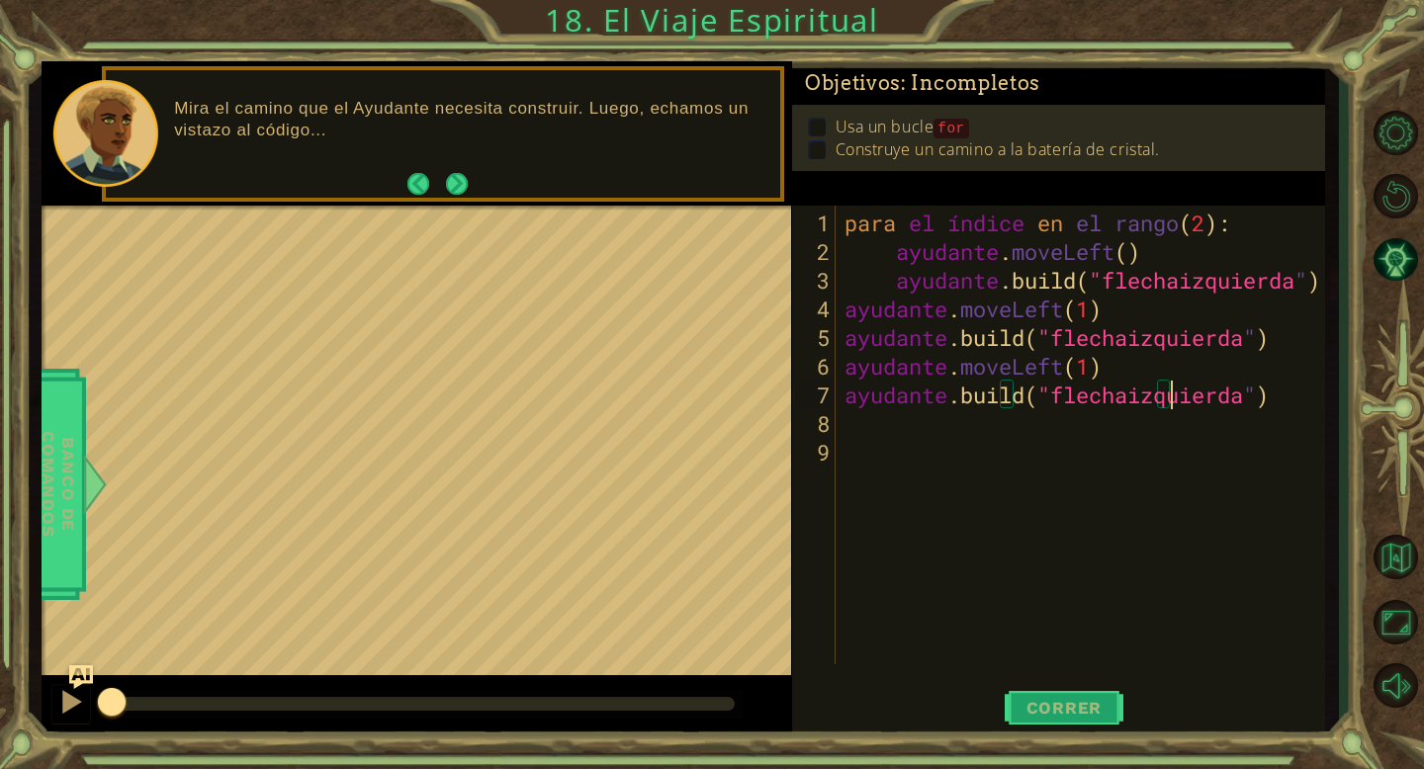
type textarea "[DOMAIN_NAME]("leftArrow")"
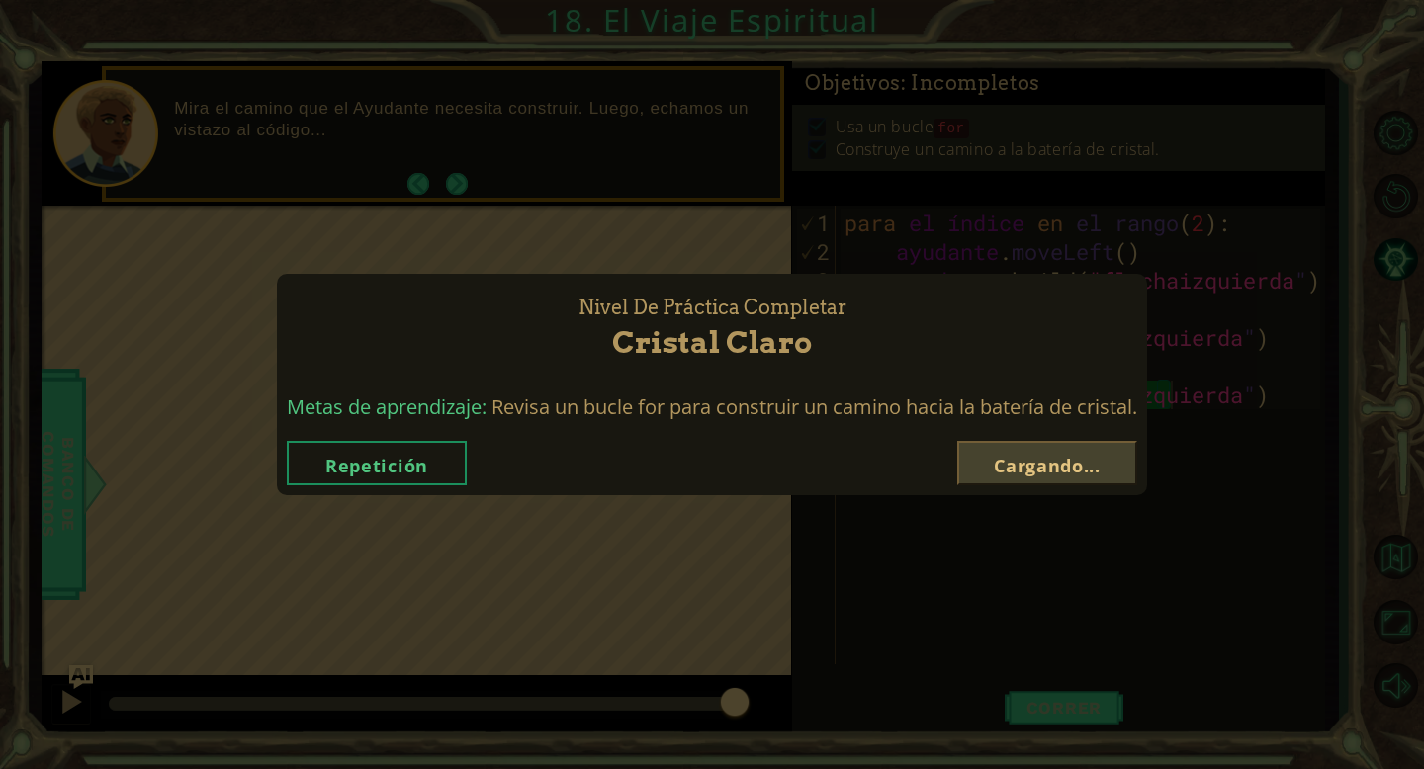
click at [1077, 670] on div "Nivel de Práctica Completar Cristal Claro Metas de aprendizaje: Revisa un bucle…" at bounding box center [712, 384] width 1424 height 769
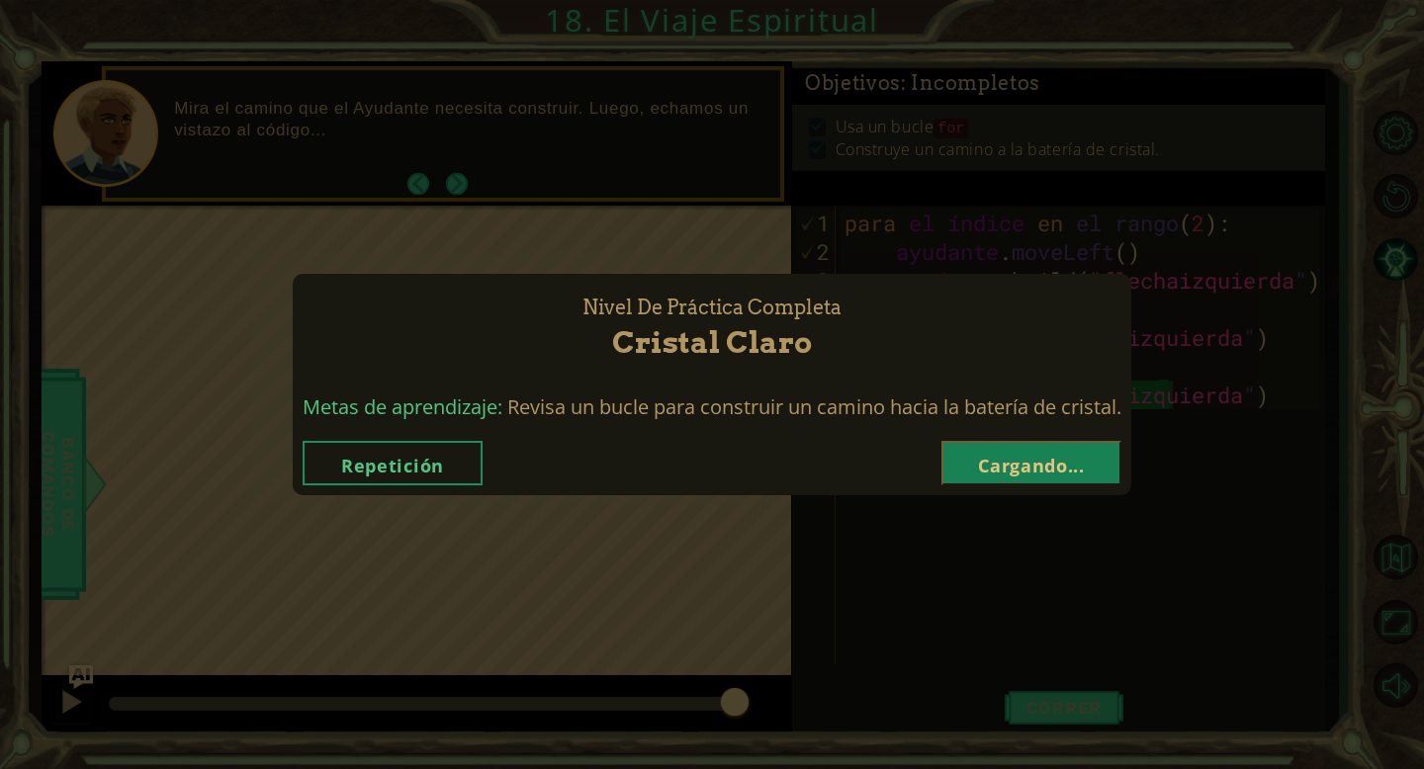
click at [1038, 464] on font "Cargando..." at bounding box center [1031, 466] width 107 height 24
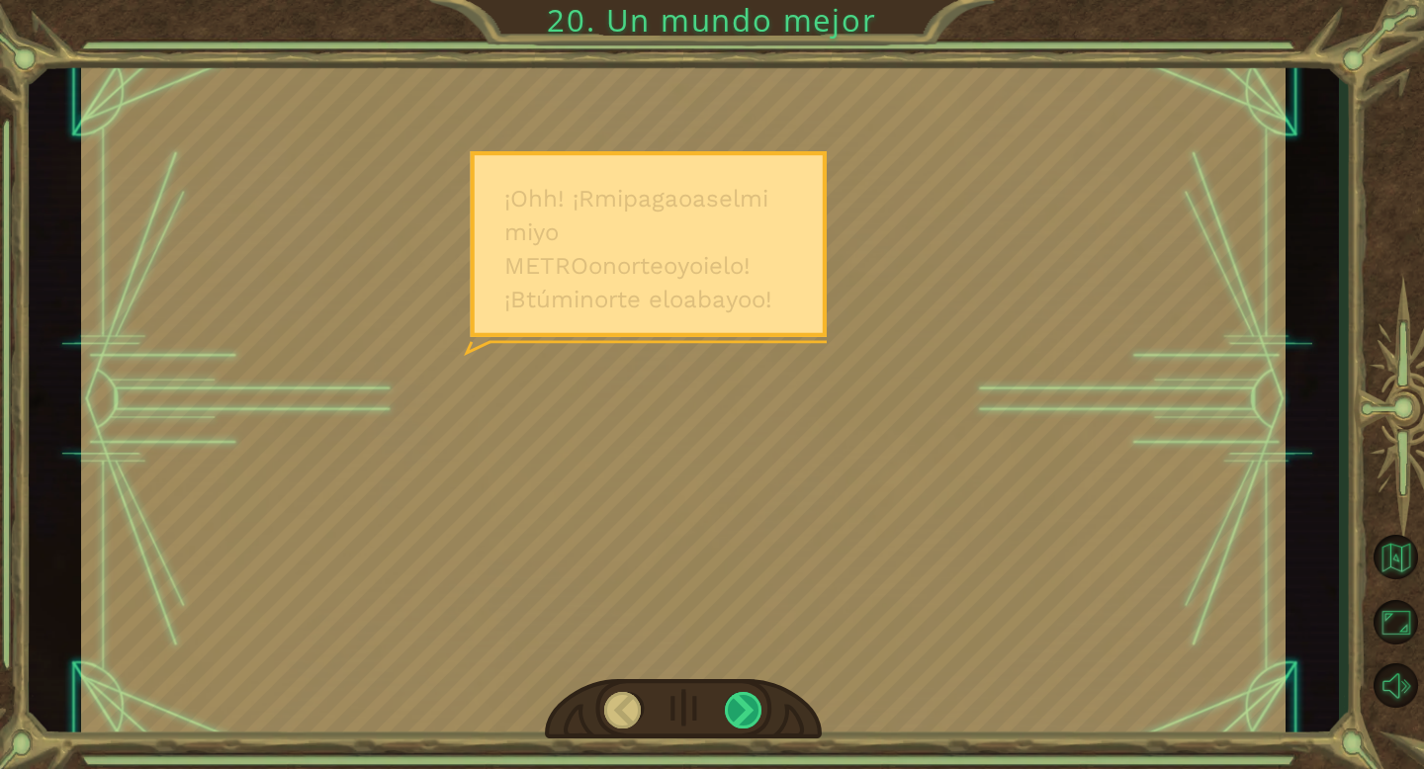
click at [746, 670] on div at bounding box center [744, 710] width 39 height 37
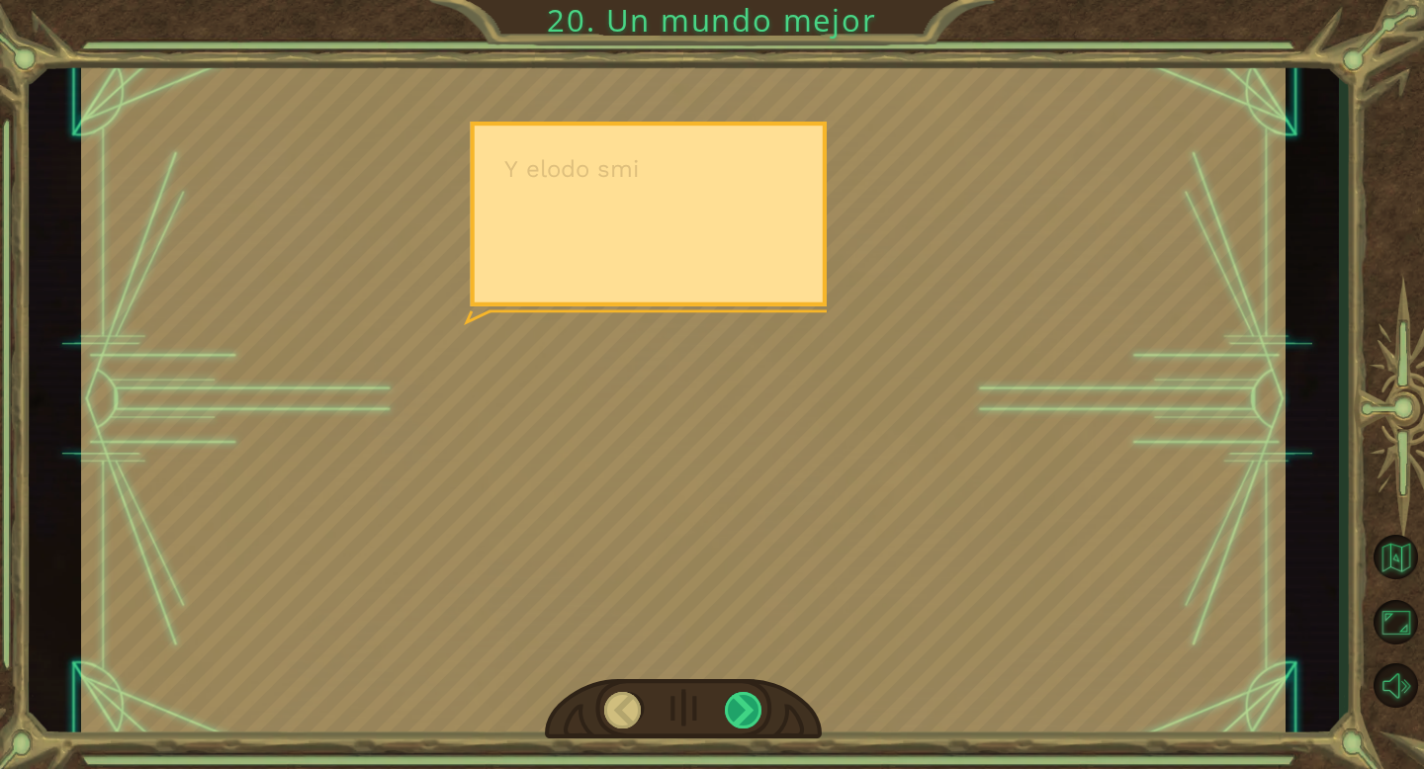
click at [746, 670] on div at bounding box center [744, 710] width 39 height 37
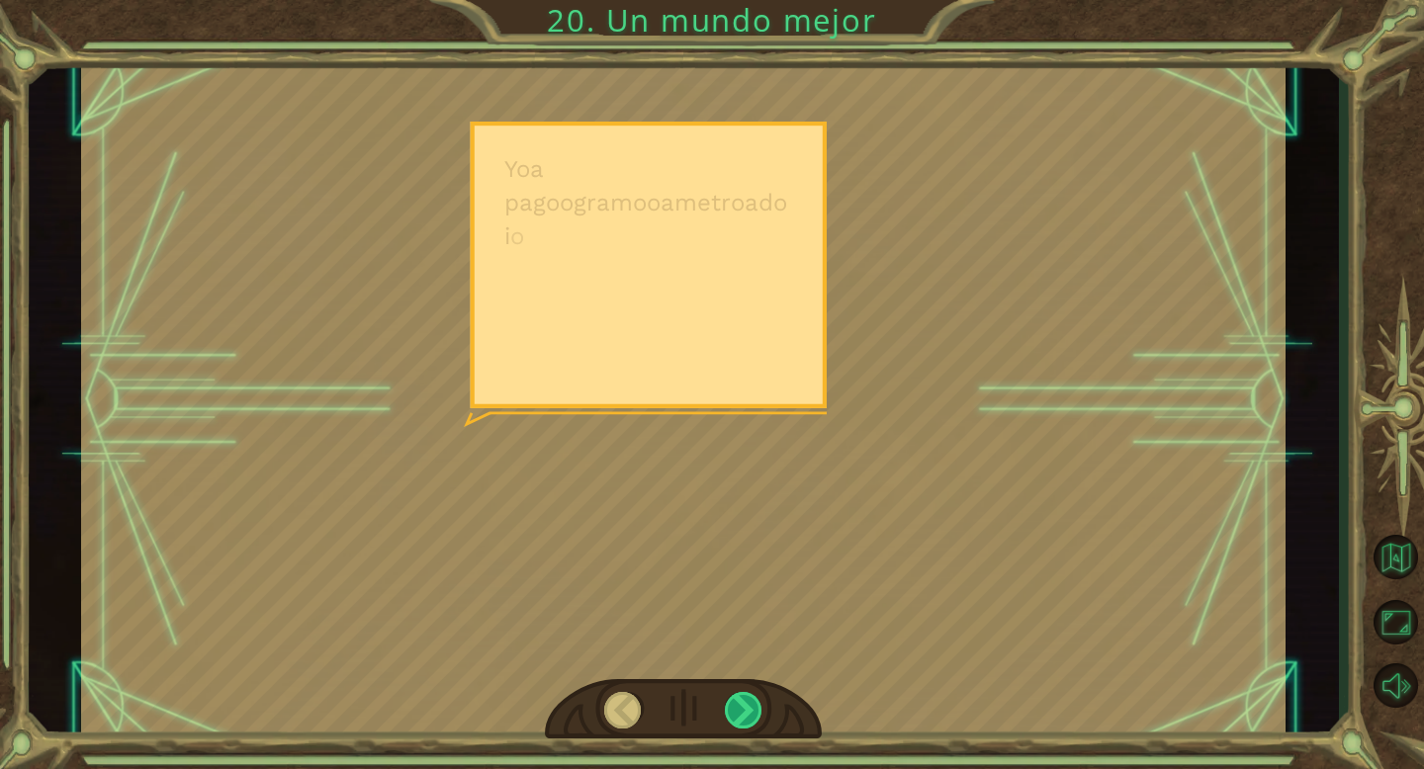
click at [746, 670] on div at bounding box center [744, 710] width 39 height 37
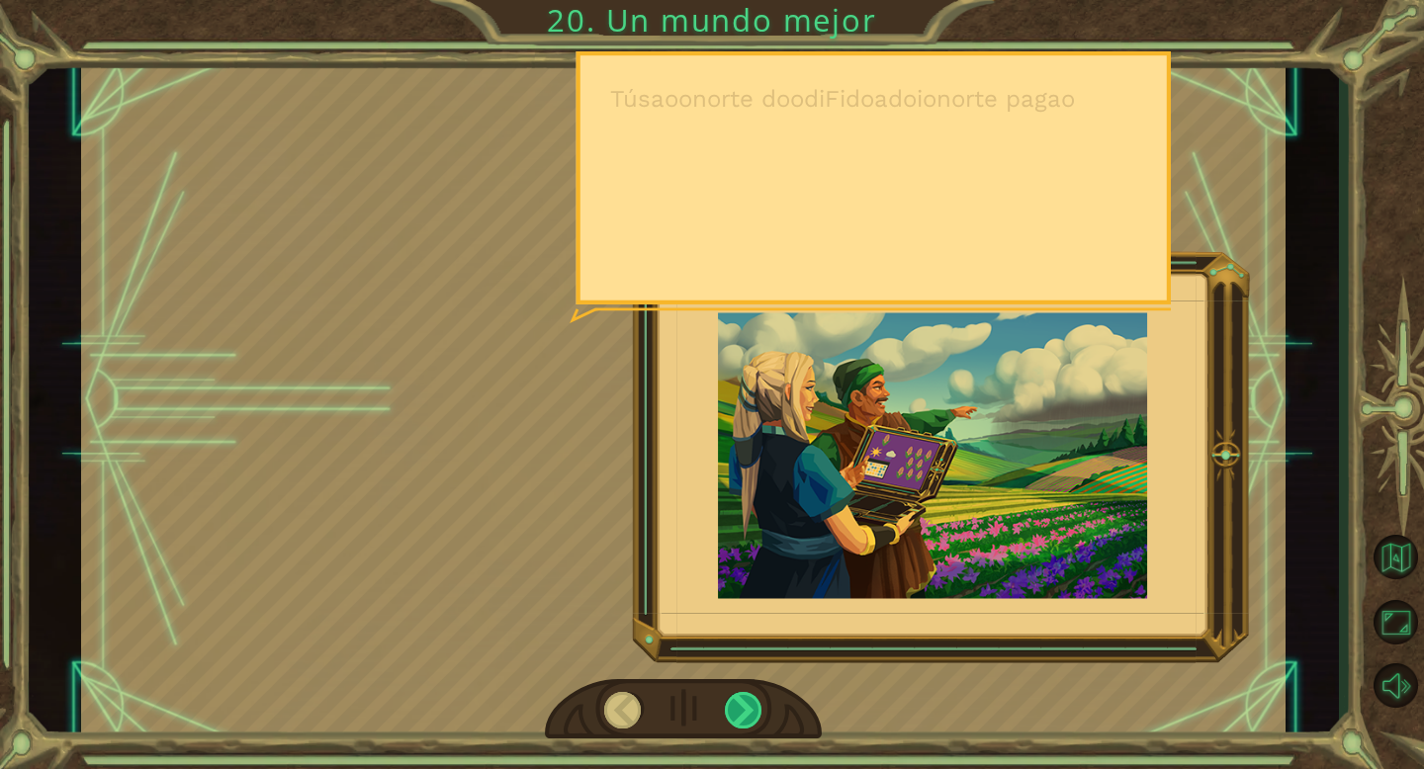
click at [746, 670] on div at bounding box center [744, 710] width 39 height 37
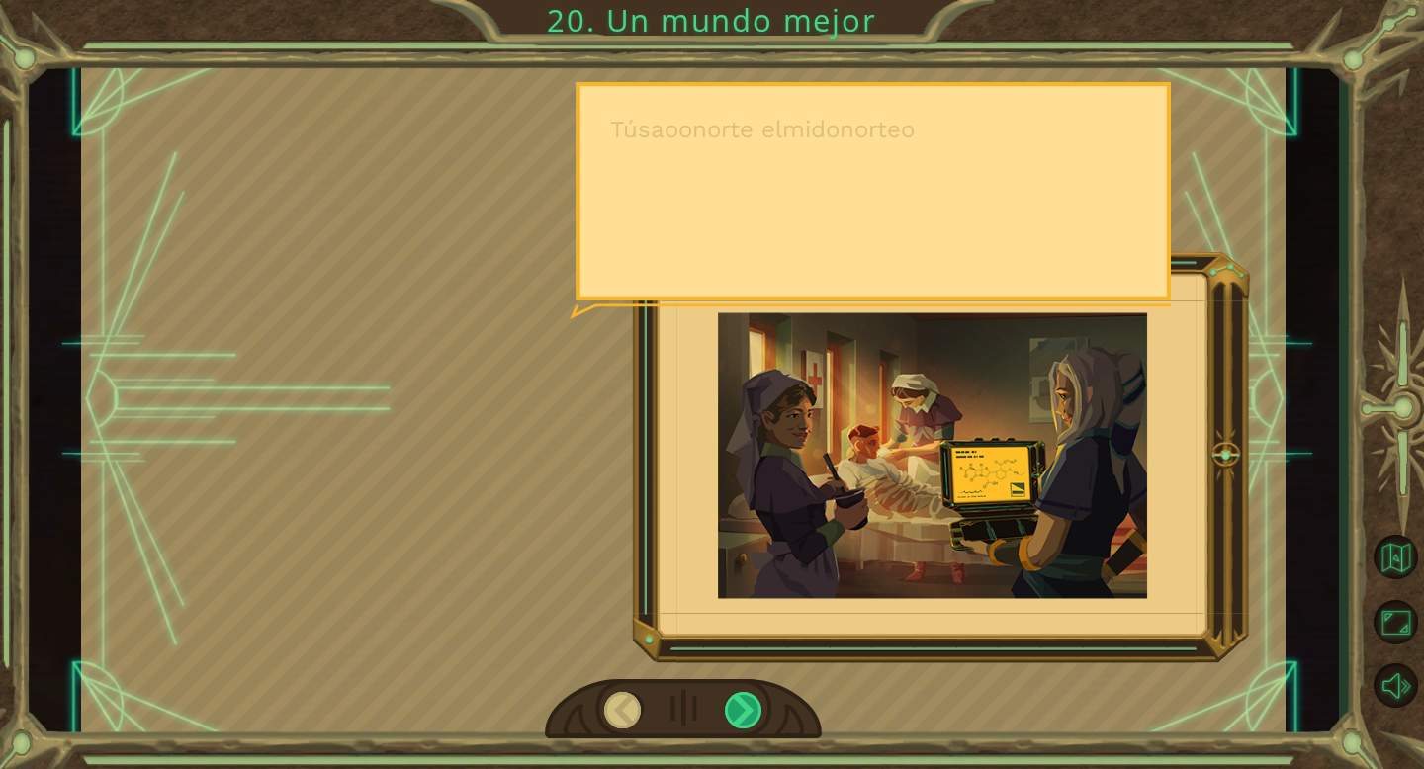
click at [746, 670] on div at bounding box center [744, 710] width 39 height 37
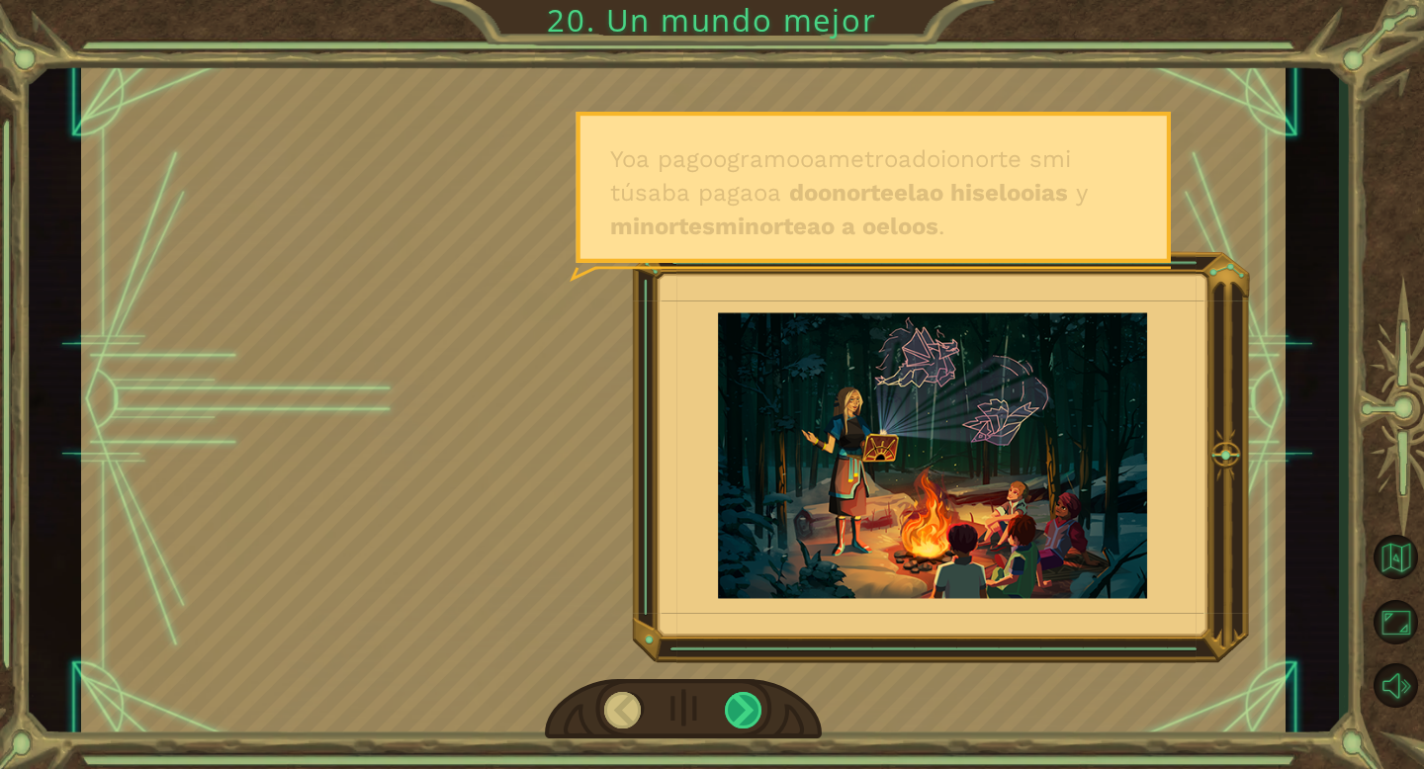
click at [746, 670] on div at bounding box center [744, 710] width 39 height 37
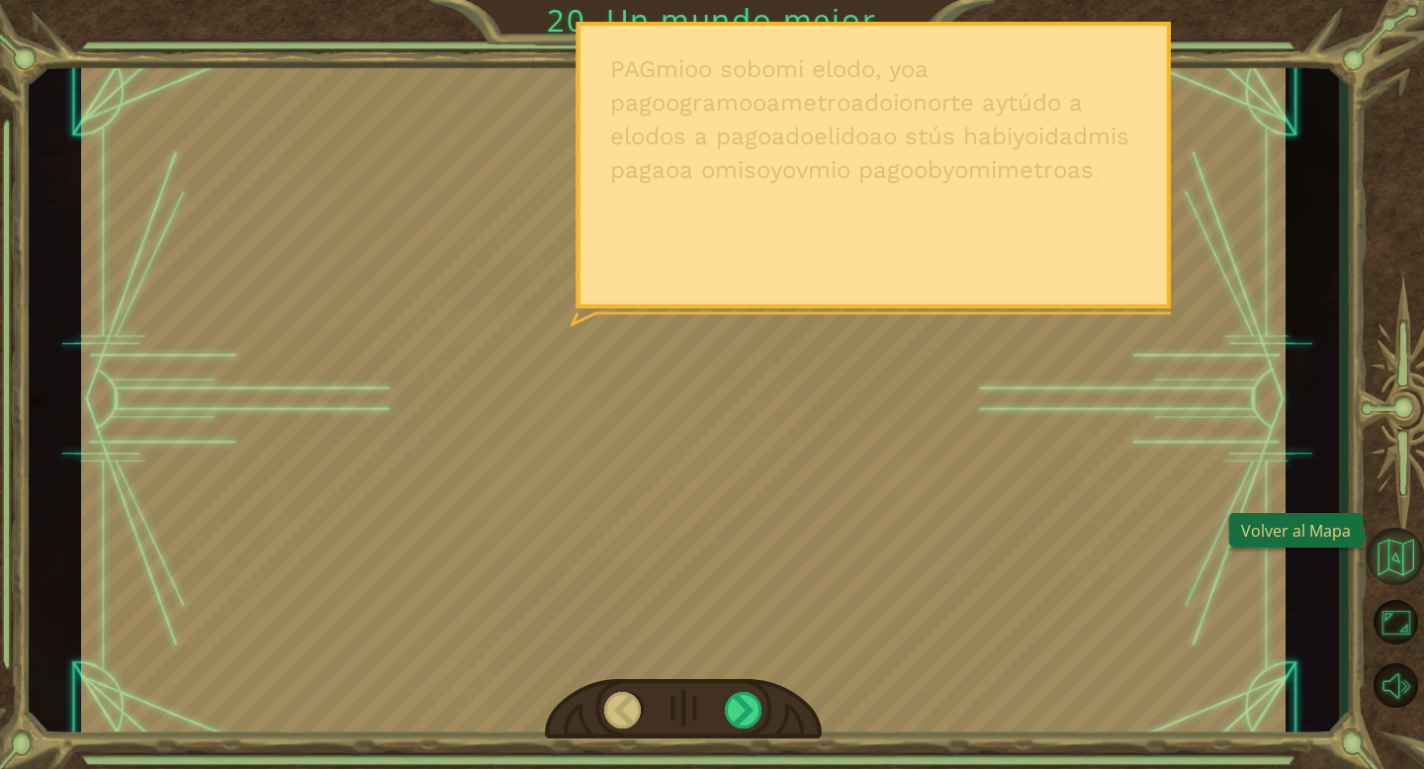
click at [1400, 566] on button "Volver al mapa" at bounding box center [1395, 556] width 57 height 57
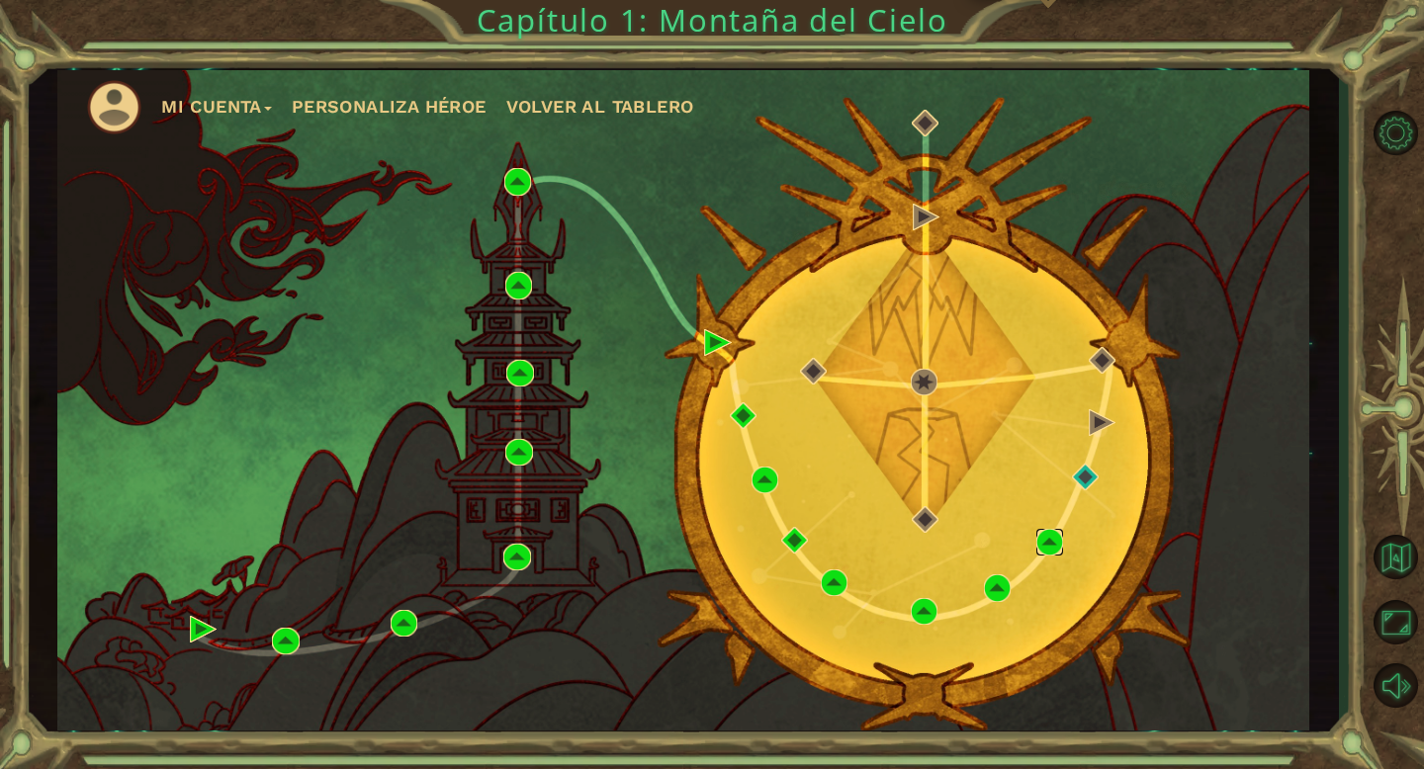
click at [1043, 544] on img at bounding box center [1049, 542] width 27 height 27
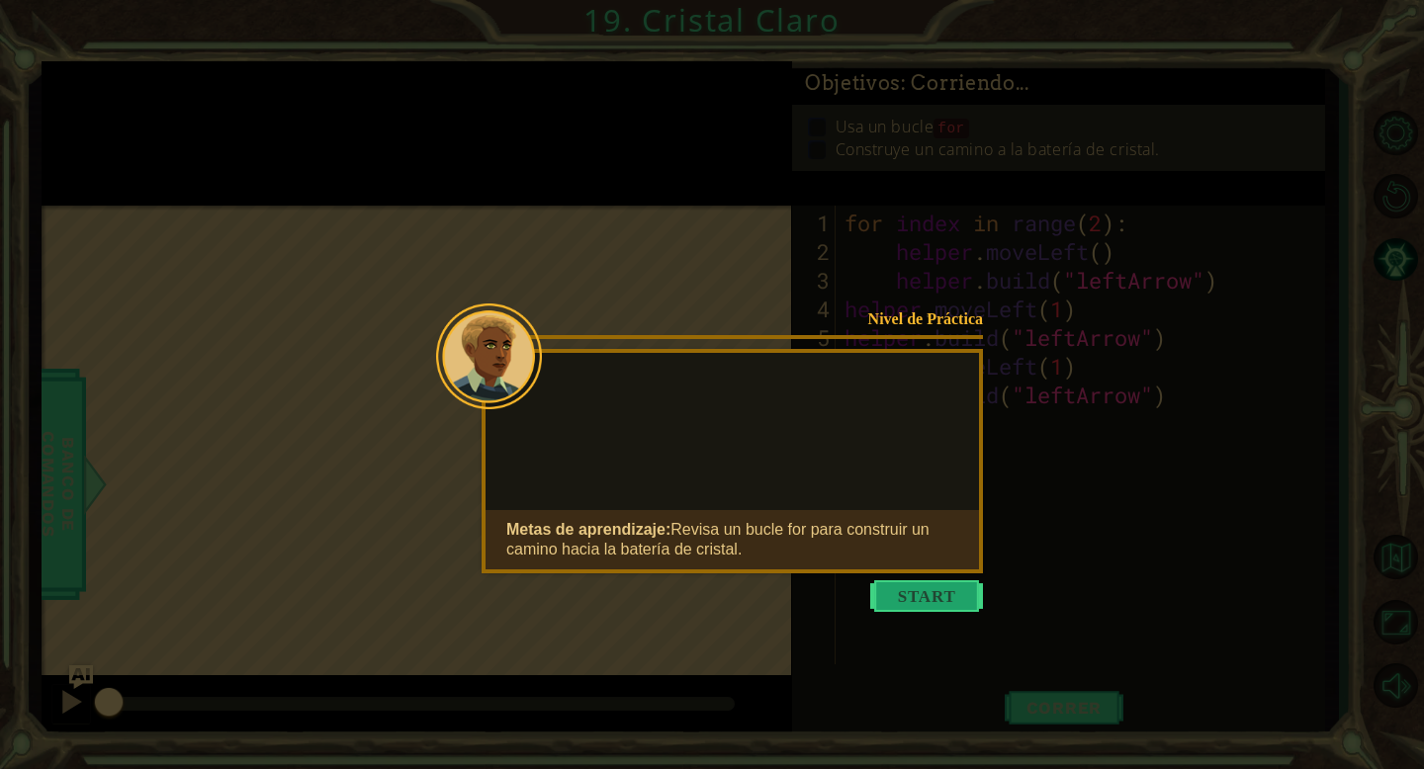
click at [935, 581] on button "Start" at bounding box center [926, 596] width 113 height 32
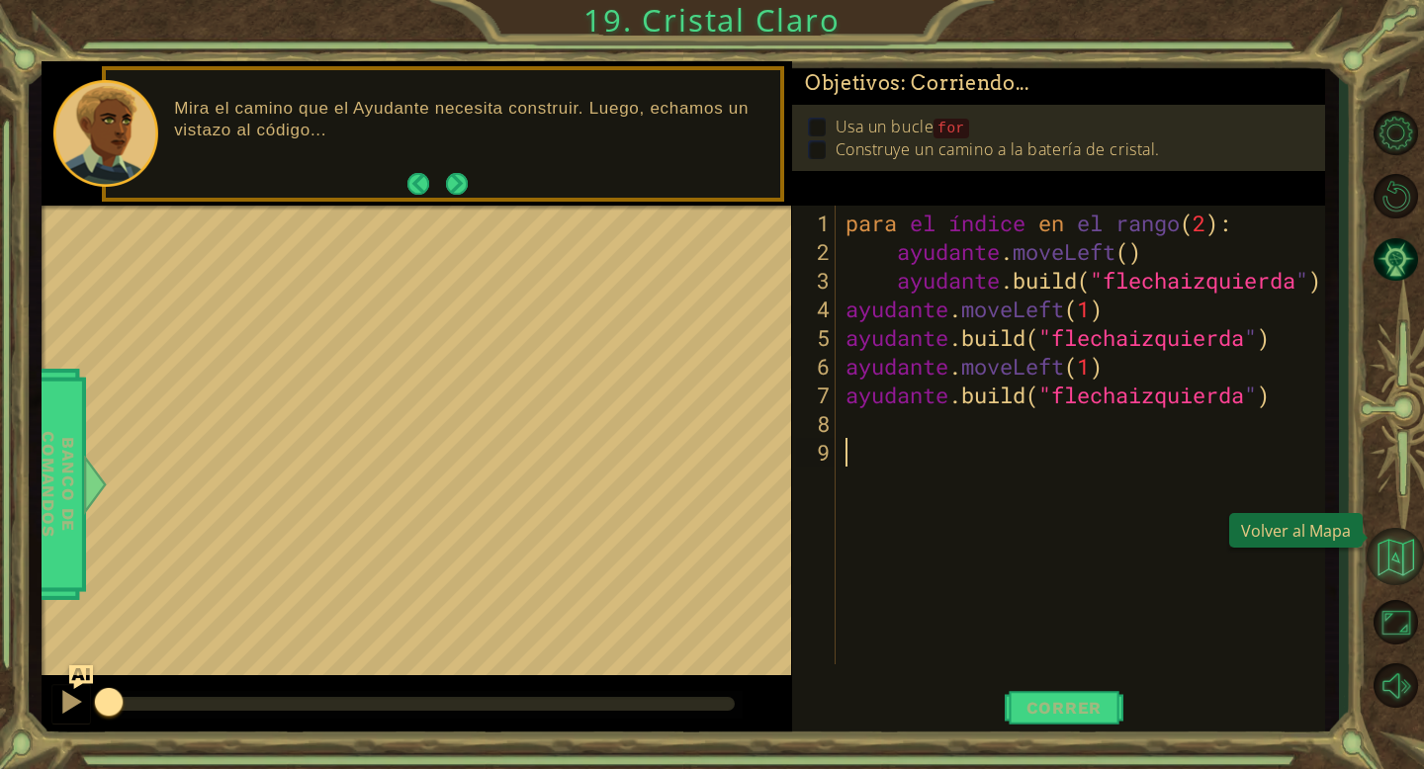
click at [1382, 561] on button "Volver al mapa" at bounding box center [1395, 556] width 57 height 57
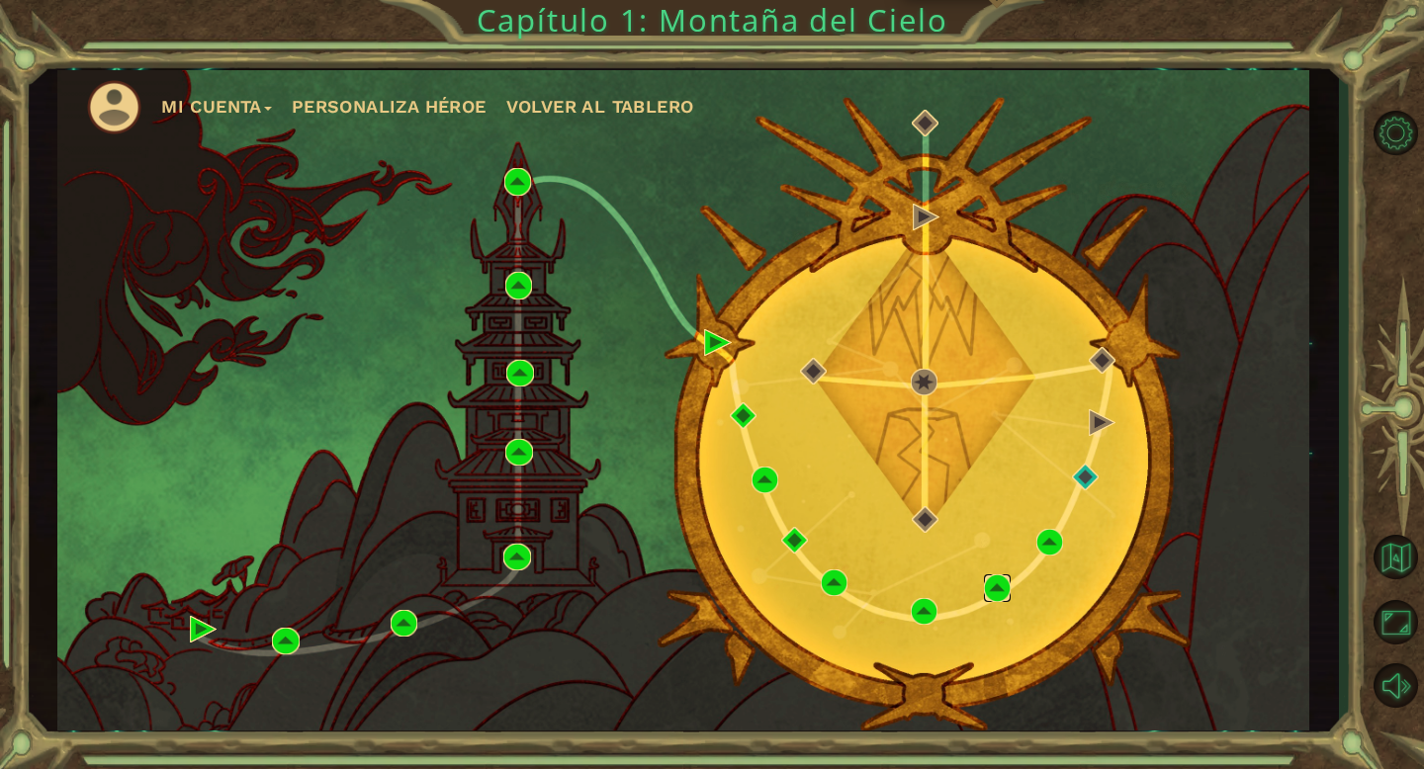
click at [1001, 595] on img at bounding box center [997, 588] width 27 height 27
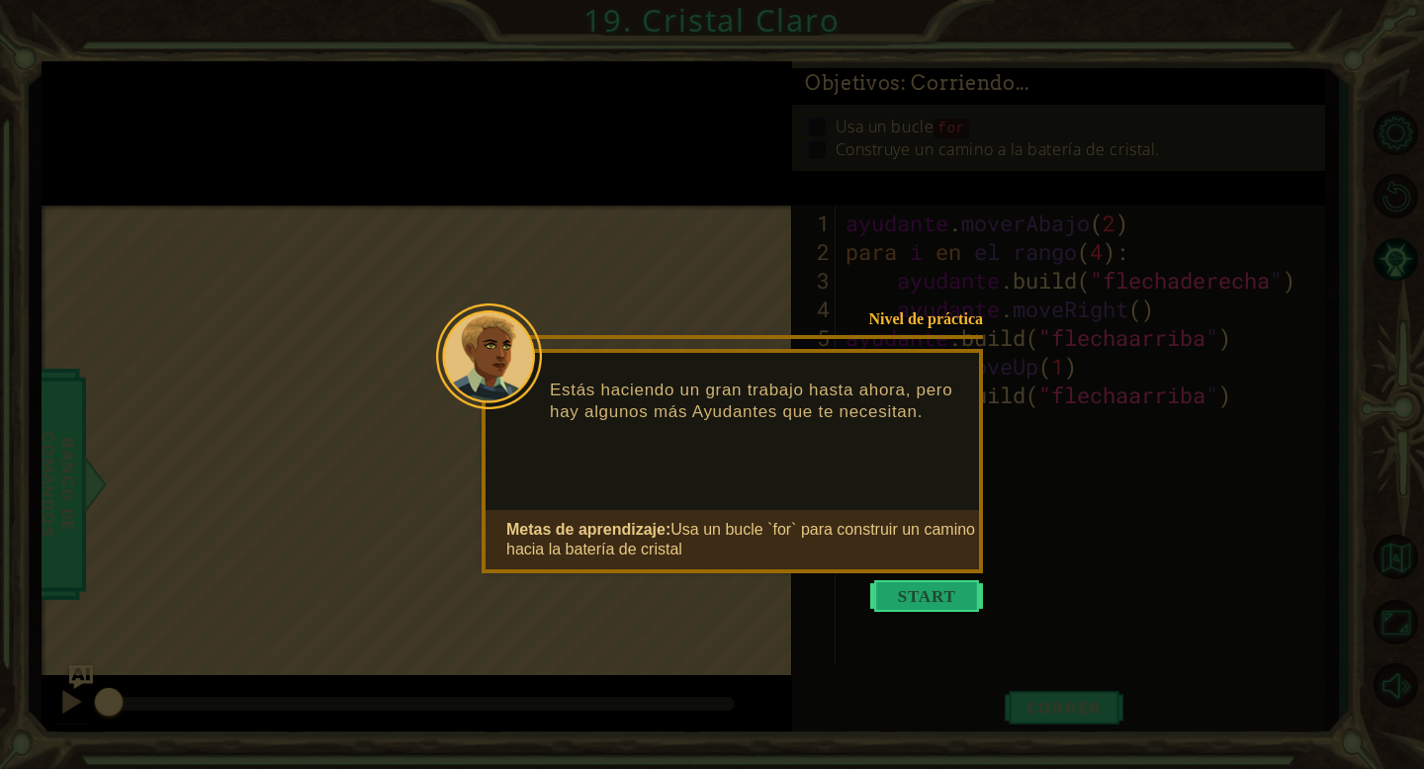
click at [902, 604] on button "Comenzar" at bounding box center [926, 596] width 113 height 32
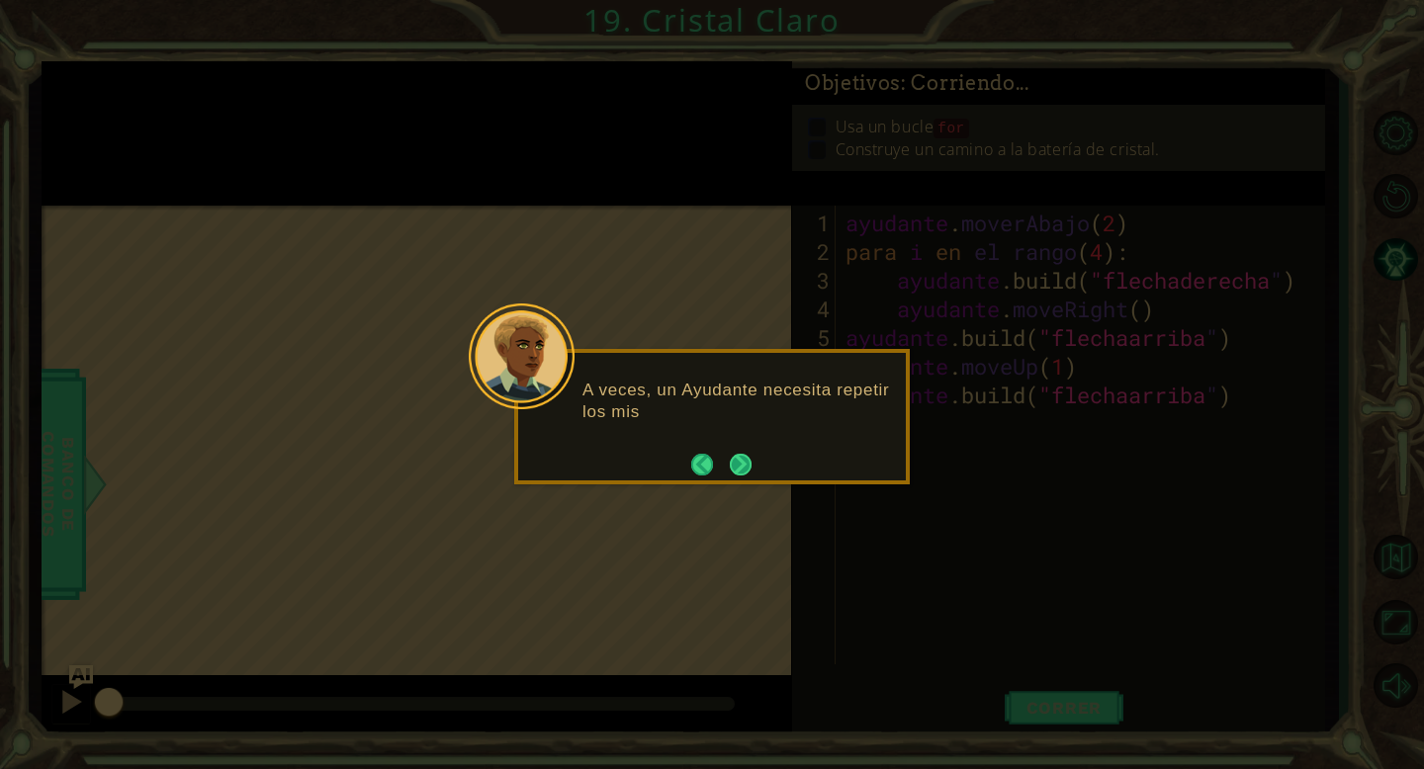
click at [732, 475] on button "Próximo" at bounding box center [741, 465] width 22 height 22
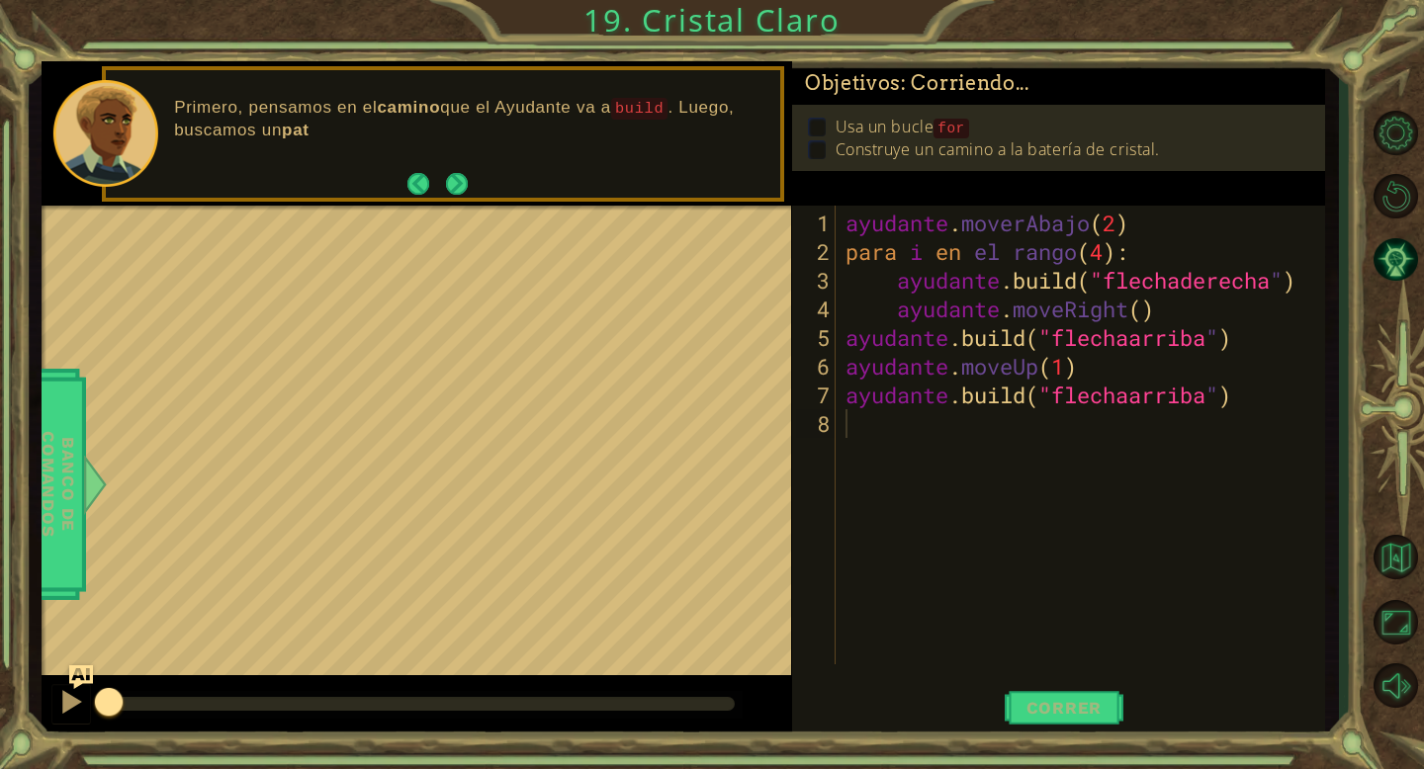
drag, startPoint x: 1320, startPoint y: 401, endPoint x: 1018, endPoint y: 286, distance: 324.0
click at [1131, 339] on div "1 2 3 4 5 6 7 8 ayudante . moverAbajo ( 2 ) para i en el rango ( 4 ) : ayudante…" at bounding box center [1058, 472] width 533 height 533
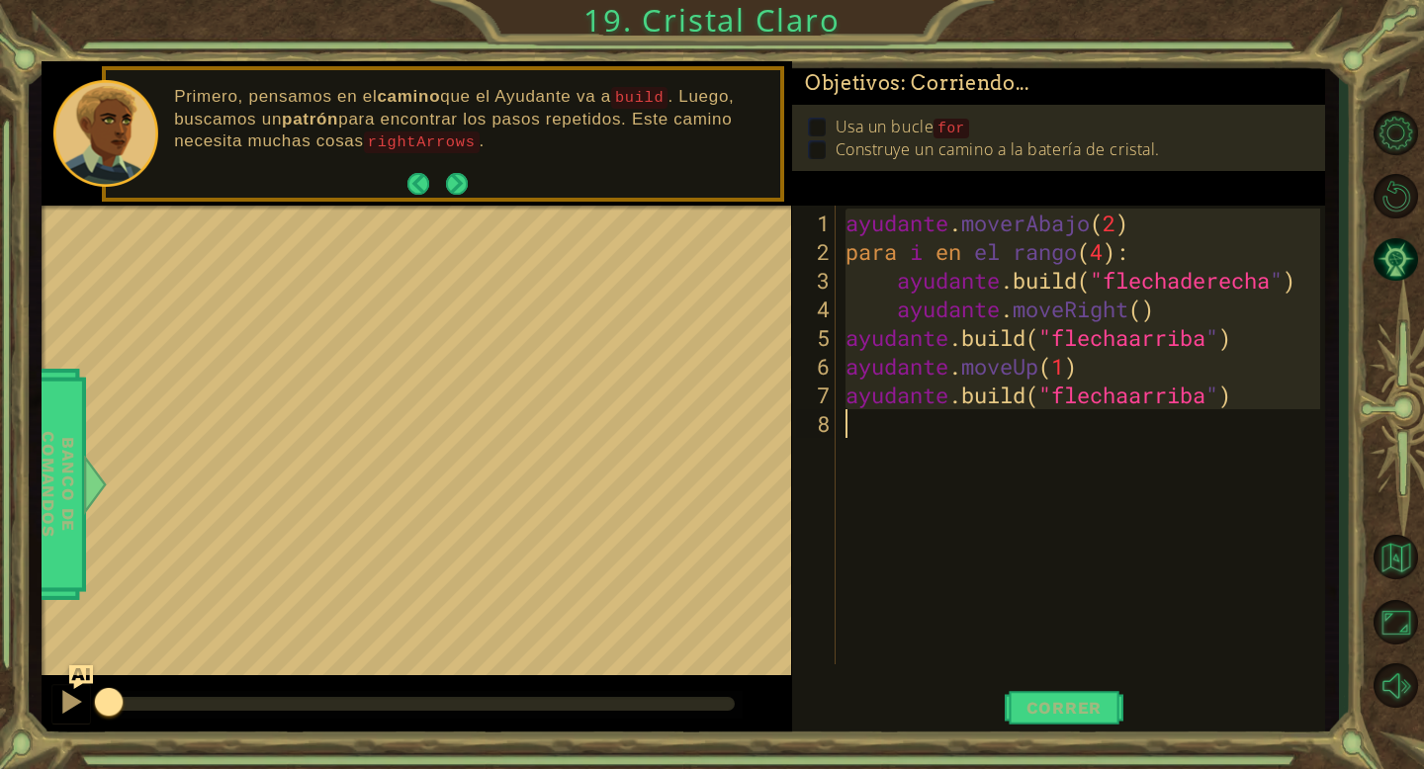
drag, startPoint x: 863, startPoint y: 228, endPoint x: 1377, endPoint y: 428, distance: 551.6
click at [1377, 428] on div "1 [DEMOGRAPHIC_DATA] XXXXXXXXXXXXXXXXXXXXXXXXXXXXXXXXXXXXXXXXXXXXXXXXXXXXXXXXXX…" at bounding box center [712, 384] width 1424 height 769
type textarea "[DOMAIN_NAME]("upArrow")"
